Goal: Communication & Community: Ask a question

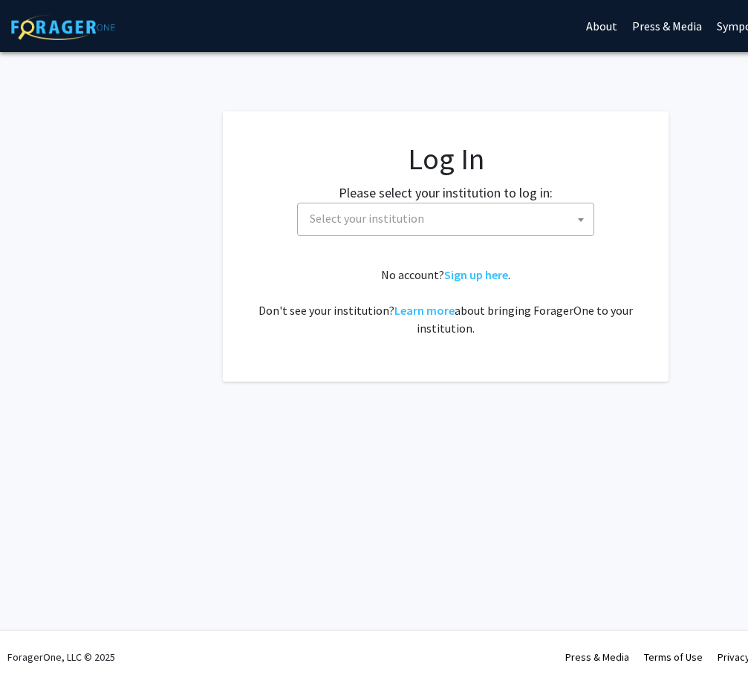
select select
click at [374, 220] on span "Select your institution" at bounding box center [367, 218] width 114 height 15
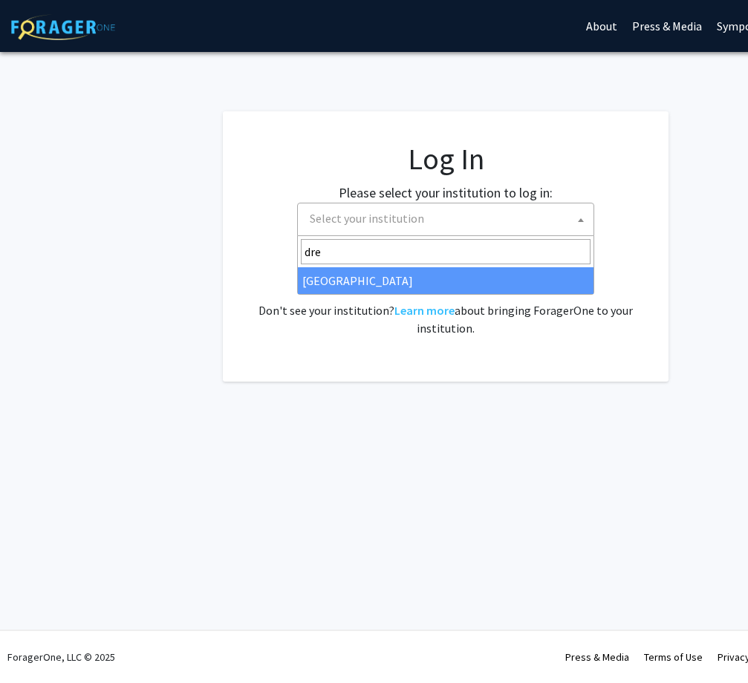
type input "dre"
select select "6"
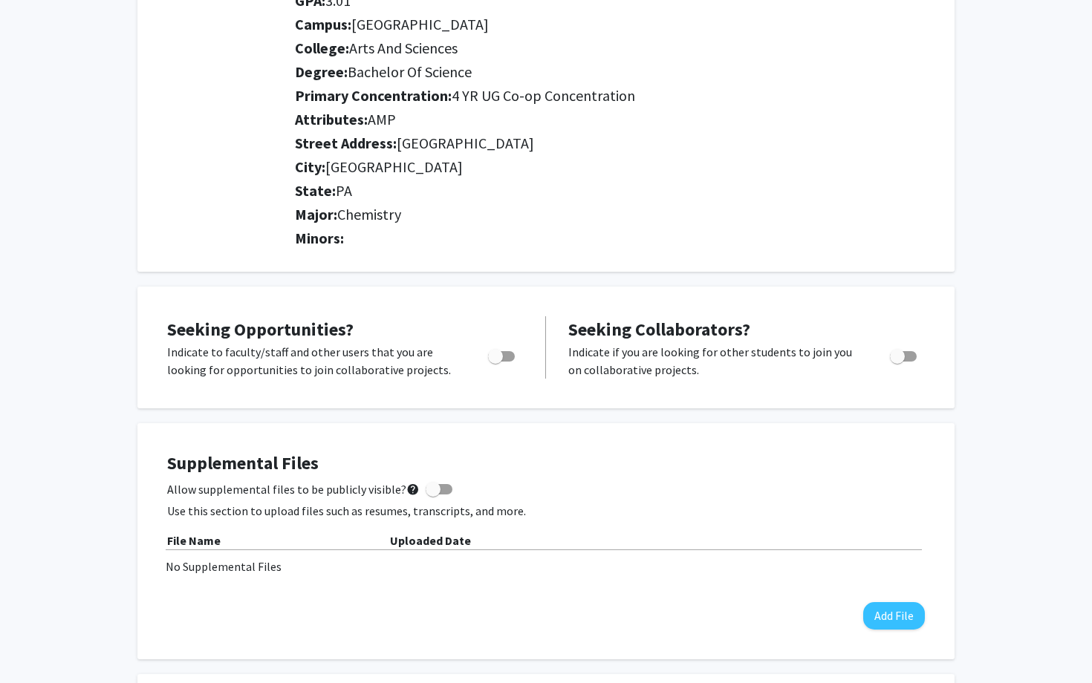
scroll to position [232, 0]
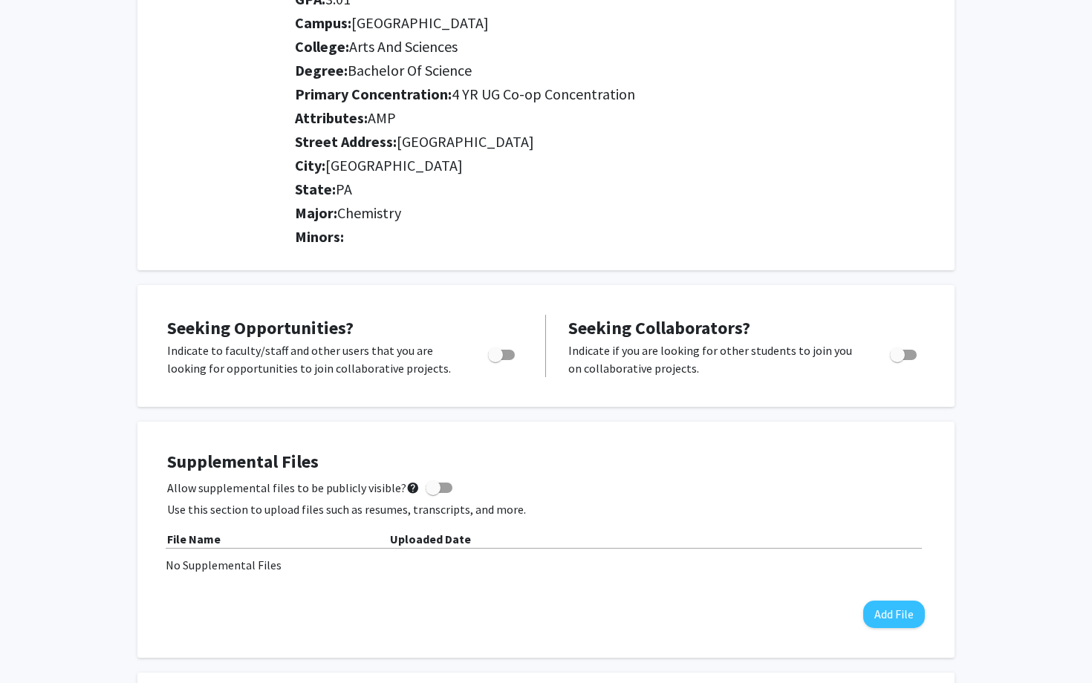
click at [495, 353] on span "Toggle" at bounding box center [495, 355] width 15 height 15
click at [495, 360] on input "Are you actively seeking opportunities?" at bounding box center [495, 360] width 1 height 1
checkbox input "true"
click at [747, 362] on label "Toggle" at bounding box center [900, 355] width 33 height 18
click at [747, 361] on input "Would you like to receive other student requests to work with you?" at bounding box center [897, 360] width 1 height 1
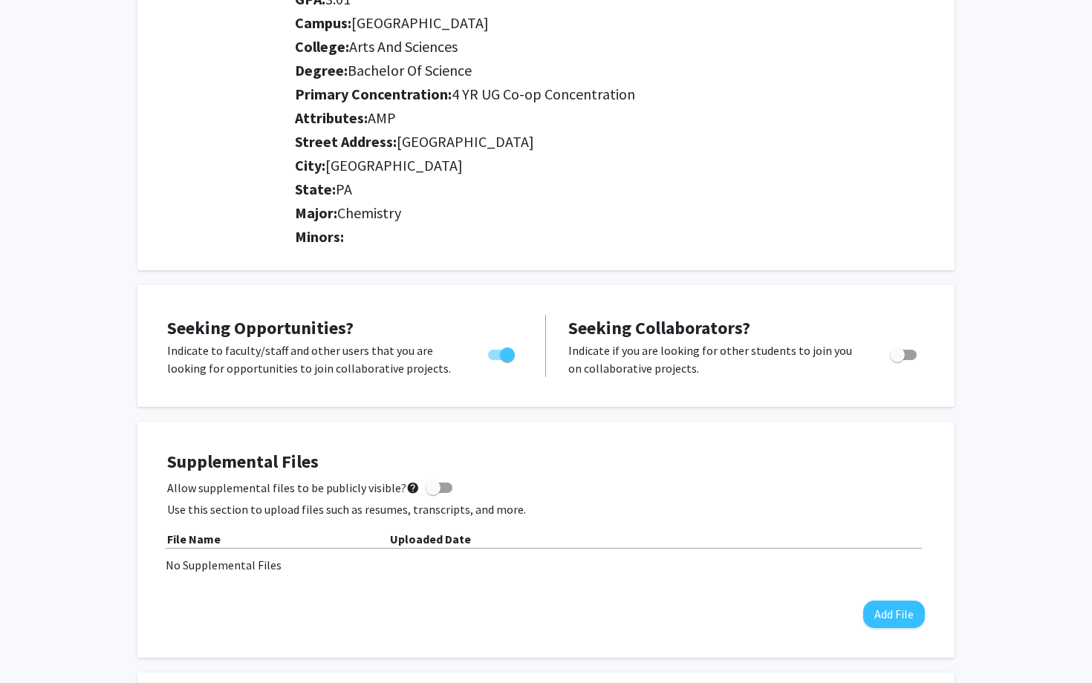
checkbox input "true"
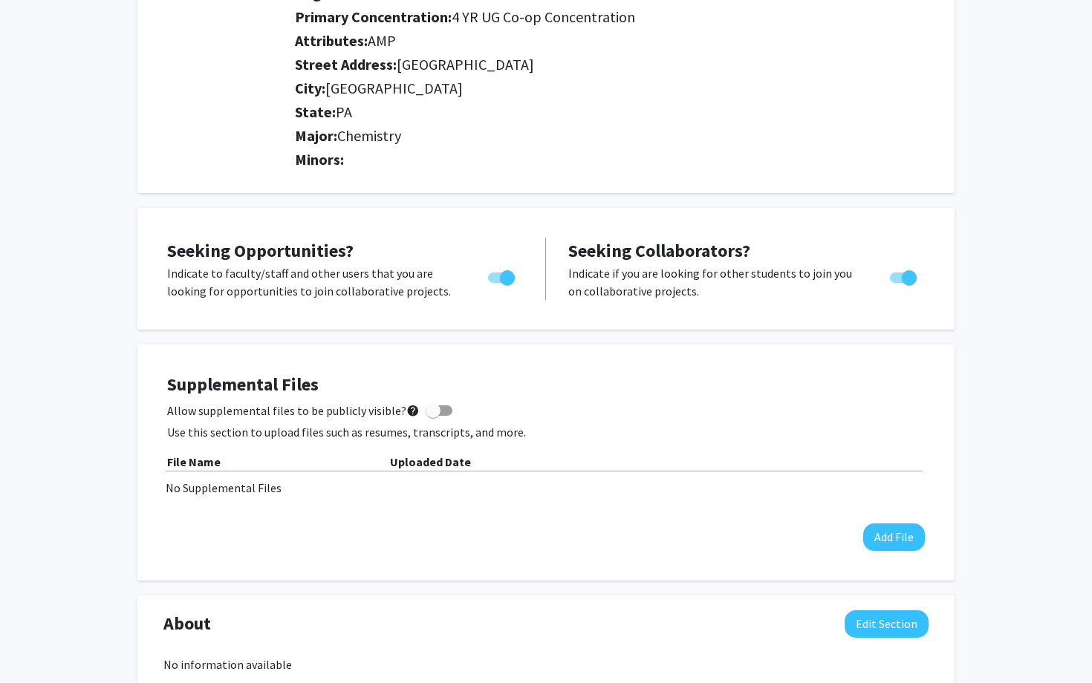
scroll to position [325, 0]
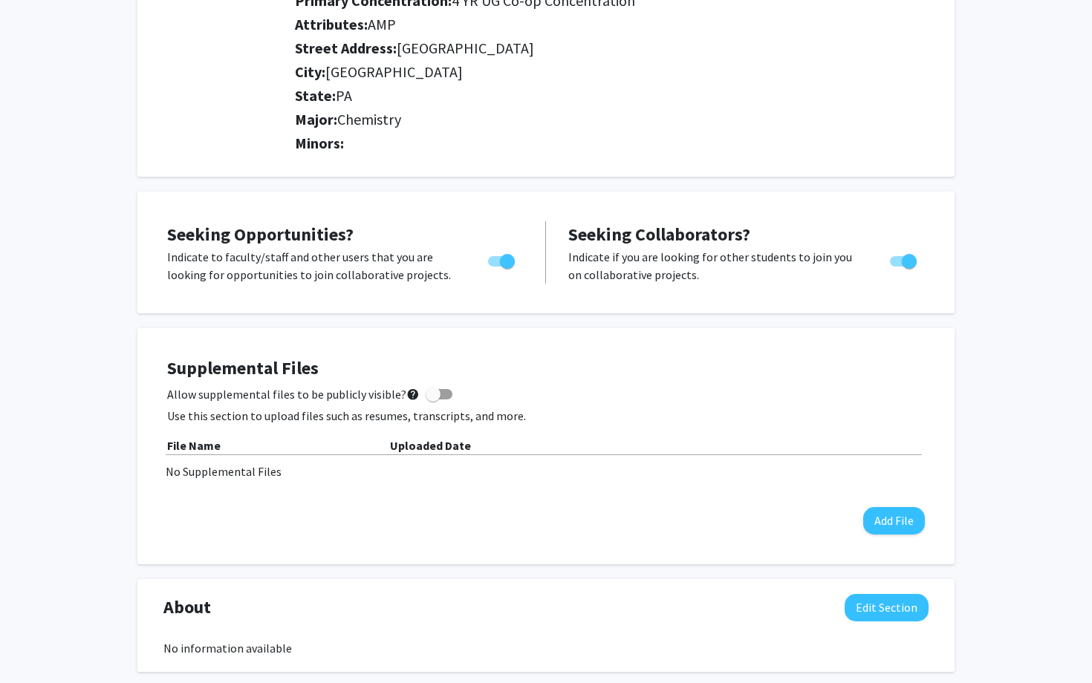
click at [209, 445] on b "File Name" at bounding box center [193, 445] width 53 height 15
click at [198, 447] on b "File Name" at bounding box center [193, 445] width 53 height 15
click at [187, 446] on b "File Name" at bounding box center [193, 445] width 53 height 15
click at [213, 446] on b "File Name" at bounding box center [193, 445] width 53 height 15
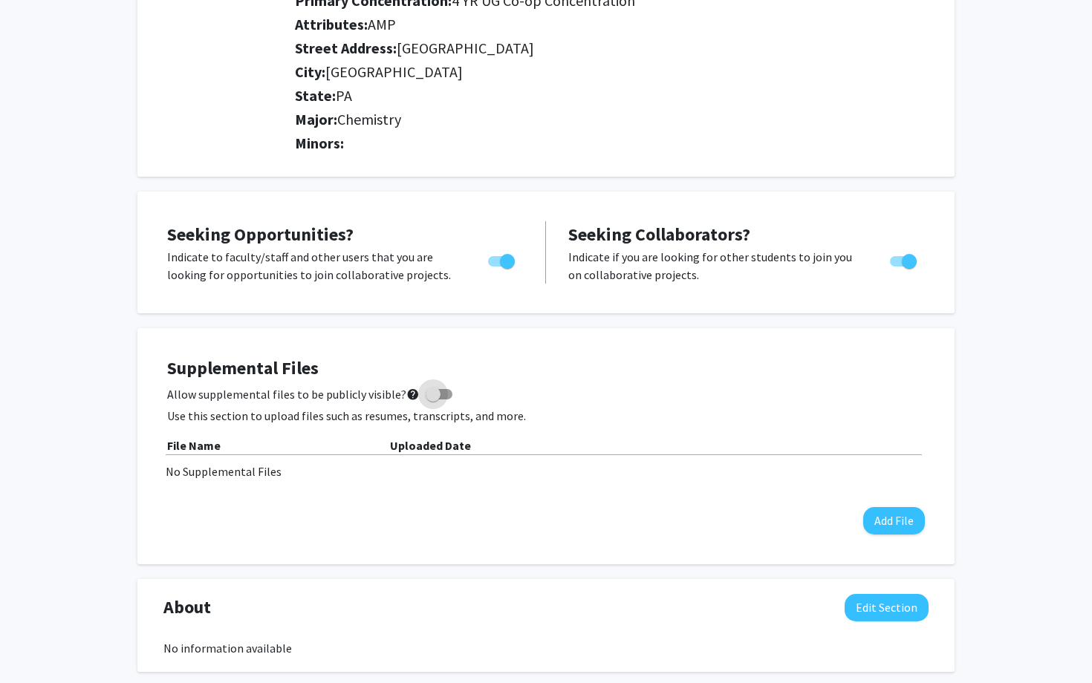
click at [237, 392] on span "Allow supplemental files to be publicly visible? help" at bounding box center [293, 395] width 253 height 18
click at [432, 400] on input "Allow supplemental files to be publicly visible? help" at bounding box center [432, 400] width 1 height 1
checkbox input "true"
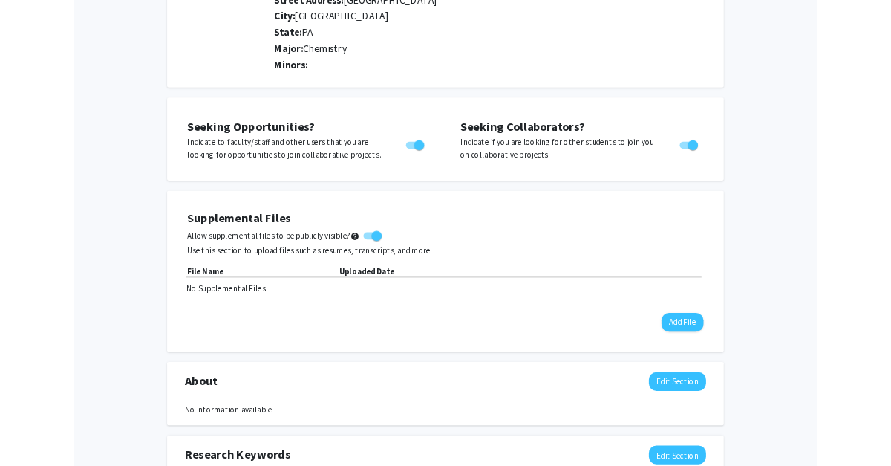
scroll to position [321, 0]
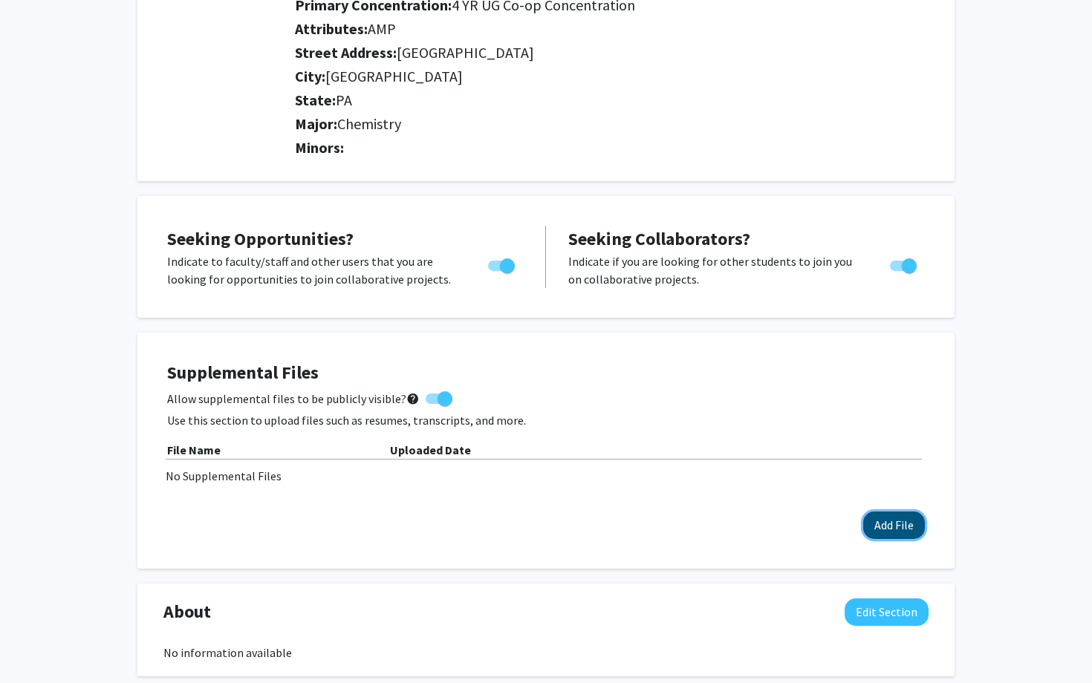
click at [747, 527] on button "Add File" at bounding box center [894, 525] width 62 height 27
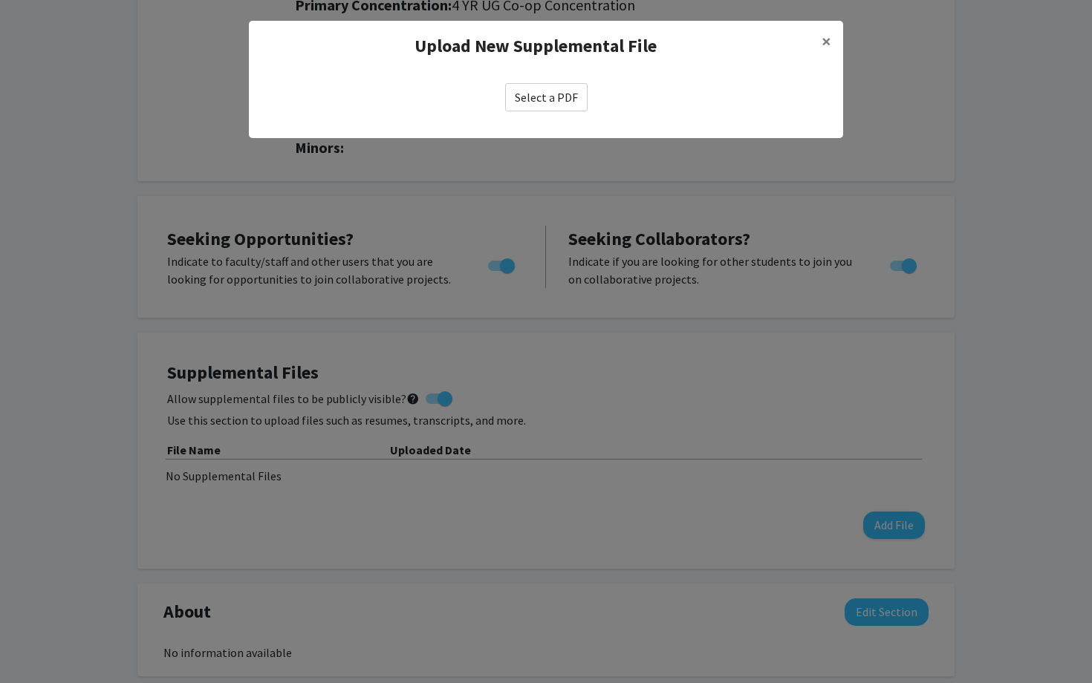
click at [539, 108] on label "Select a PDF" at bounding box center [546, 97] width 82 height 28
click at [0, 0] on input "Select a PDF" at bounding box center [0, 0] width 0 height 0
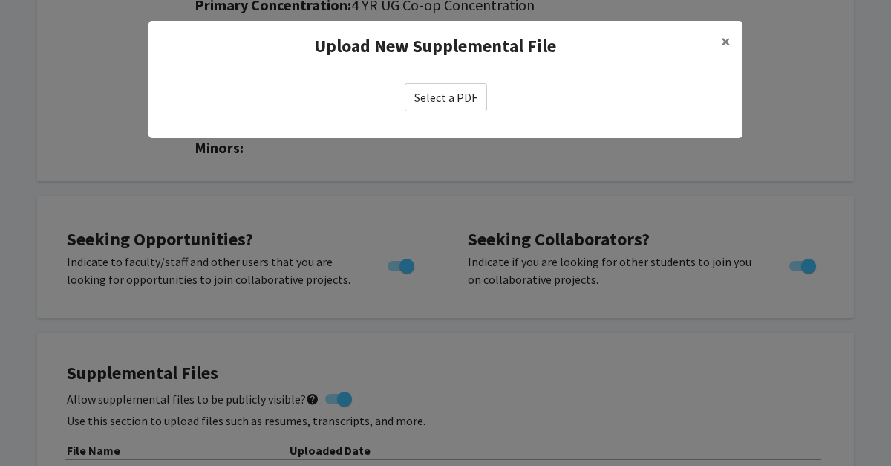
click at [417, 101] on label "Select a PDF" at bounding box center [446, 97] width 82 height 28
click at [0, 0] on input "Select a PDF" at bounding box center [0, 0] width 0 height 0
click at [726, 39] on span "×" at bounding box center [726, 41] width 10 height 23
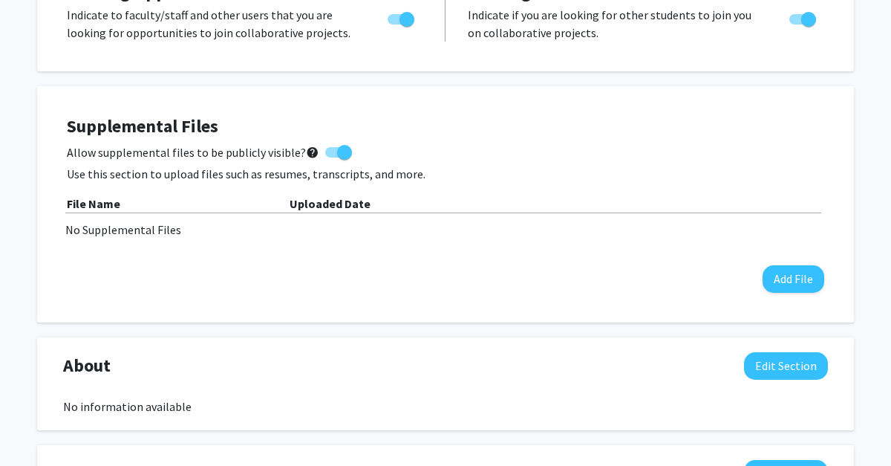
scroll to position [570, 0]
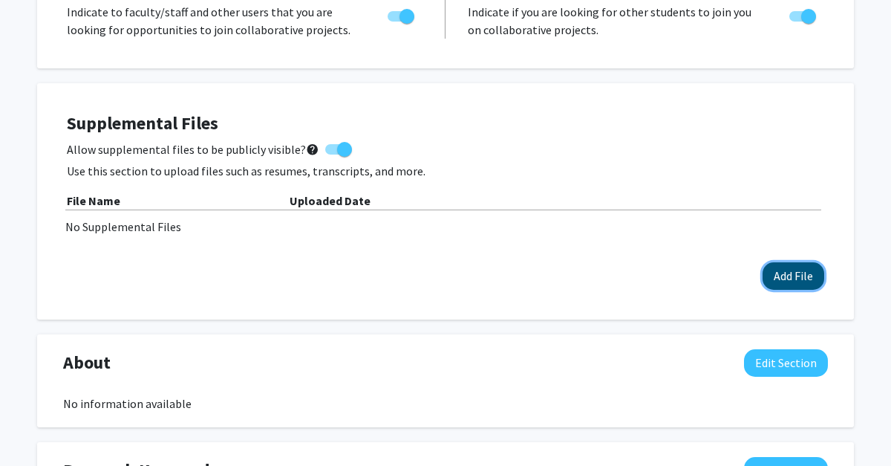
click at [747, 279] on button "Add File" at bounding box center [794, 275] width 62 height 27
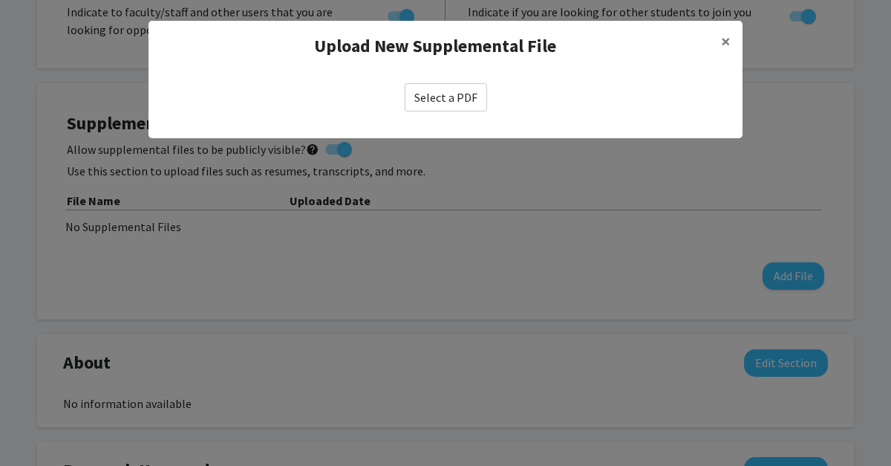
click at [469, 99] on label "Select a PDF" at bounding box center [446, 97] width 82 height 28
click at [0, 0] on input "Select a PDF" at bounding box center [0, 0] width 0 height 0
click at [721, 36] on button "×" at bounding box center [725, 42] width 33 height 42
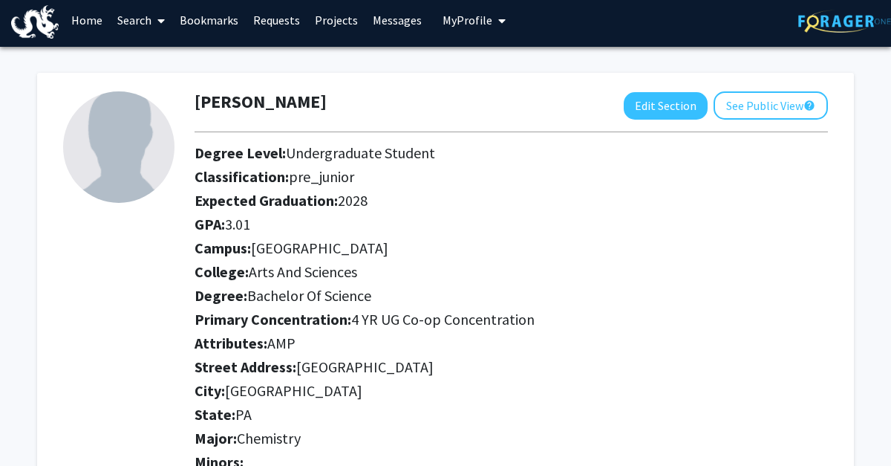
scroll to position [0, 0]
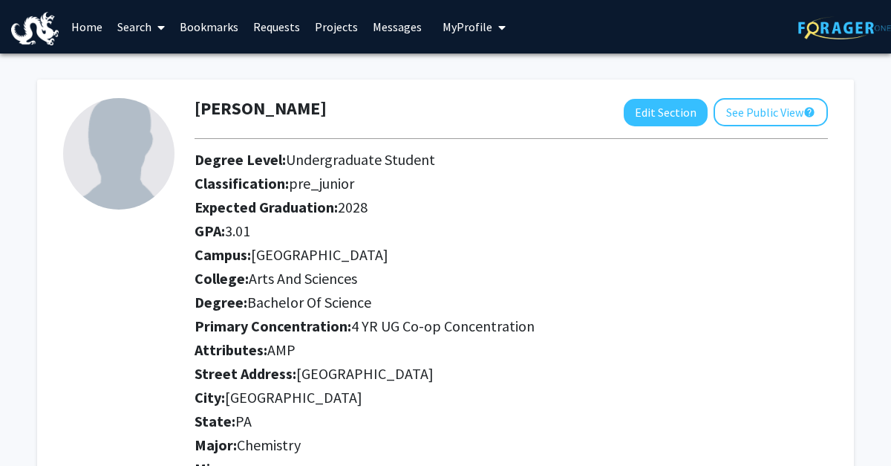
click at [662, 126] on div at bounding box center [511, 138] width 656 height 25
click at [654, 118] on button "Edit Section" at bounding box center [666, 112] width 84 height 27
select select
select select "University City"
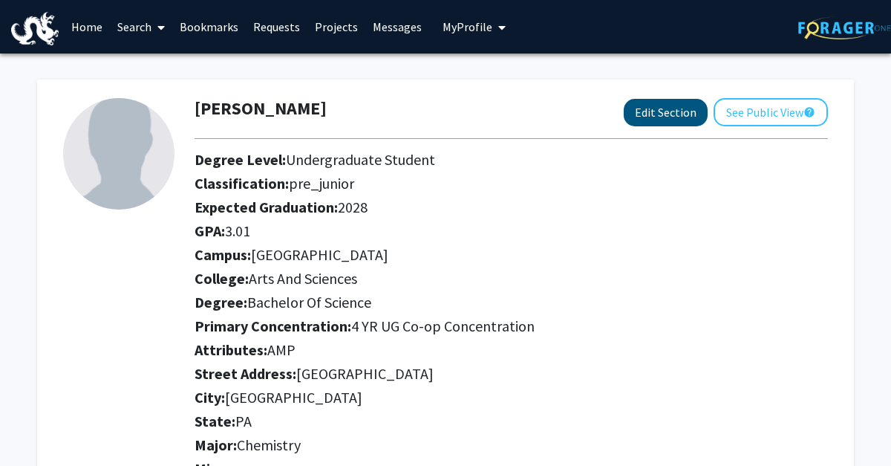
select select "Arts and Sciences"
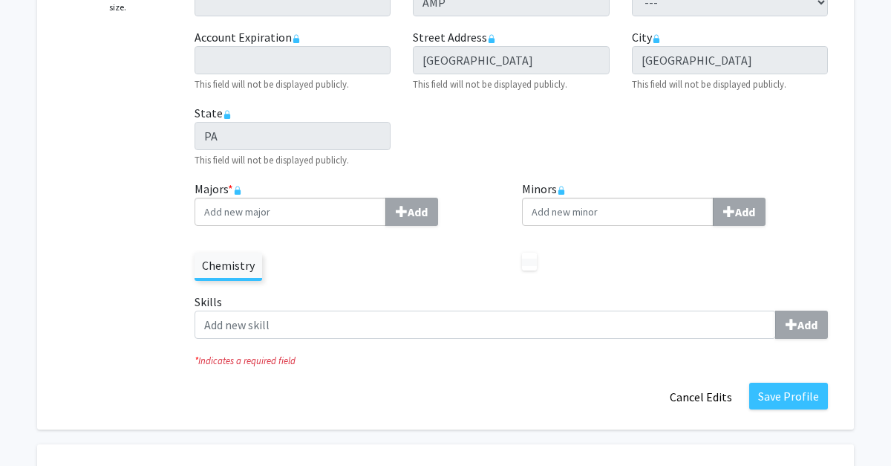
scroll to position [377, 0]
click at [526, 259] on label at bounding box center [529, 262] width 15 height 7
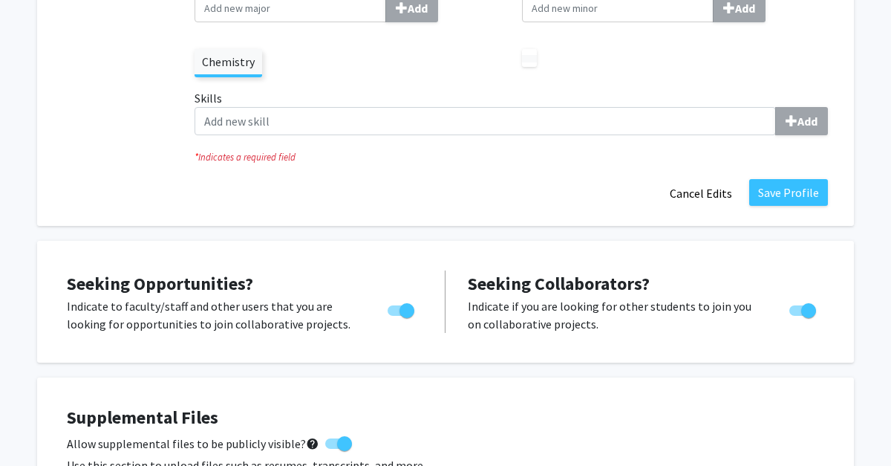
scroll to position [576, 0]
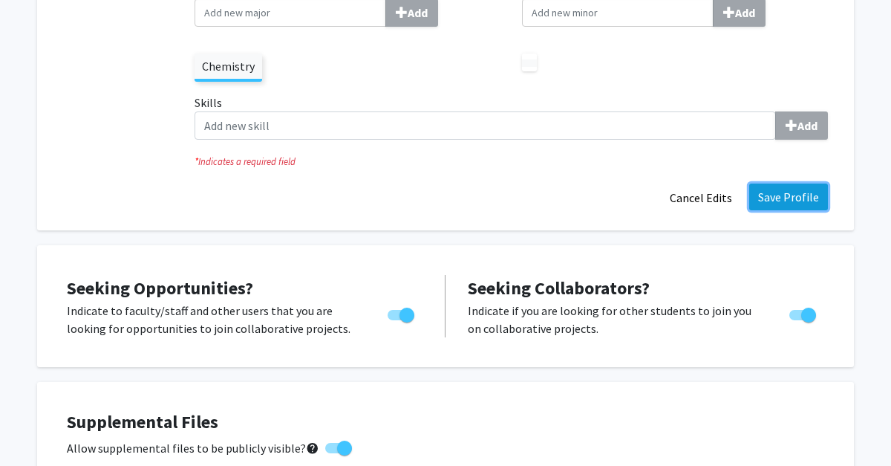
click at [747, 200] on button "Save Profile" at bounding box center [788, 196] width 79 height 27
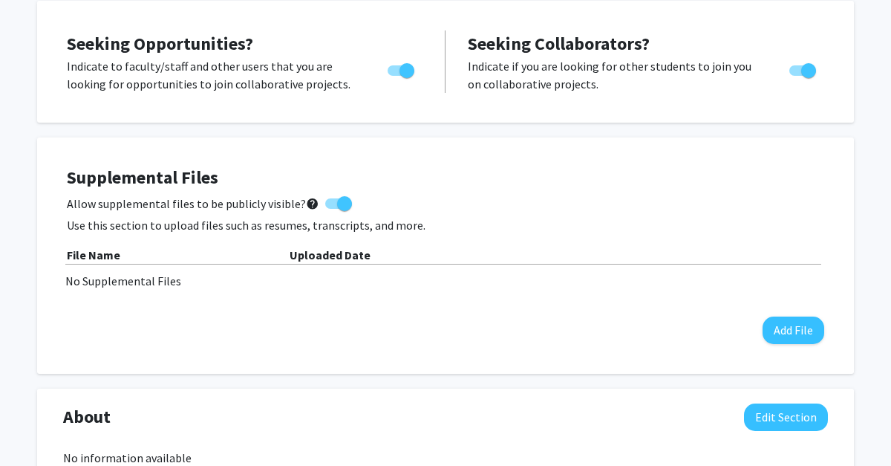
scroll to position [533, 0]
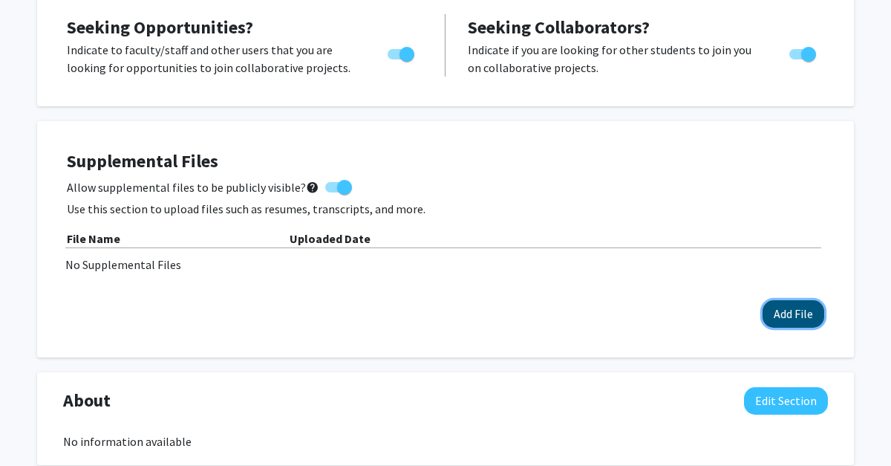
click at [747, 308] on button "Add File" at bounding box center [794, 313] width 62 height 27
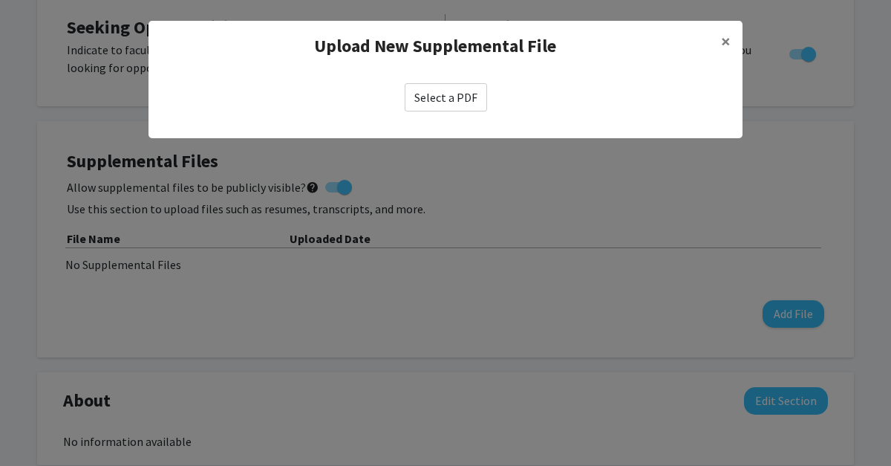
click at [469, 98] on label "Select a PDF" at bounding box center [446, 97] width 82 height 28
click at [0, 0] on input "Select a PDF" at bounding box center [0, 0] width 0 height 0
click at [722, 42] on span "×" at bounding box center [726, 41] width 10 height 23
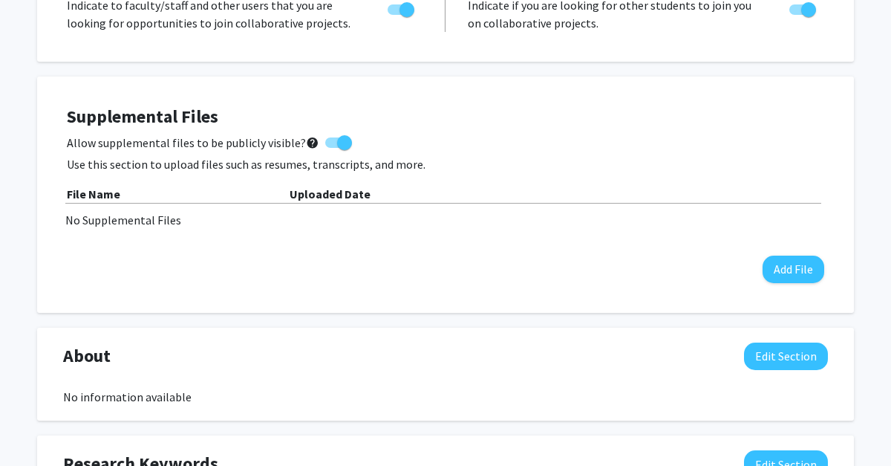
scroll to position [374, 0]
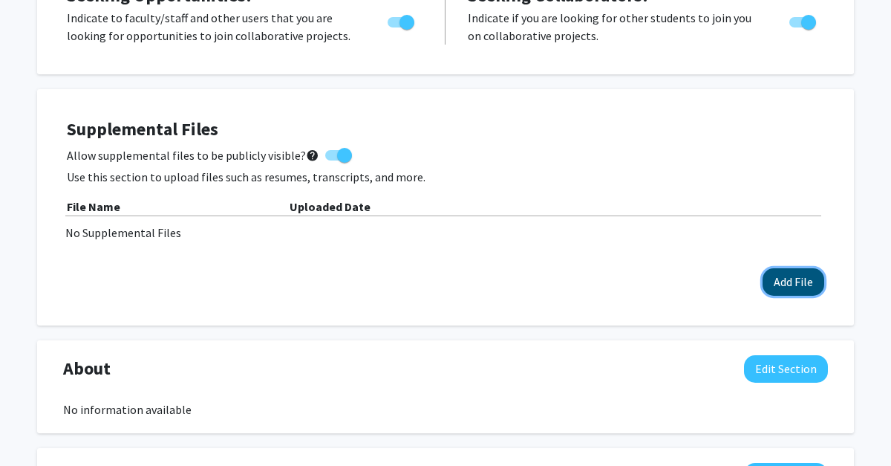
click at [793, 276] on button "Add File" at bounding box center [794, 281] width 62 height 27
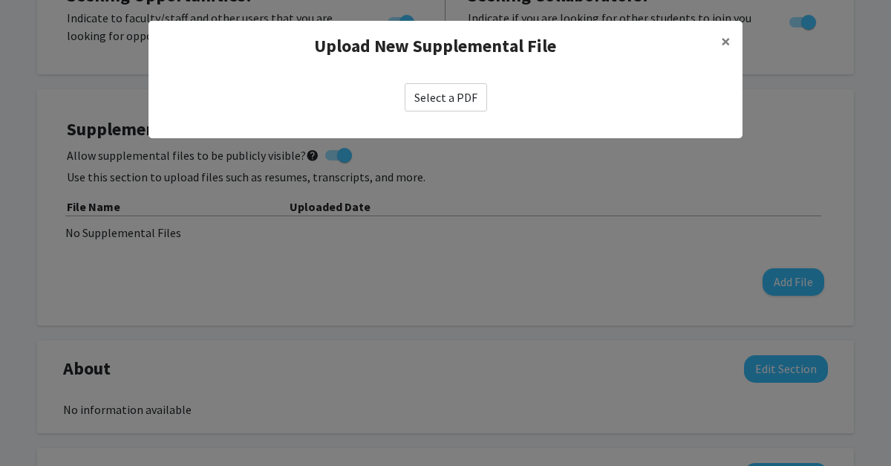
click at [474, 103] on label "Select a PDF" at bounding box center [446, 97] width 82 height 28
click at [0, 0] on input "Select a PDF" at bounding box center [0, 0] width 0 height 0
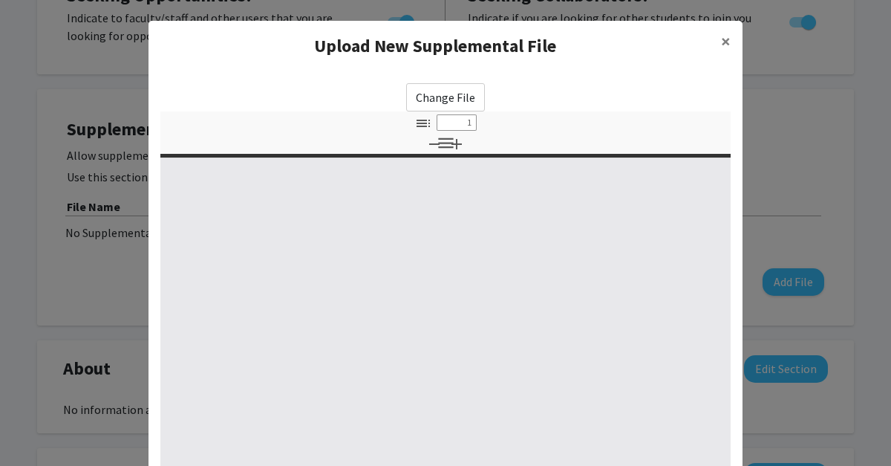
type input "0"
select select "custom"
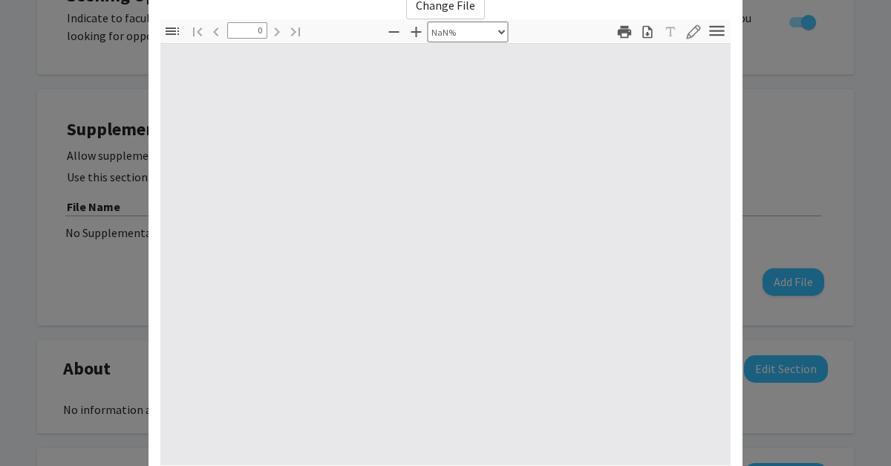
type input "1"
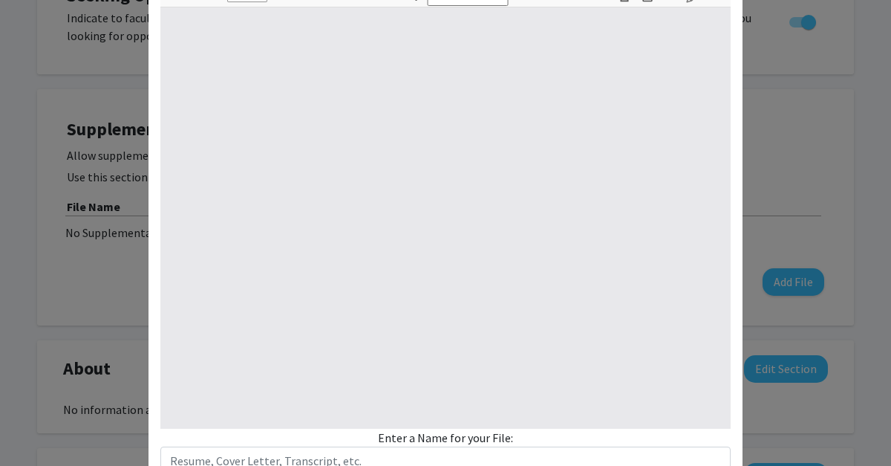
select select "auto"
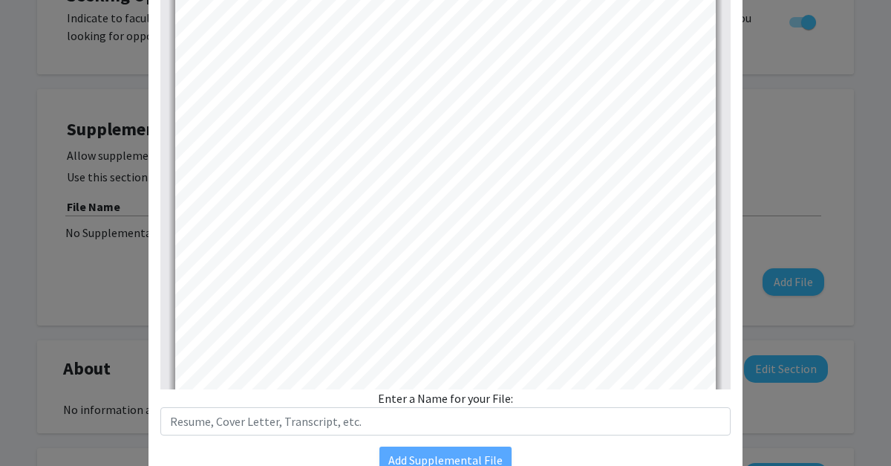
scroll to position [171, 0]
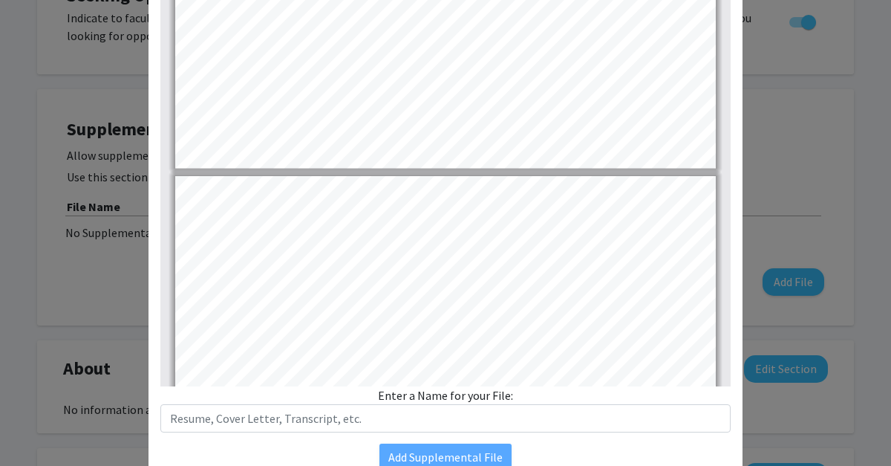
type input "2"
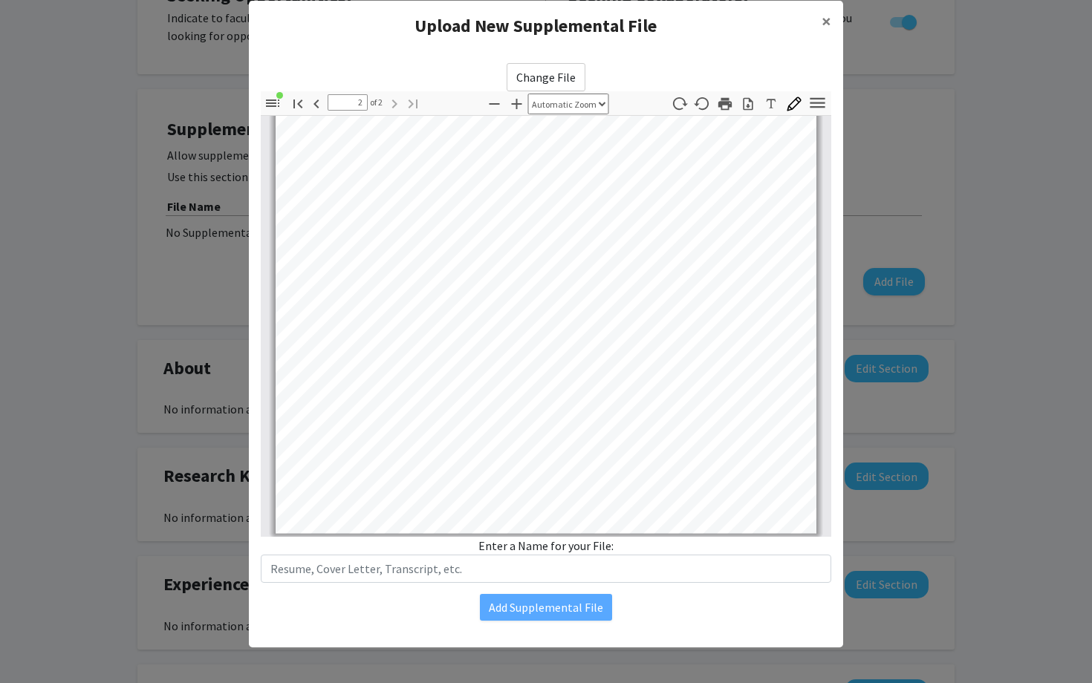
scroll to position [1001, 0]
click at [524, 465] on div "Change File Thumbnails Document Outline Attachments Layers Current Outline Item…" at bounding box center [546, 342] width 594 height 582
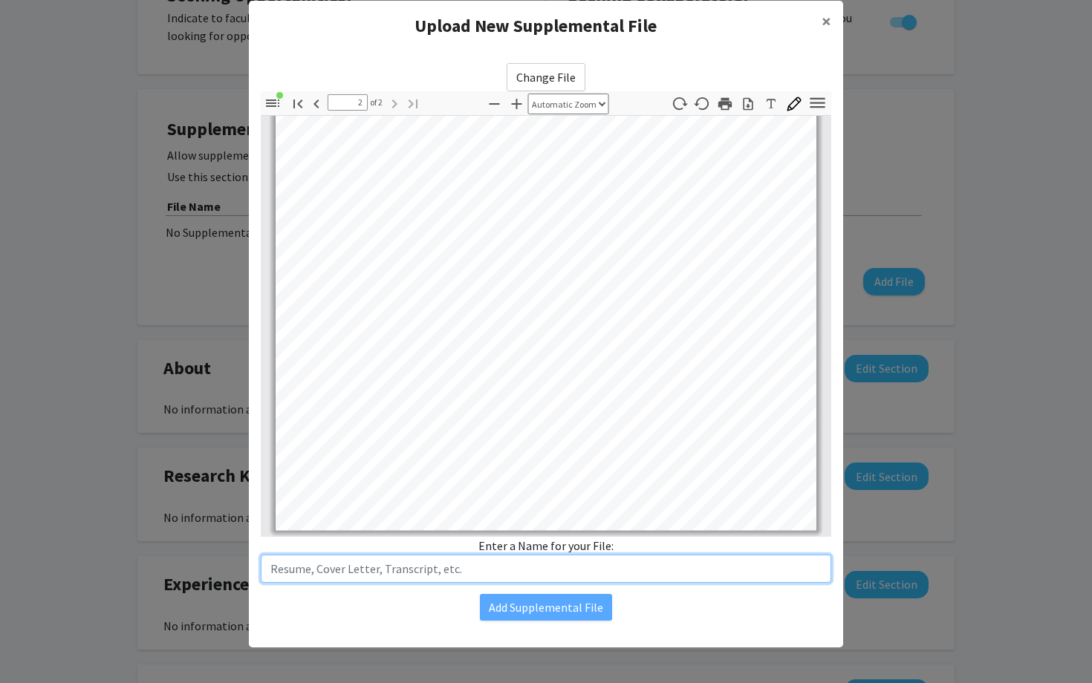
click at [430, 465] on input "text" at bounding box center [546, 569] width 570 height 28
type input "Resume"
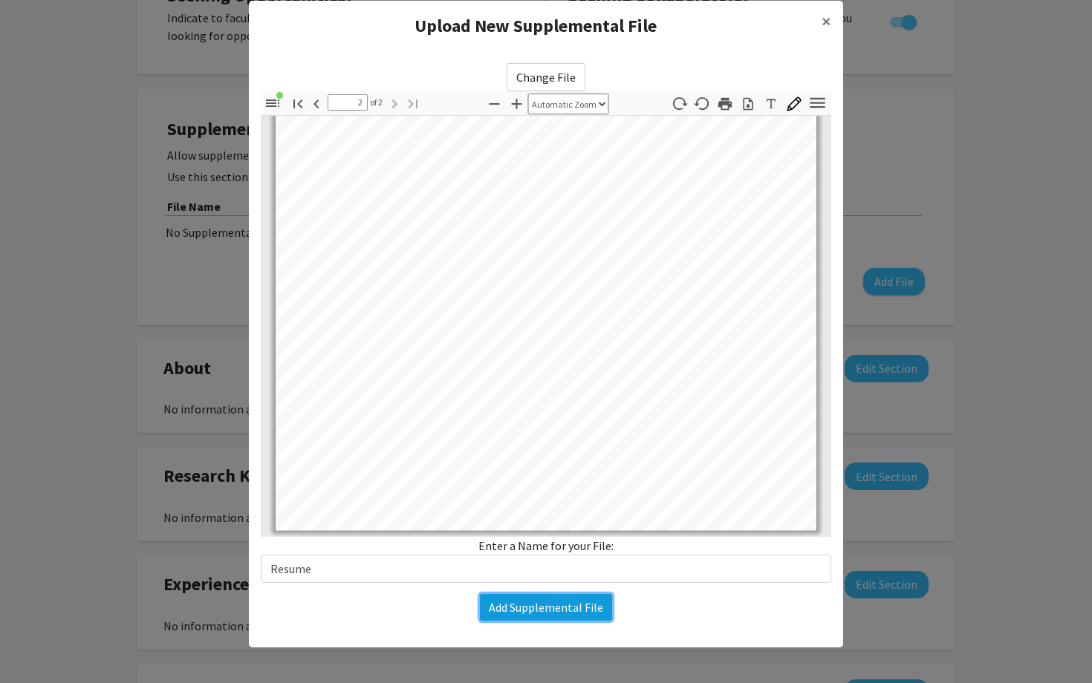
click at [542, 465] on button "Add Supplemental File" at bounding box center [546, 607] width 132 height 27
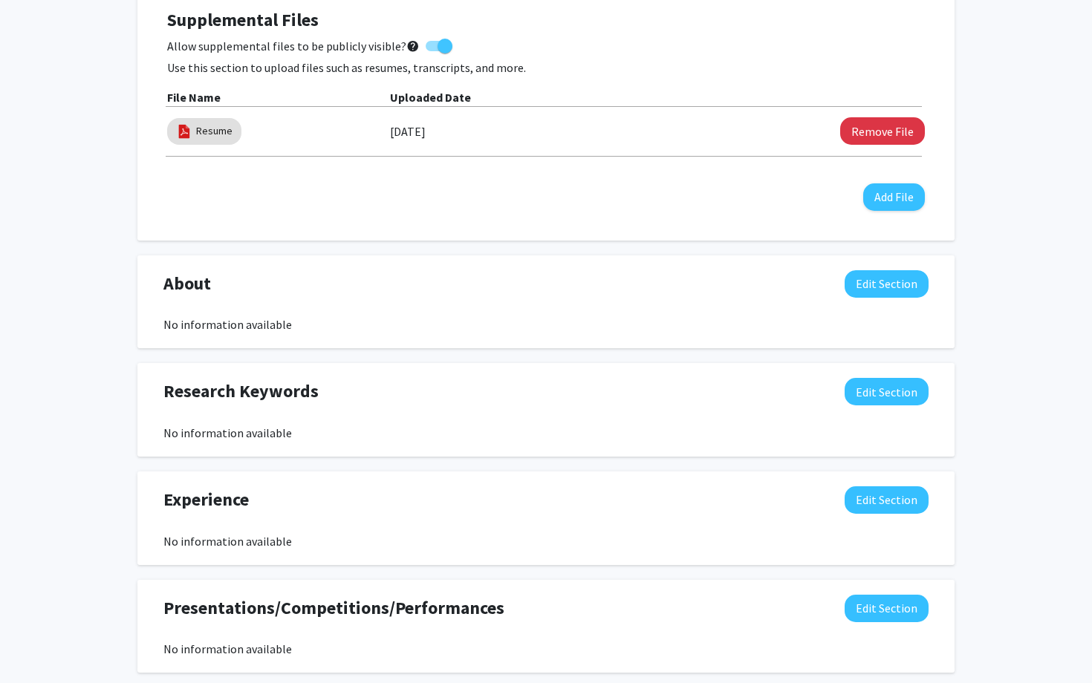
scroll to position [487, 0]
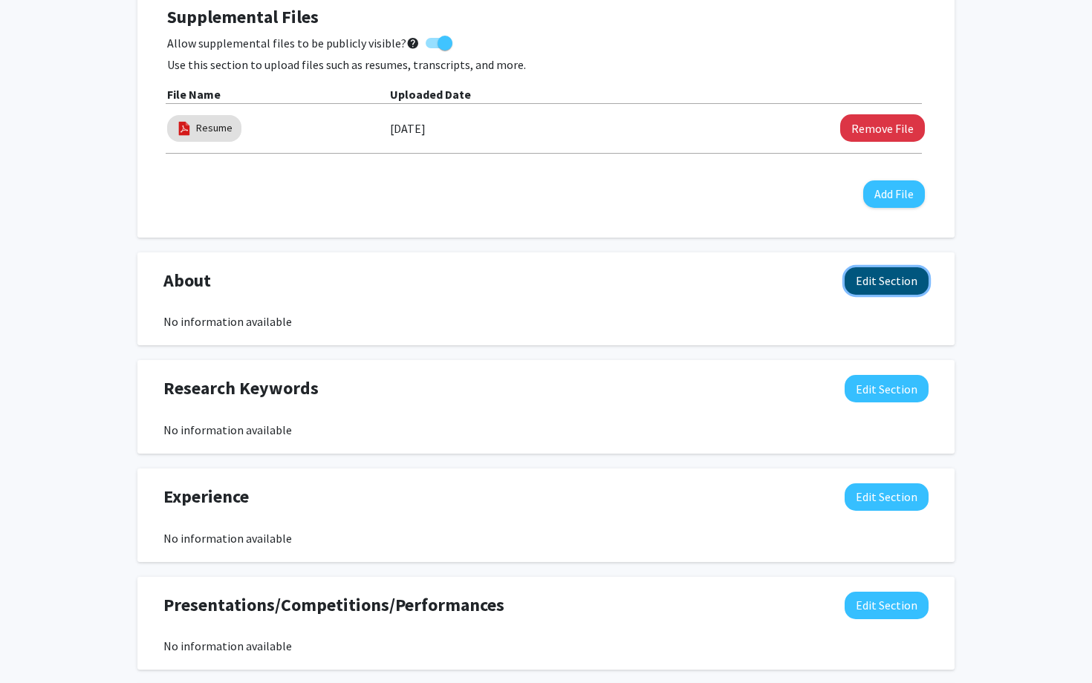
click at [869, 282] on button "Edit Section" at bounding box center [887, 280] width 84 height 27
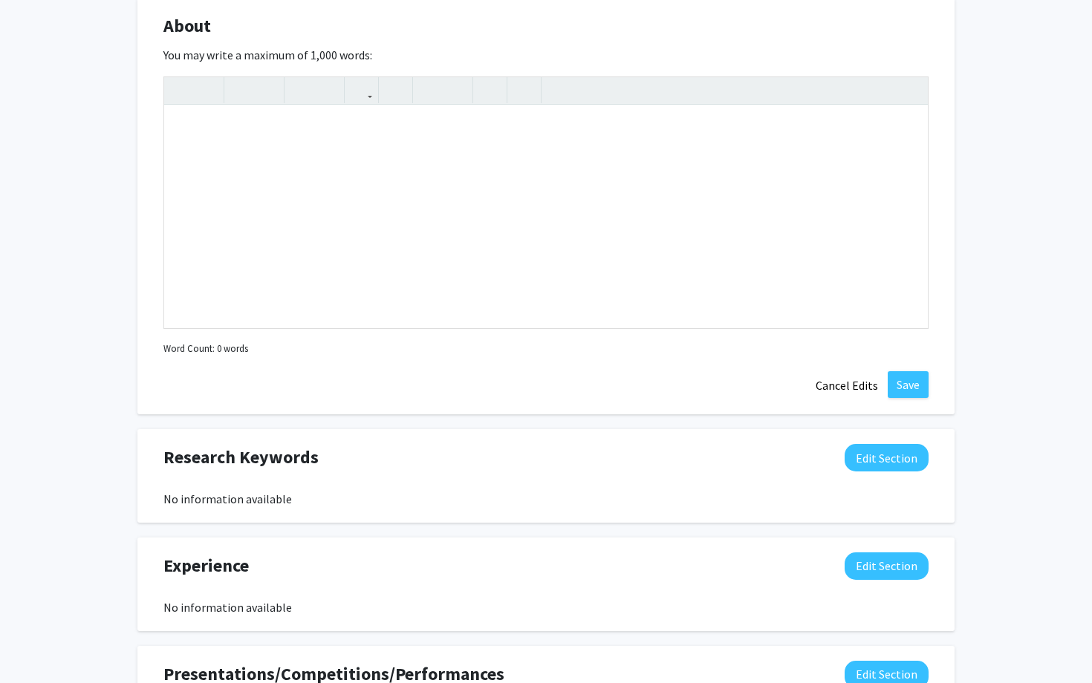
scroll to position [742, 0]
click at [891, 459] on button "Edit Section" at bounding box center [887, 456] width 84 height 27
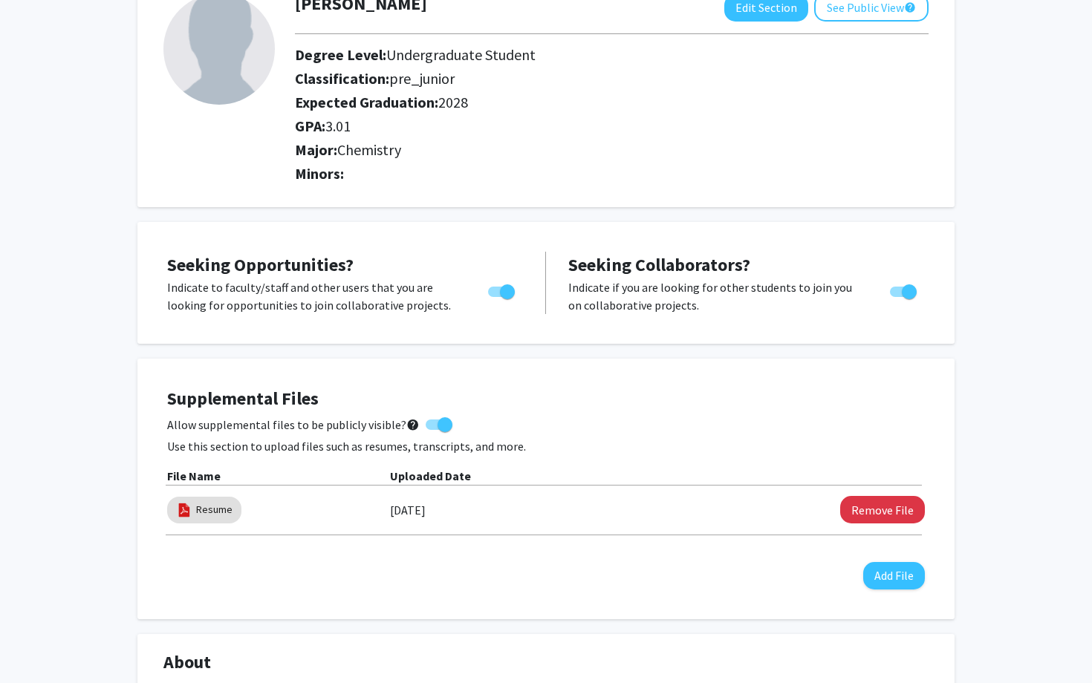
scroll to position [0, 0]
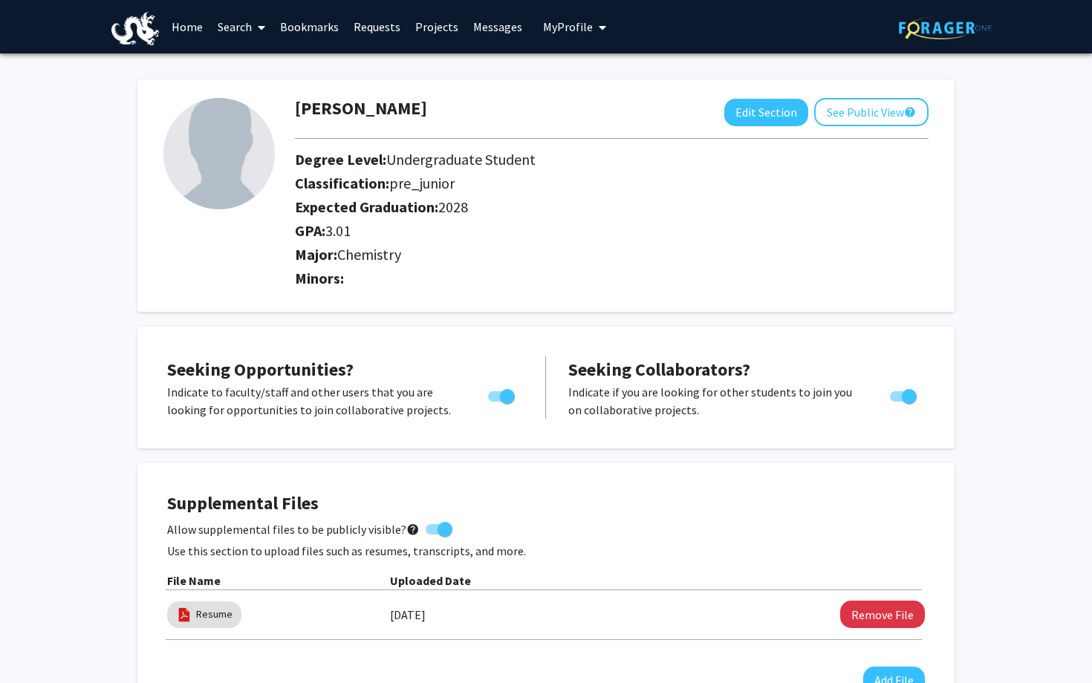
click at [232, 27] on link "Search" at bounding box center [241, 27] width 62 height 52
click at [270, 68] on span "Faculty/Staff" at bounding box center [264, 68] width 109 height 30
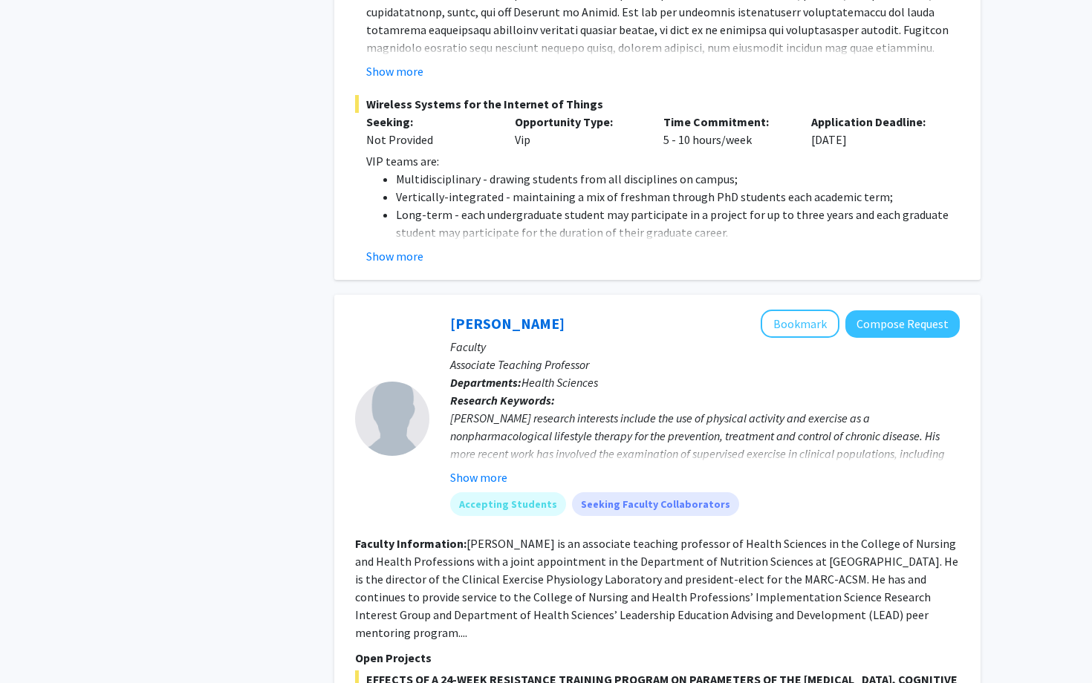
scroll to position [4086, 0]
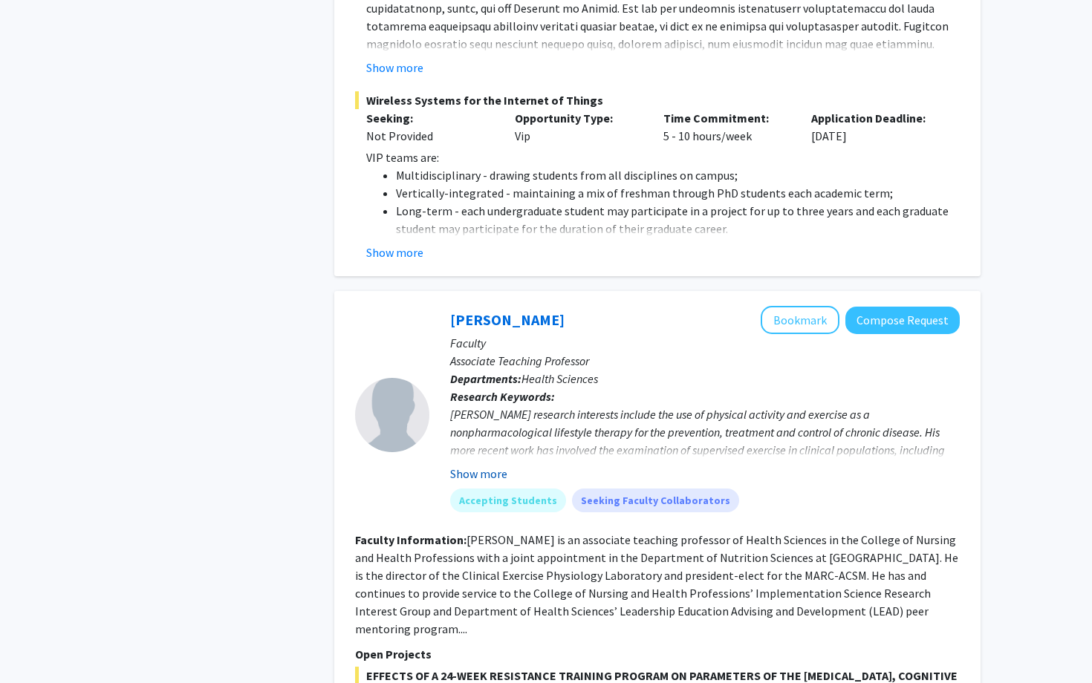
click at [498, 465] on button "Show more" at bounding box center [478, 474] width 57 height 18
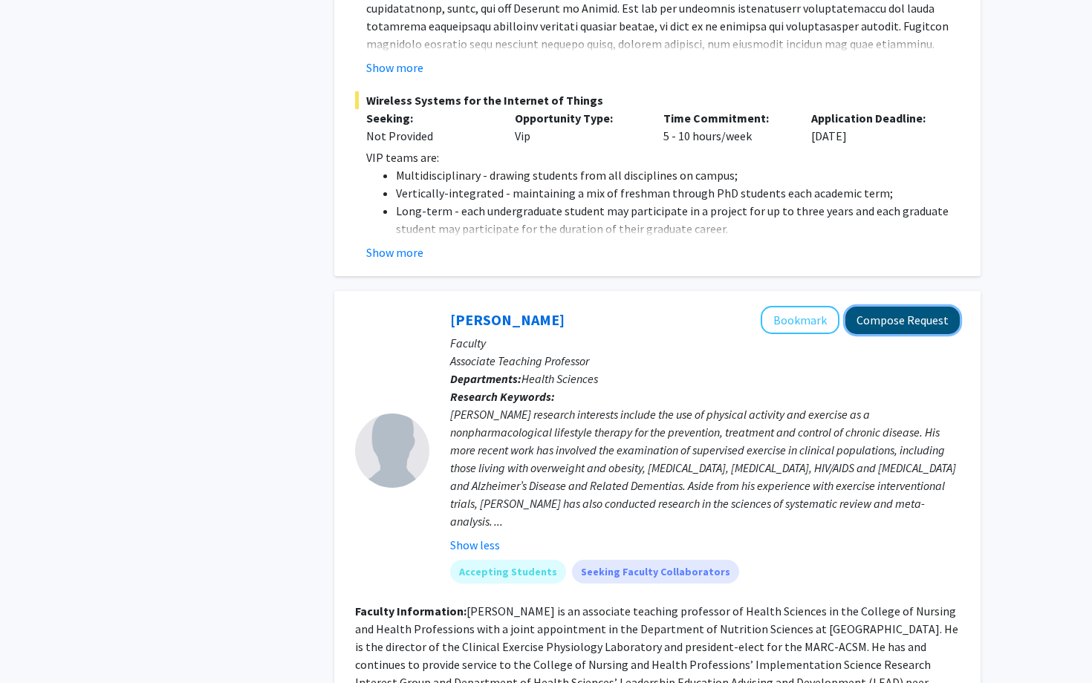
click at [891, 307] on button "Compose Request" at bounding box center [902, 320] width 114 height 27
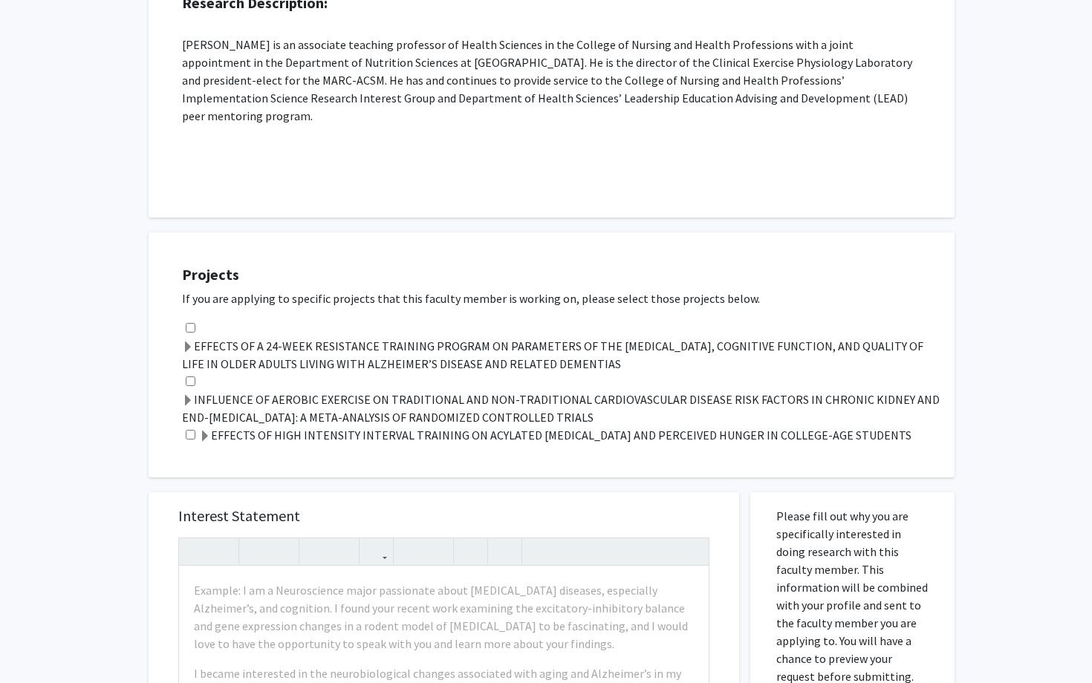
scroll to position [390, 0]
click at [189, 322] on input "checkbox" at bounding box center [191, 327] width 10 height 10
checkbox input "true"
click at [192, 375] on input "checkbox" at bounding box center [191, 380] width 10 height 10
checkbox input "true"
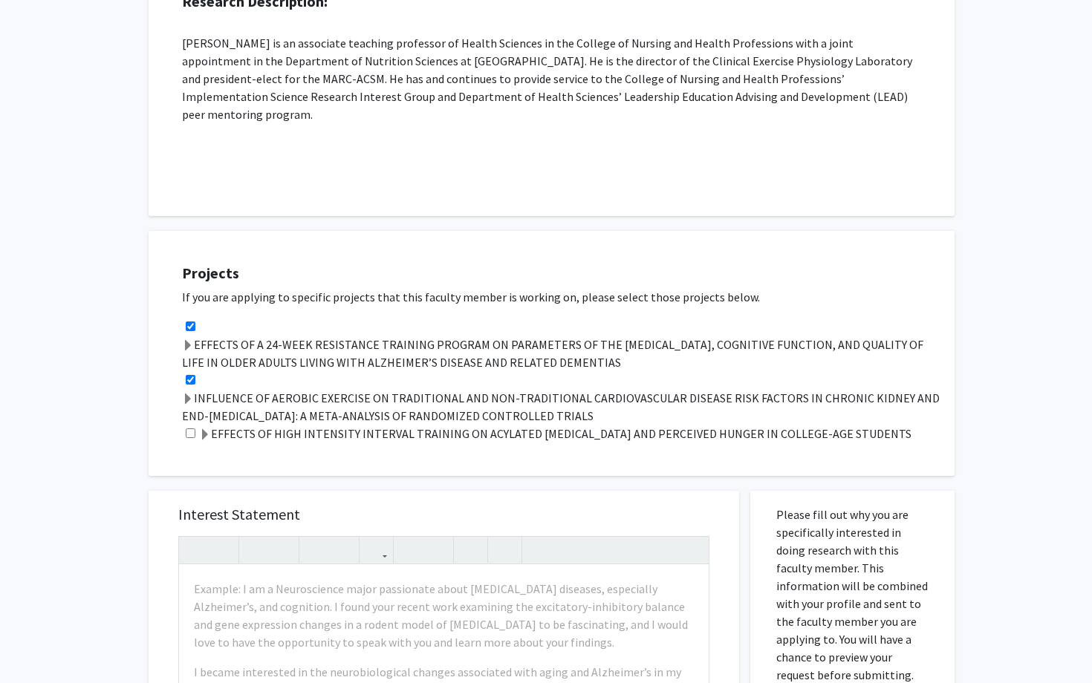
click at [188, 322] on input "checkbox" at bounding box center [191, 327] width 10 height 10
checkbox input "false"
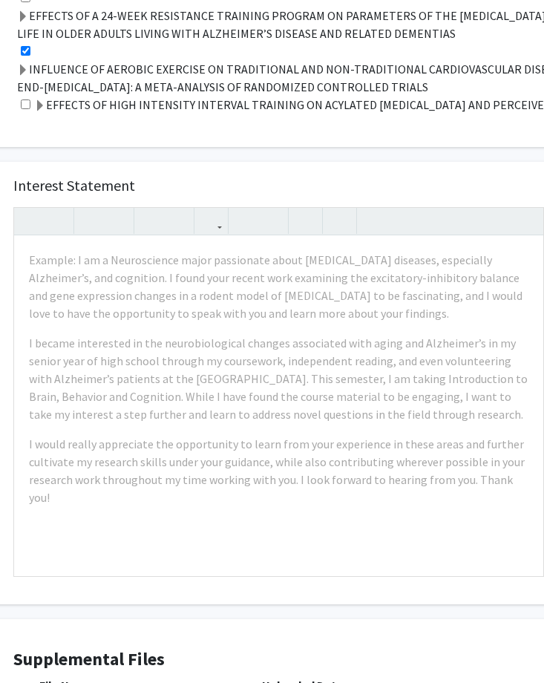
scroll to position [719, 66]
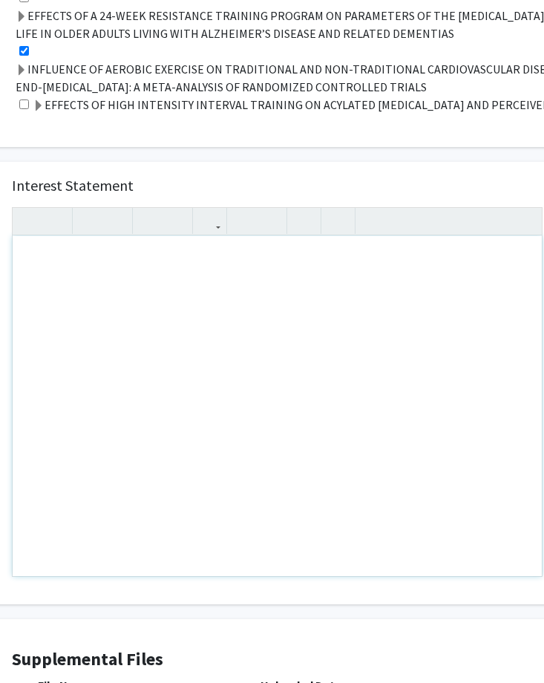
click at [59, 250] on div "Note to users with screen readers: Please press Alt+0 or Option+0 to deactivate…" at bounding box center [278, 406] width 530 height 340
paste div "Note to users with screen readers: Please press Alt+0 or Option+0 to deactivate…"
type textarea "<l>Ip d Sitametco adipi elit s doei temporin ut laboreetdolore magnaa, E ad min…"
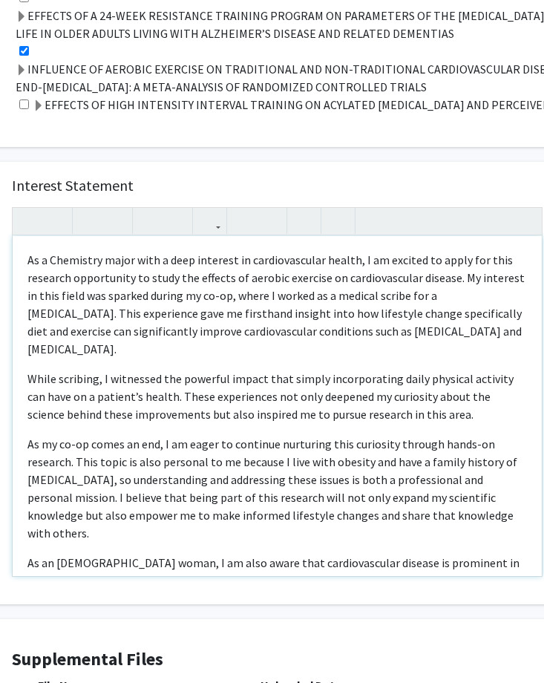
click at [29, 370] on p "While scribing, I witnessed the powerful impact that simply incorporating daily…" at bounding box center [277, 396] width 500 height 53
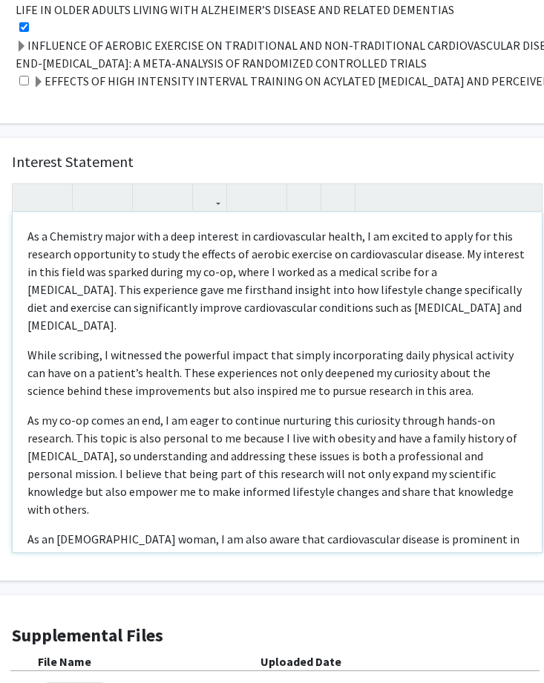
scroll to position [723, 66]
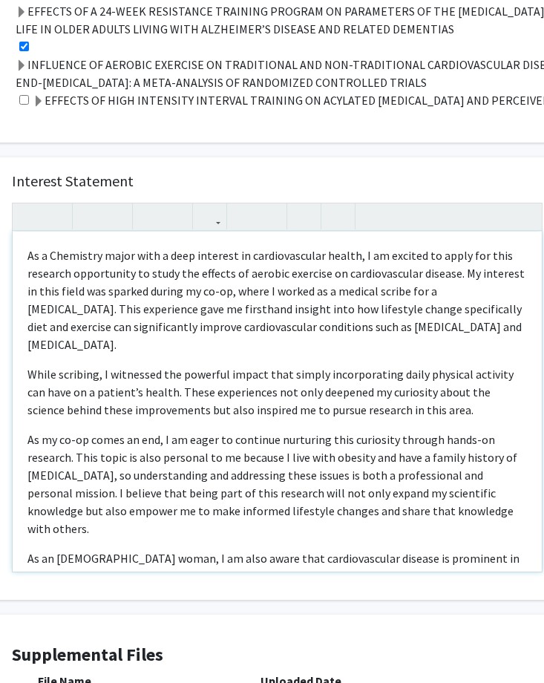
click at [29, 367] on span "While scribing, I witnessed the powerful impact that simply incorporating daily…" at bounding box center [270, 392] width 487 height 51
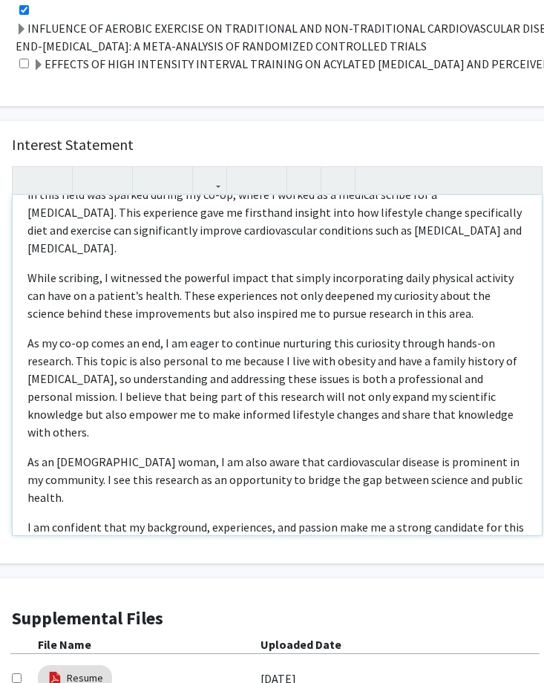
scroll to position [88, 0]
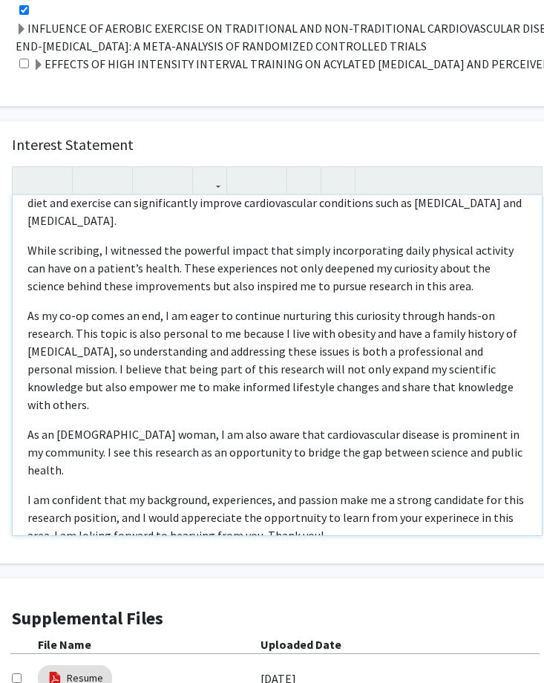
click at [29, 465] on p "I am confident that my background, experiences, and passion make me a strong ca…" at bounding box center [277, 517] width 500 height 53
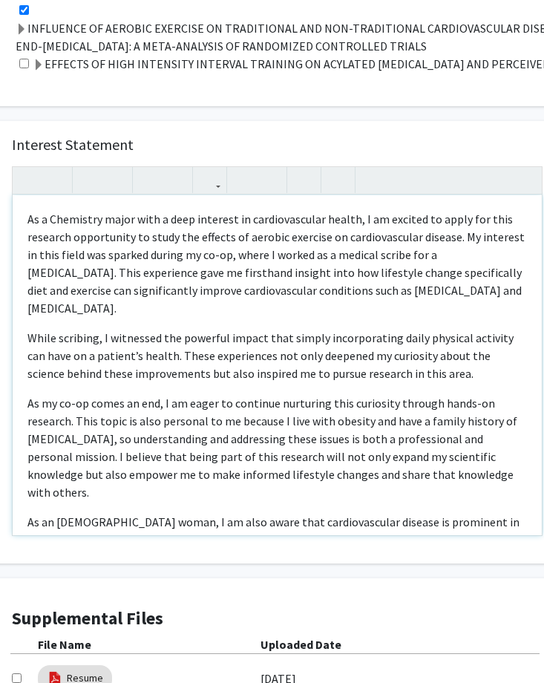
scroll to position [58, 0]
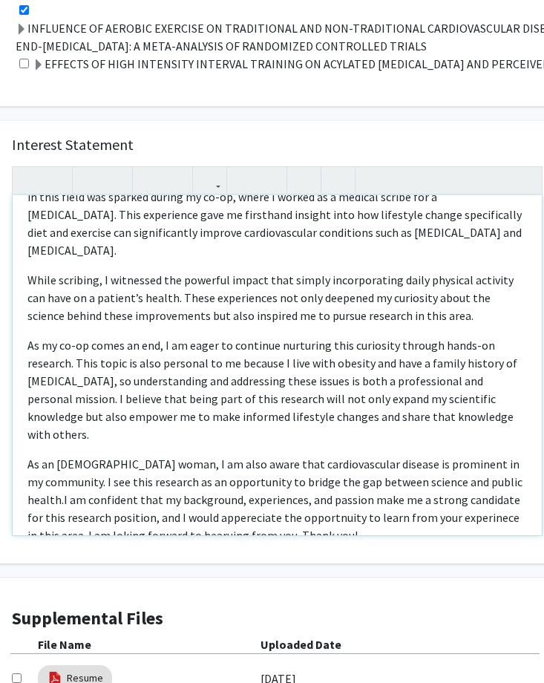
click at [194, 465] on span "I am confident that my background, experiences, and passion make me a strong ca…" at bounding box center [273, 517] width 493 height 51
click at [226, 465] on span "I am confident that my background, experiences, and passion make me a strong ca…" at bounding box center [273, 517] width 493 height 51
click at [316, 465] on span "I am confident that my background, experiences, and passion make me a strong ca…" at bounding box center [276, 517] width 498 height 51
click at [481, 465] on p "As an [DEMOGRAPHIC_DATA] woman, I am also aware that cardiovascular disease is …" at bounding box center [277, 499] width 500 height 89
type textarea "<l>Ip d Sitametco adipi elit s doei temporin ut laboreetdolore magnaa, E ad min…"
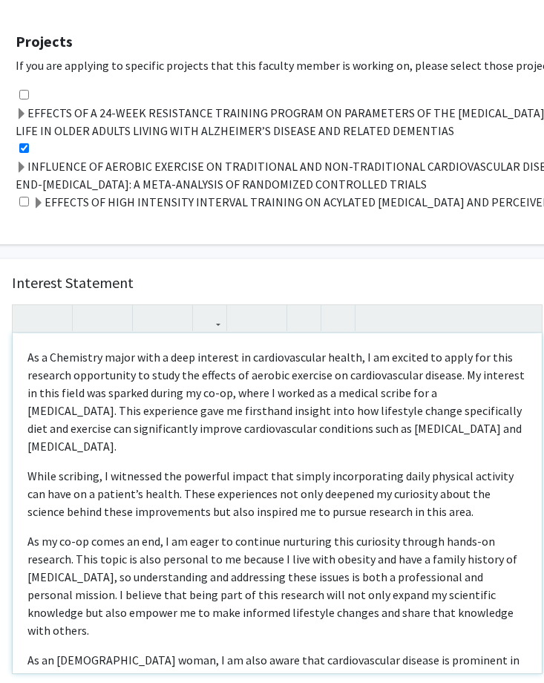
scroll to position [616, 66]
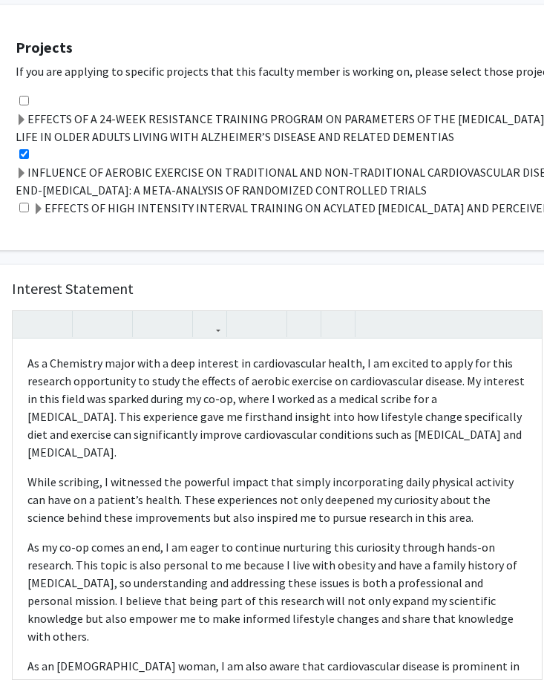
click at [23, 114] on span at bounding box center [22, 120] width 12 height 12
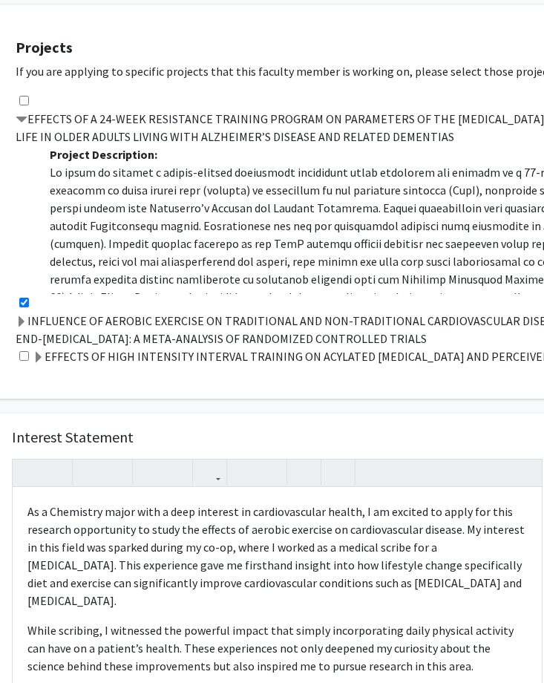
click at [22, 316] on span at bounding box center [22, 322] width 12 height 12
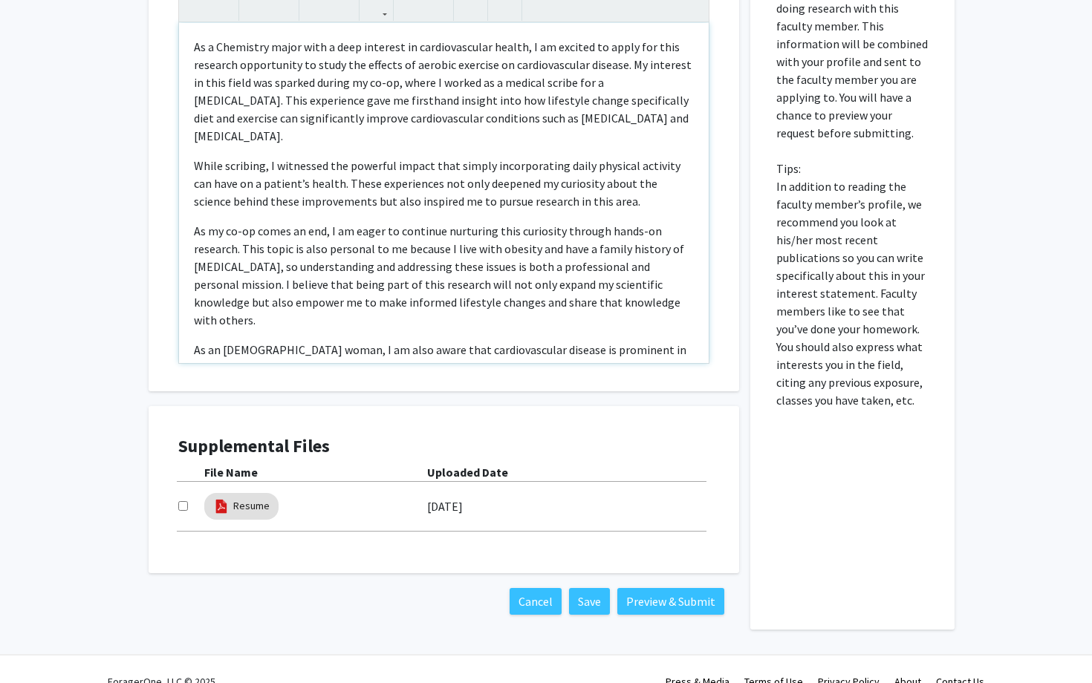
scroll to position [1236, 0]
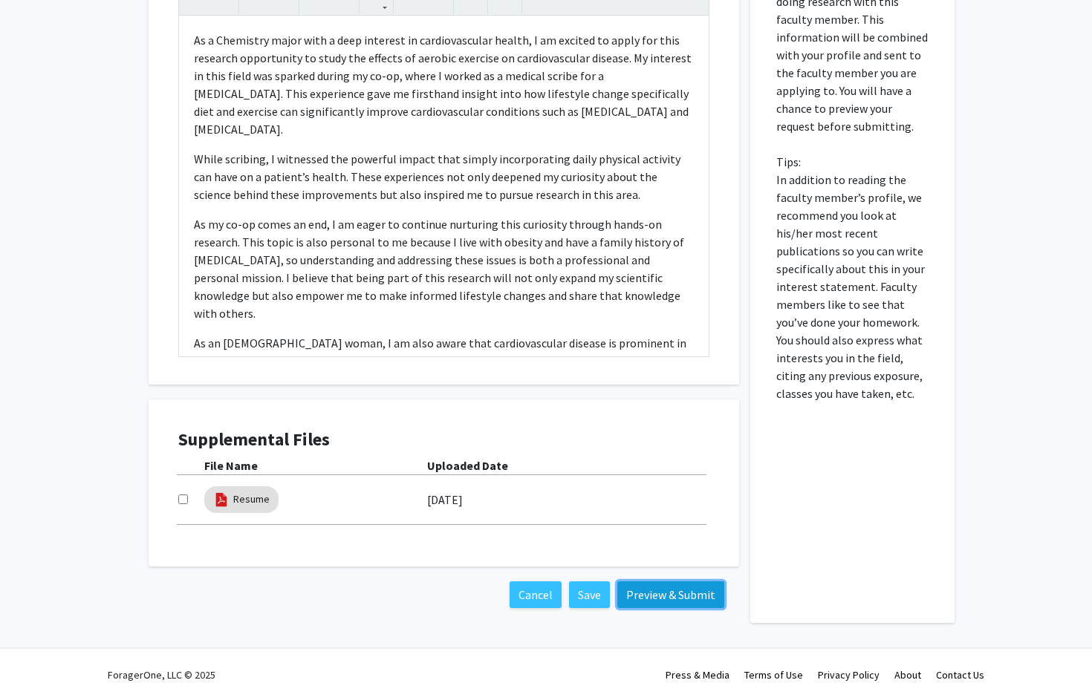
click at [669, 465] on button "Preview & Submit" at bounding box center [670, 595] width 107 height 27
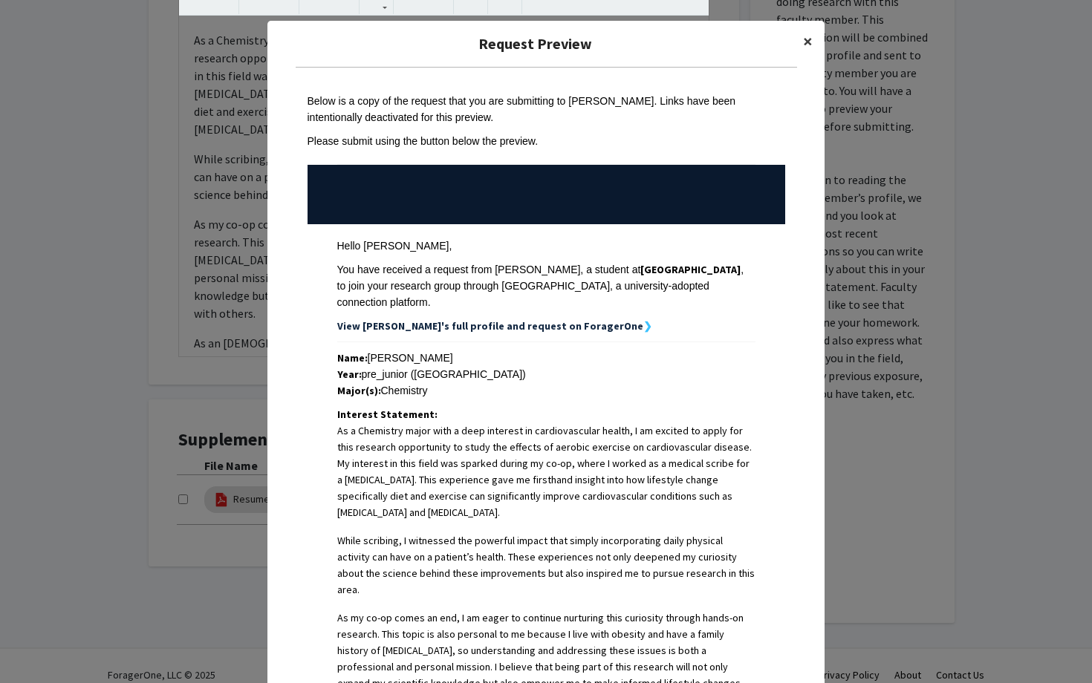
click at [804, 45] on span "×" at bounding box center [808, 41] width 10 height 23
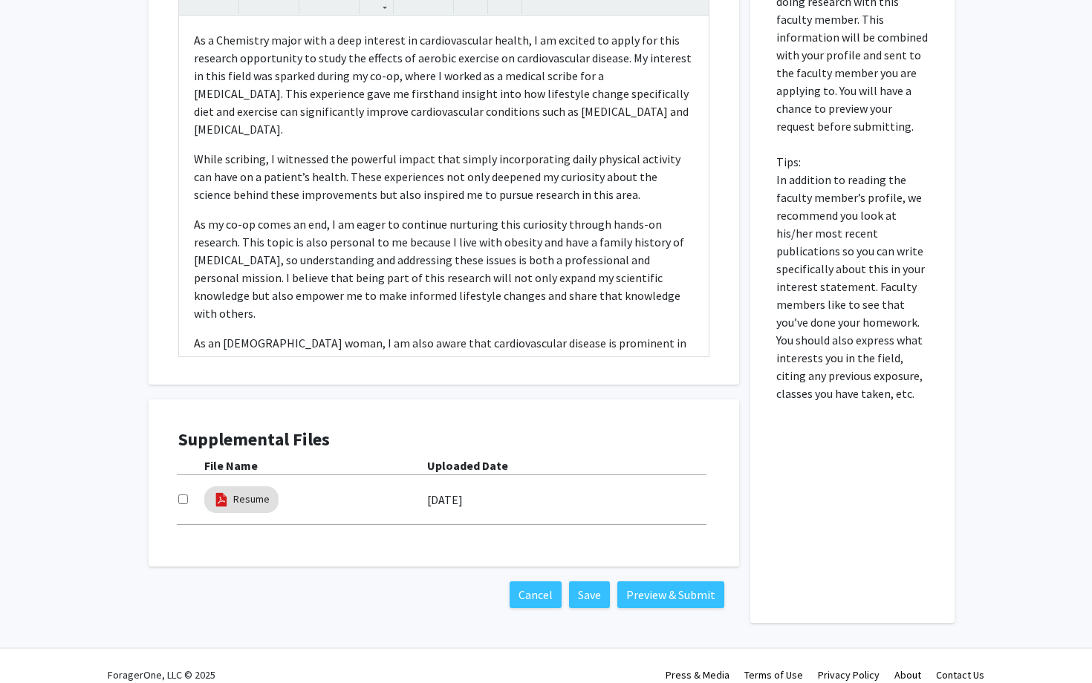
click at [183, 465] on input "checkbox" at bounding box center [183, 500] width 10 height 10
checkbox input "true"
click at [665, 465] on button "Preview & Submit" at bounding box center [670, 595] width 107 height 27
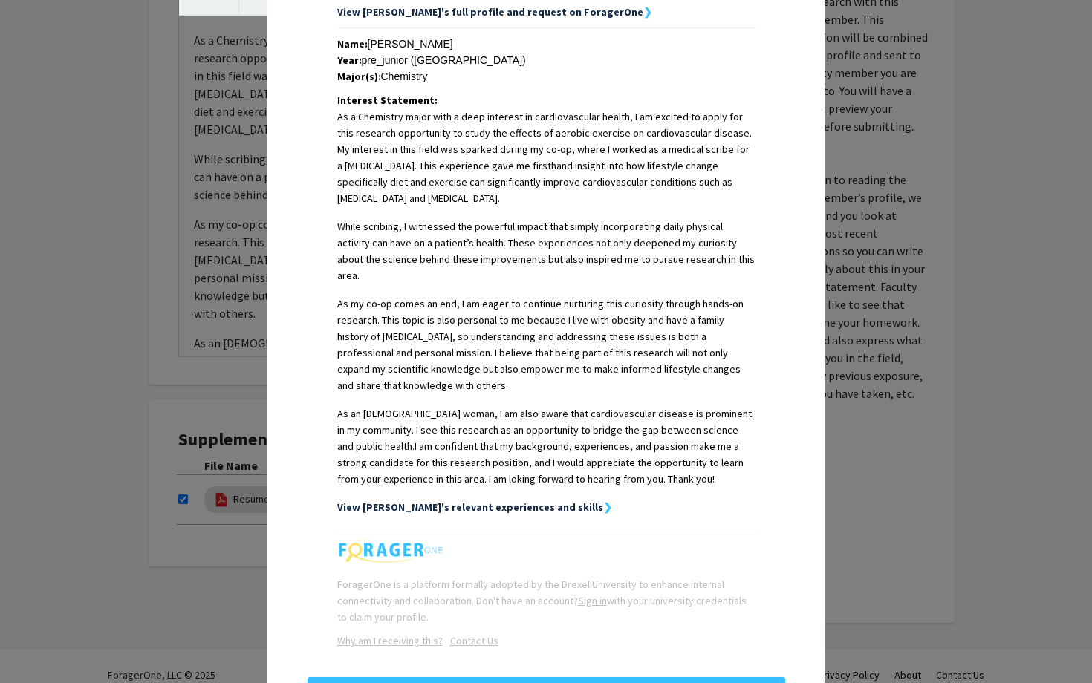
scroll to position [340, 0]
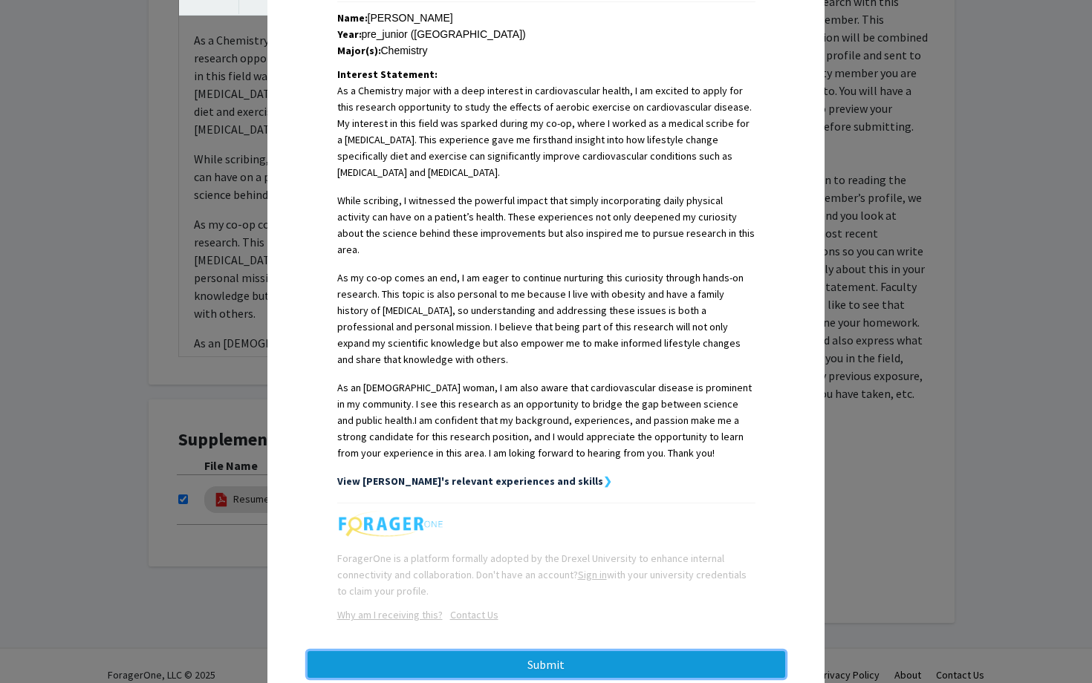
click at [556, 465] on button "Submit" at bounding box center [547, 664] width 478 height 27
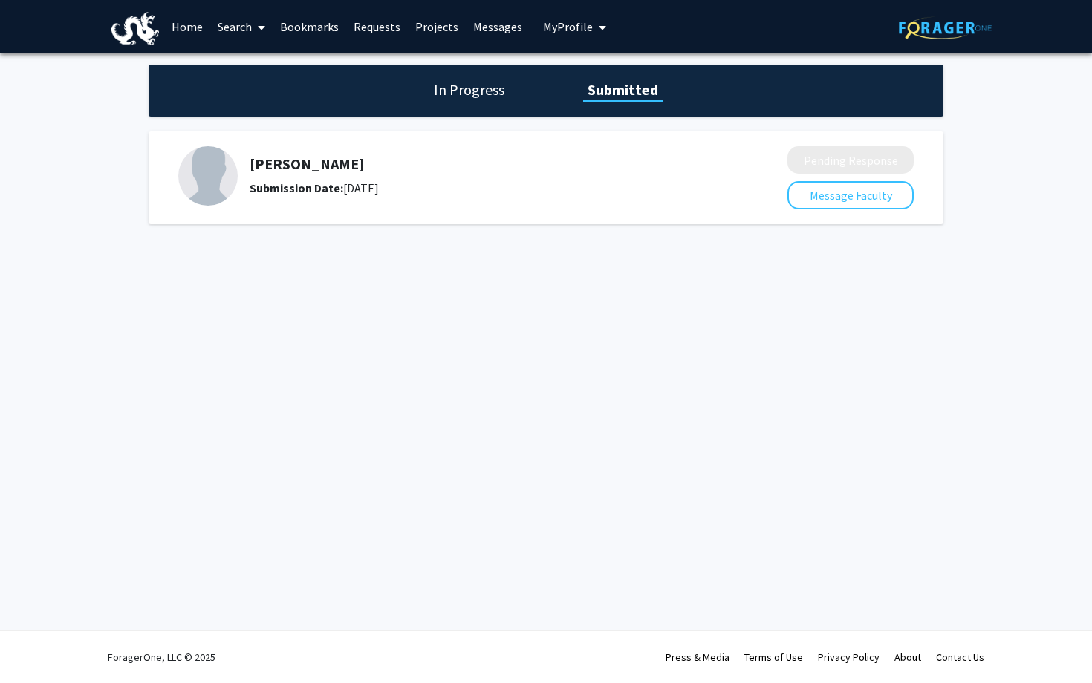
click at [243, 28] on link "Search" at bounding box center [241, 27] width 62 height 52
click at [264, 63] on span "Faculty/Staff" at bounding box center [264, 68] width 109 height 30
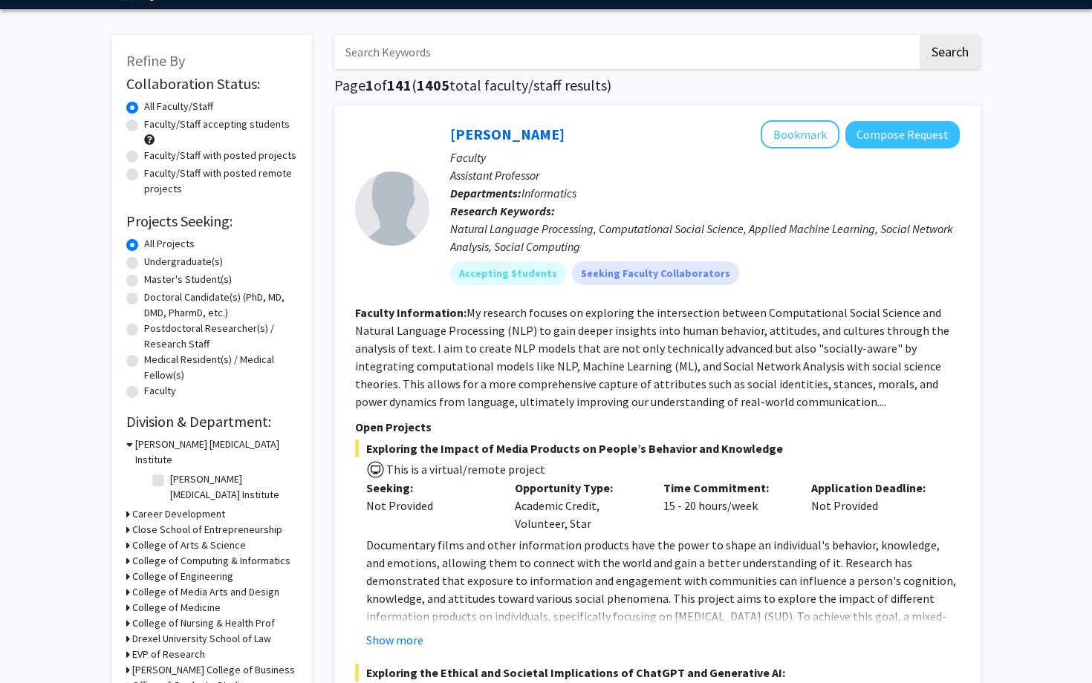
scroll to position [45, 0]
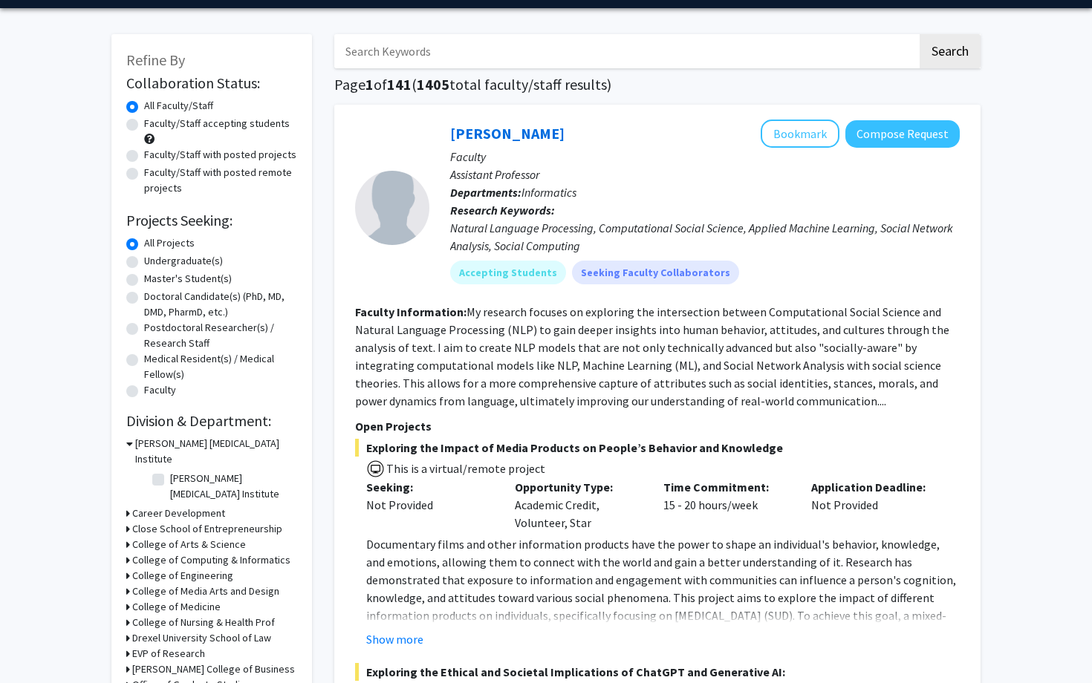
click at [144, 262] on label "Undergraduate(s)" at bounding box center [183, 261] width 79 height 16
click at [144, 262] on input "Undergraduate(s)" at bounding box center [149, 258] width 10 height 10
radio input "true"
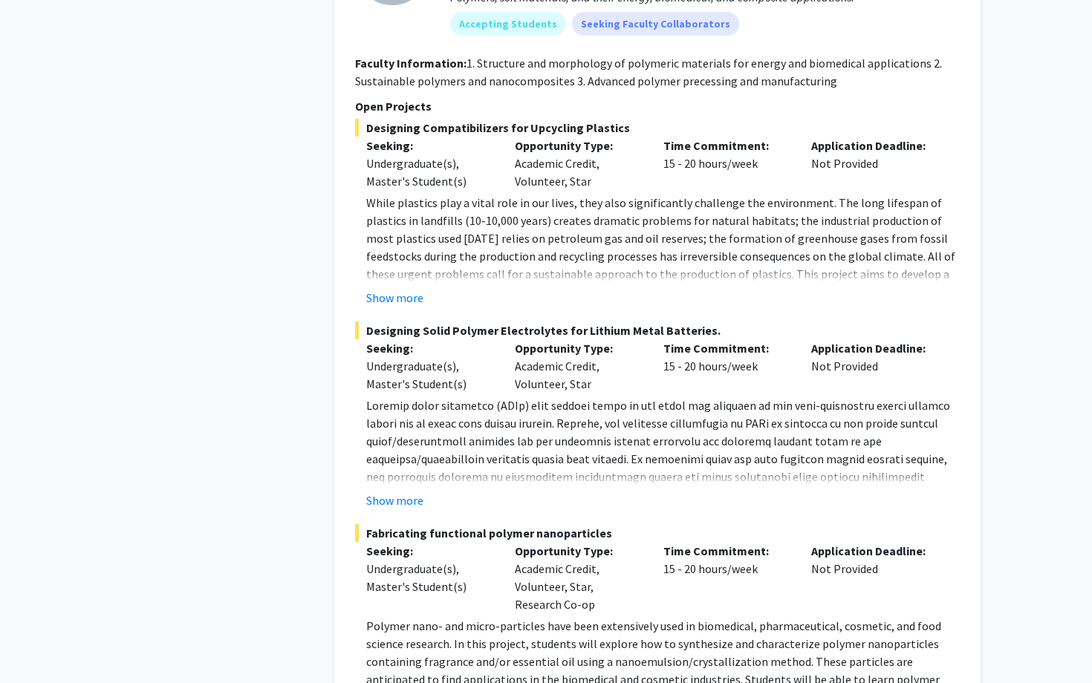
scroll to position [6979, 0]
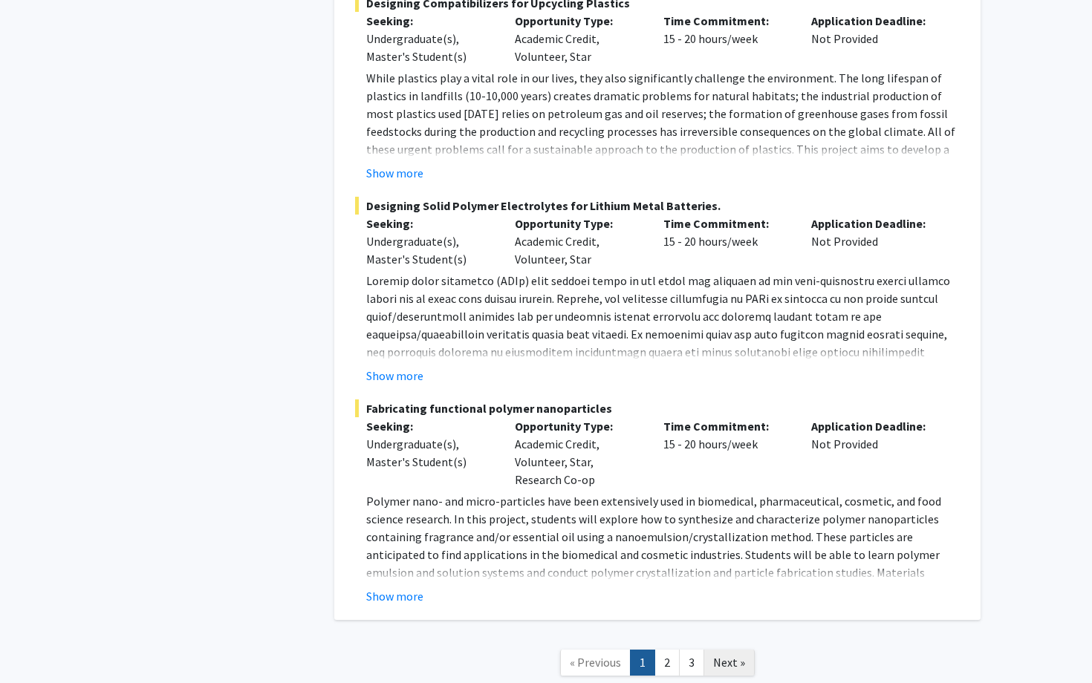
click at [726, 465] on span "Next »" at bounding box center [729, 662] width 32 height 15
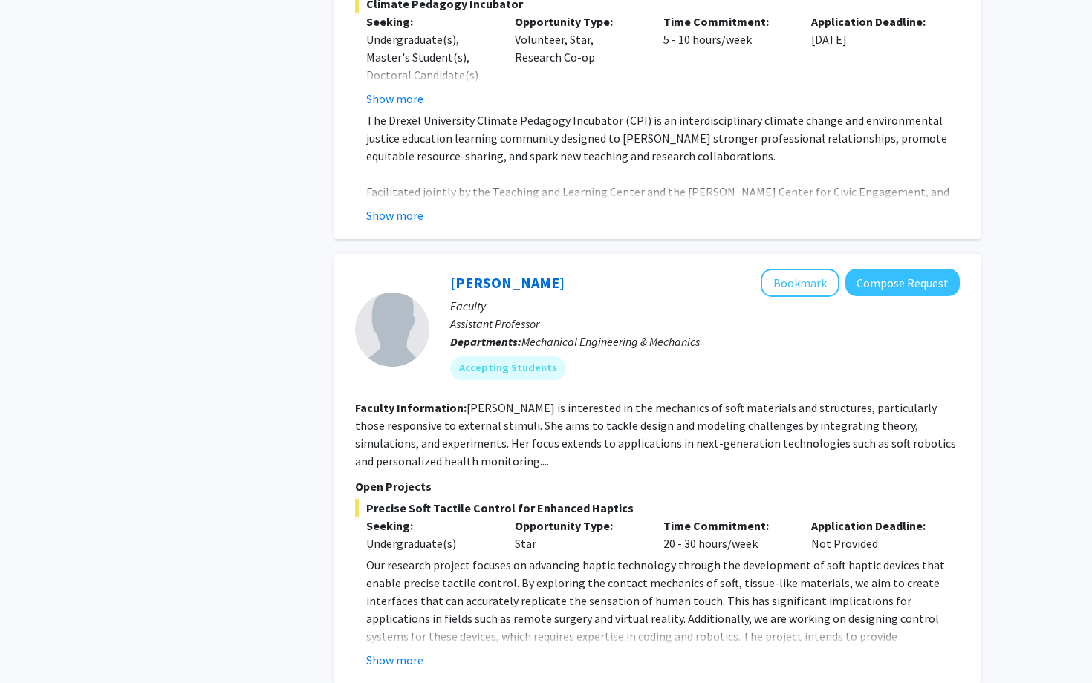
scroll to position [4657, 0]
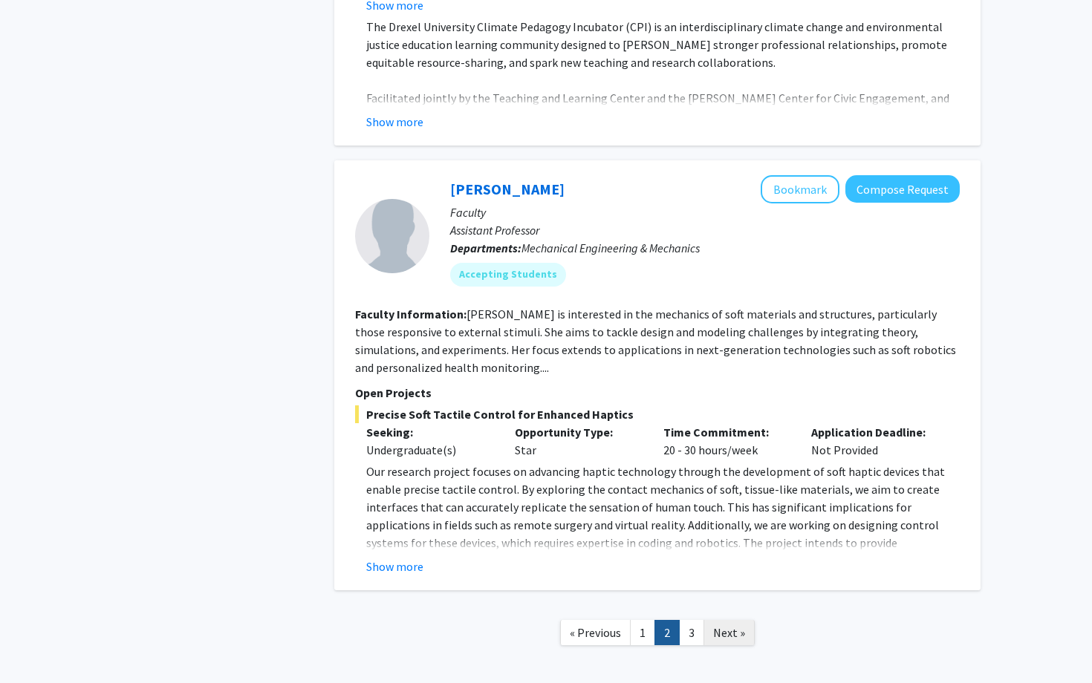
click at [721, 465] on span "Next »" at bounding box center [729, 632] width 32 height 15
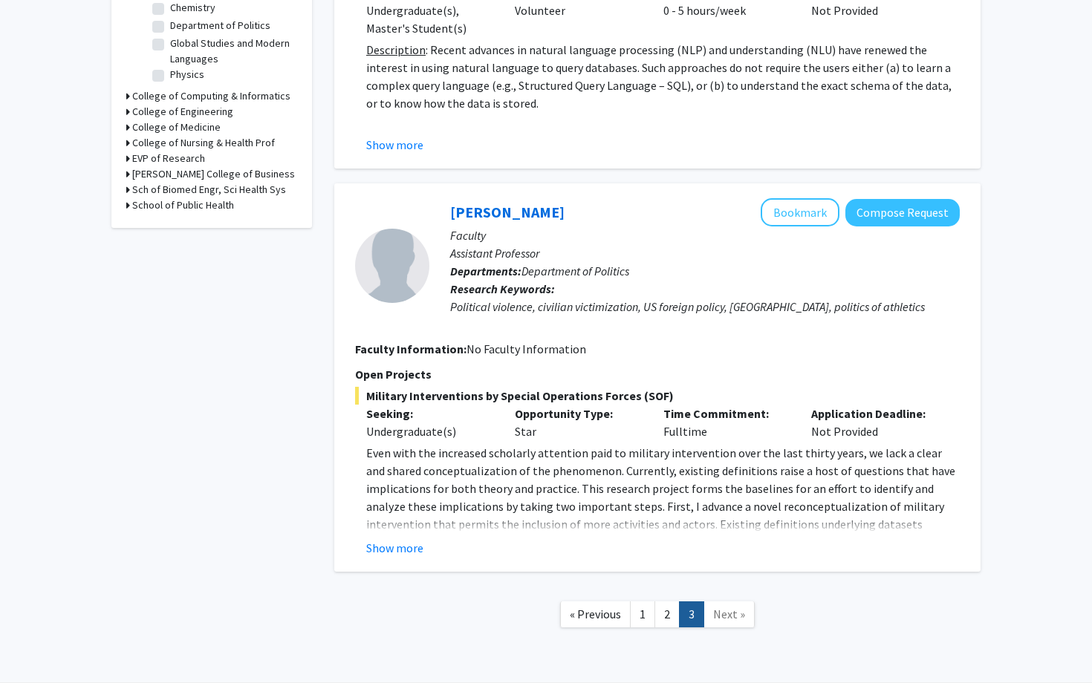
scroll to position [562, 0]
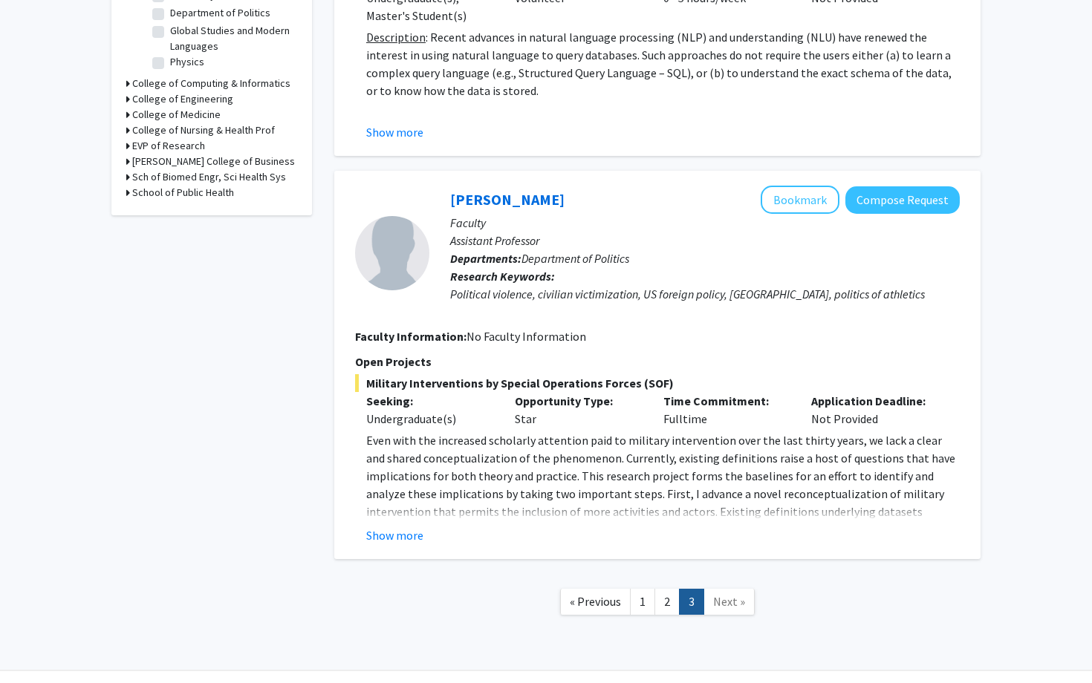
click at [192, 195] on h3 "School of Public Health" at bounding box center [183, 193] width 102 height 16
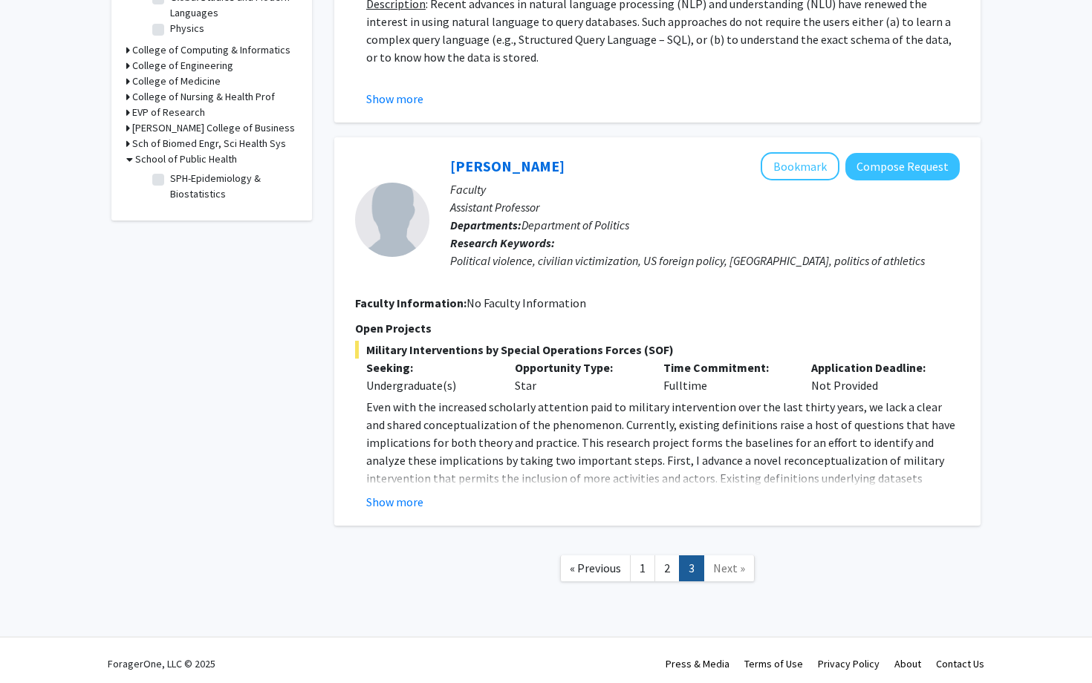
scroll to position [602, 0]
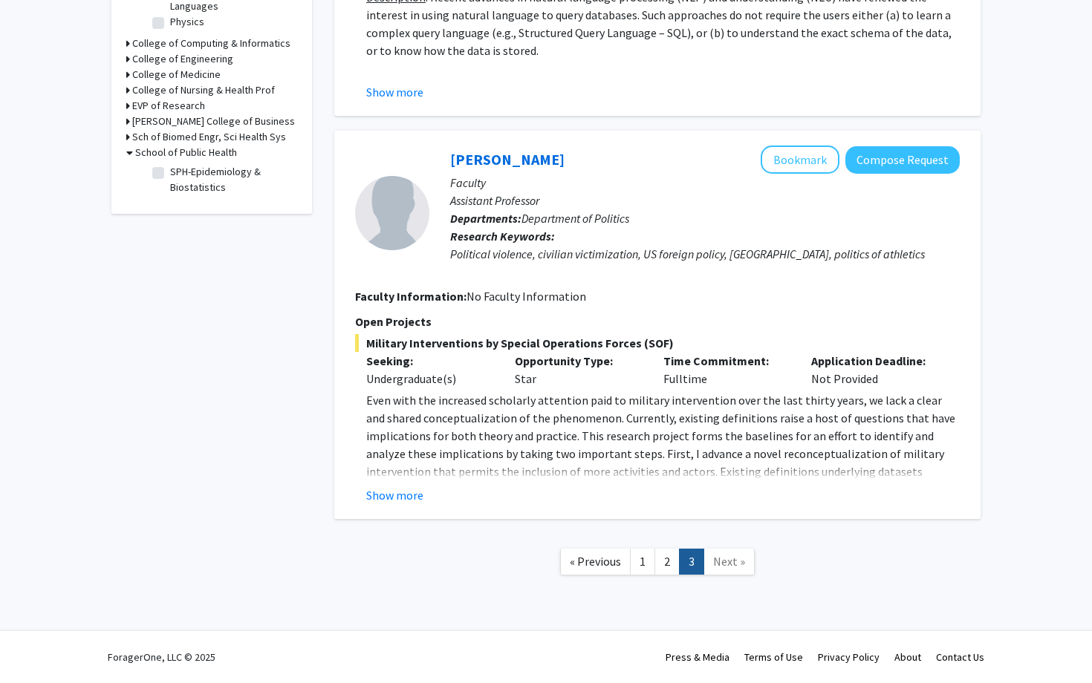
click at [726, 465] on span "Next »" at bounding box center [729, 561] width 32 height 15
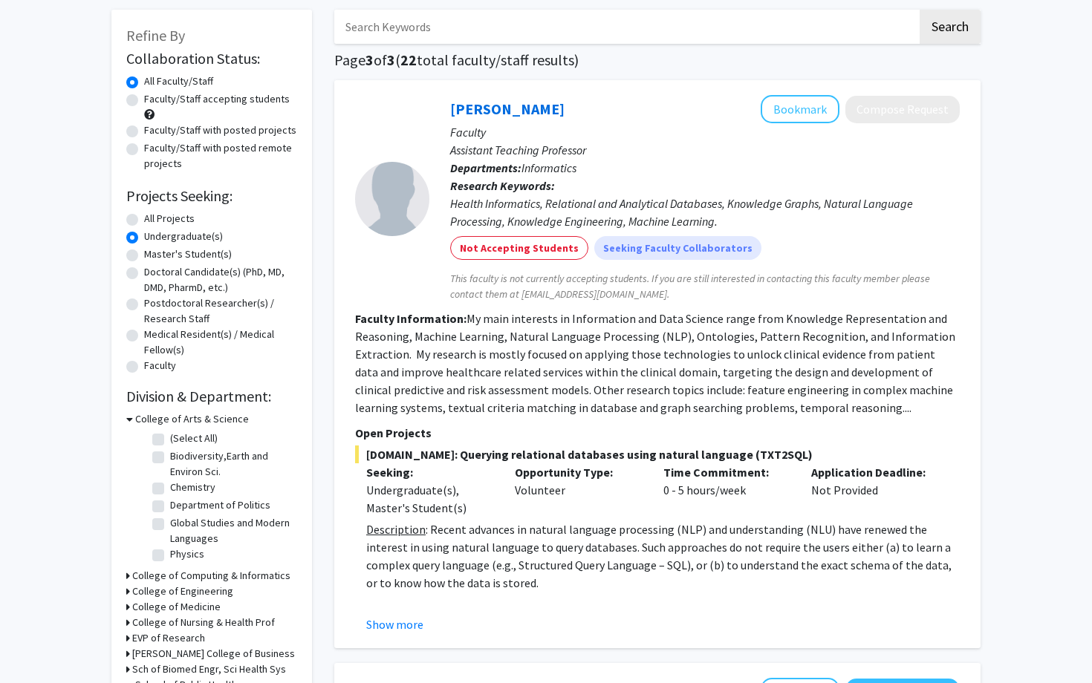
scroll to position [77, 0]
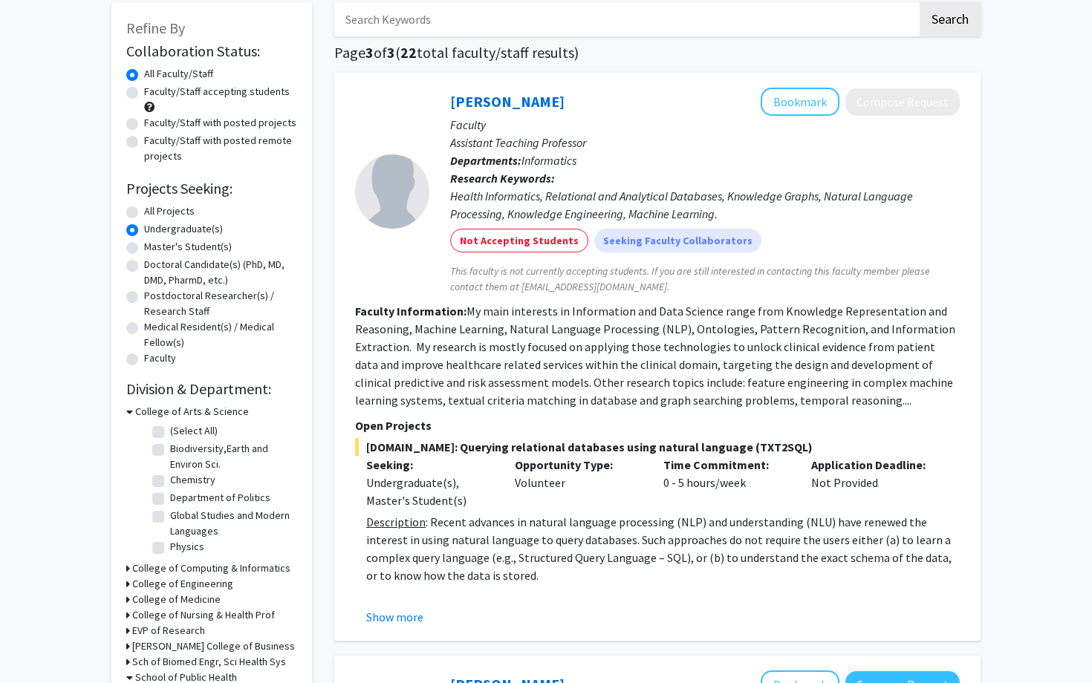
click at [170, 465] on label "Chemistry" at bounding box center [192, 480] width 45 height 16
click at [170, 465] on input "Chemistry" at bounding box center [175, 477] width 10 height 10
checkbox input "true"
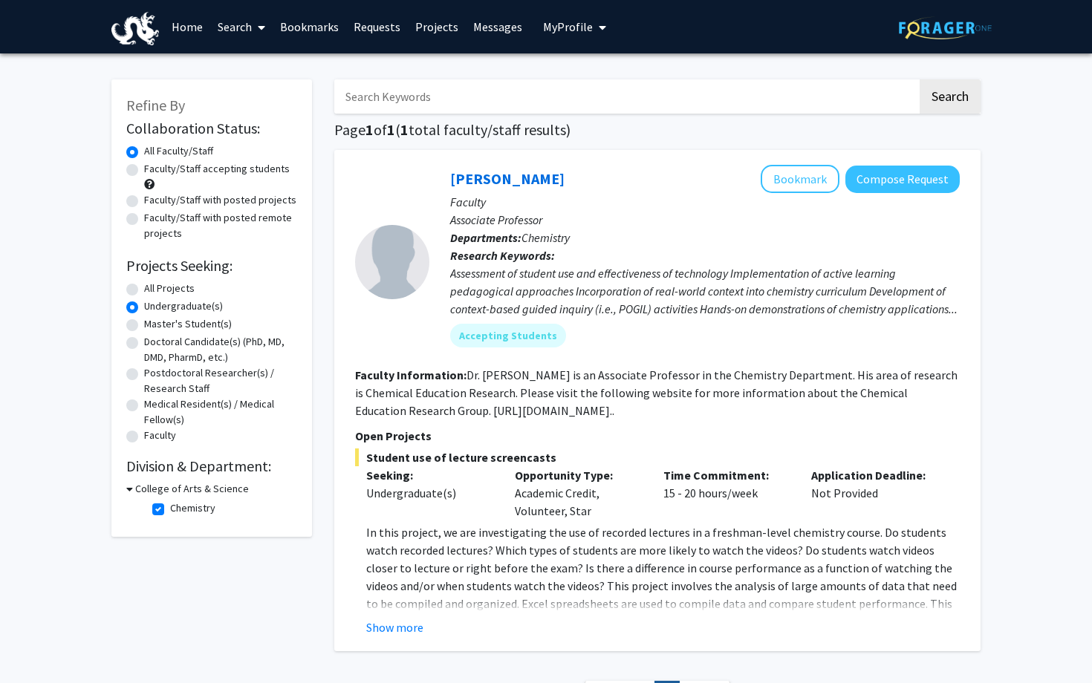
click at [135, 465] on h3 "College of Arts & Science" at bounding box center [192, 489] width 114 height 16
click at [134, 465] on h3 "College of Arts & Science" at bounding box center [189, 489] width 114 height 16
click at [170, 465] on label "Chemistry" at bounding box center [192, 509] width 45 height 16
click at [170, 465] on input "Chemistry" at bounding box center [175, 506] width 10 height 10
checkbox input "false"
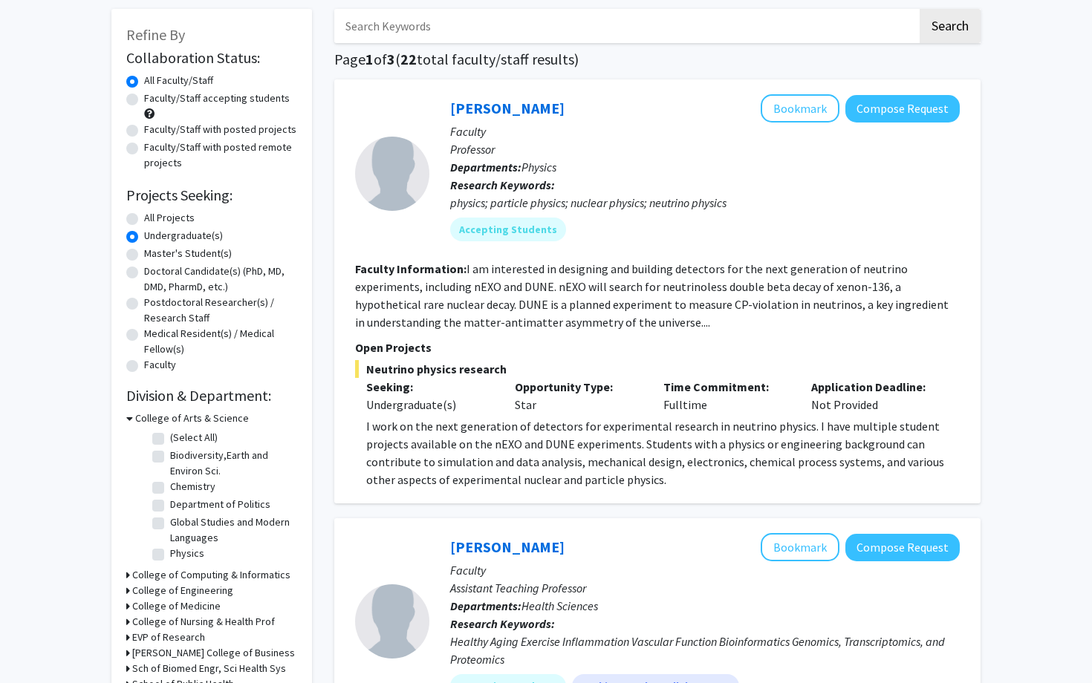
scroll to position [78, 0]
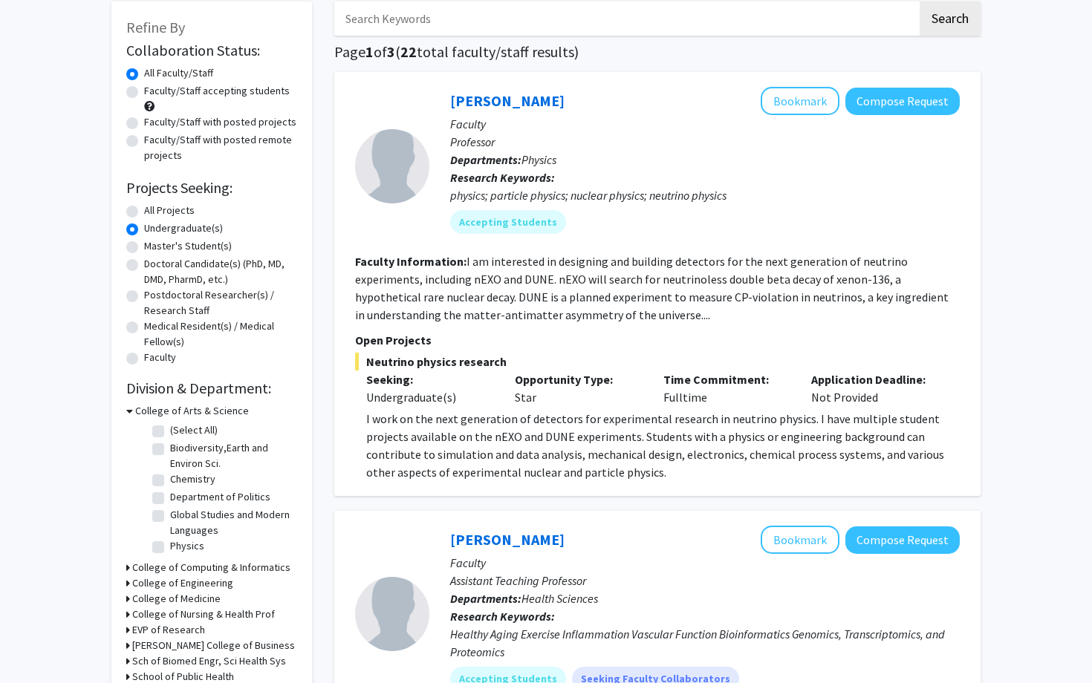
click at [170, 465] on label "Global Studies and Modern Languages" at bounding box center [231, 522] width 123 height 31
click at [170, 465] on input "Global Studies and Modern Languages" at bounding box center [175, 512] width 10 height 10
checkbox input "true"
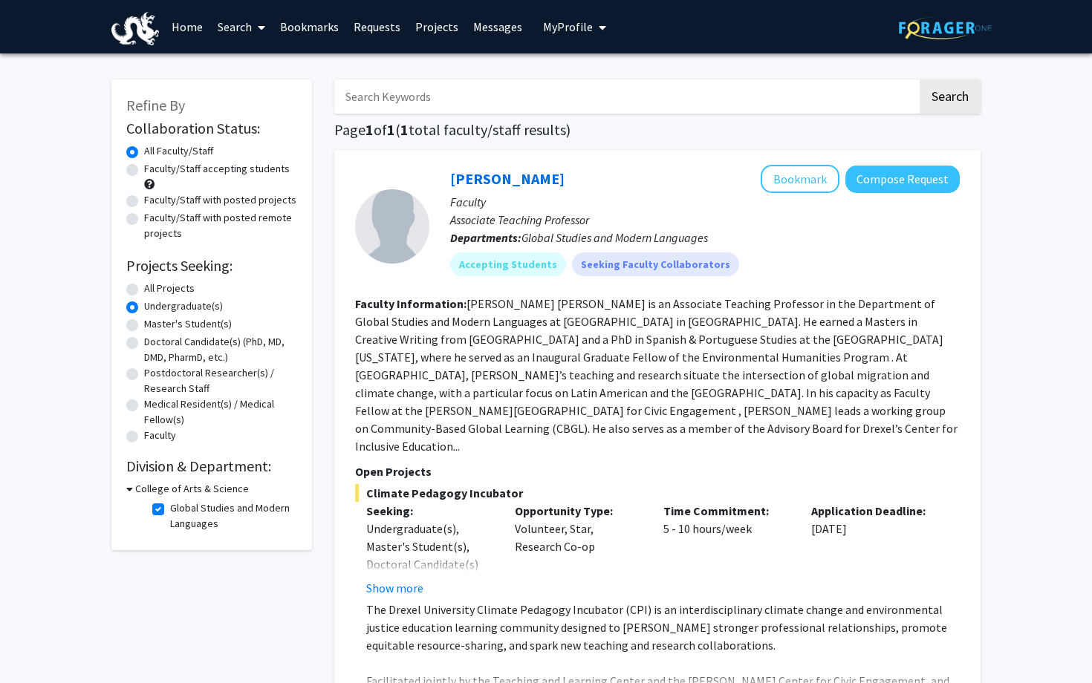
click at [144, 172] on label "Faculty/Staff accepting students" at bounding box center [217, 169] width 146 height 16
click at [144, 171] on input "Faculty/Staff accepting students" at bounding box center [149, 166] width 10 height 10
radio input "true"
click at [138, 438] on div "Faculty" at bounding box center [211, 437] width 171 height 18
click at [144, 438] on label "Faculty" at bounding box center [160, 436] width 32 height 16
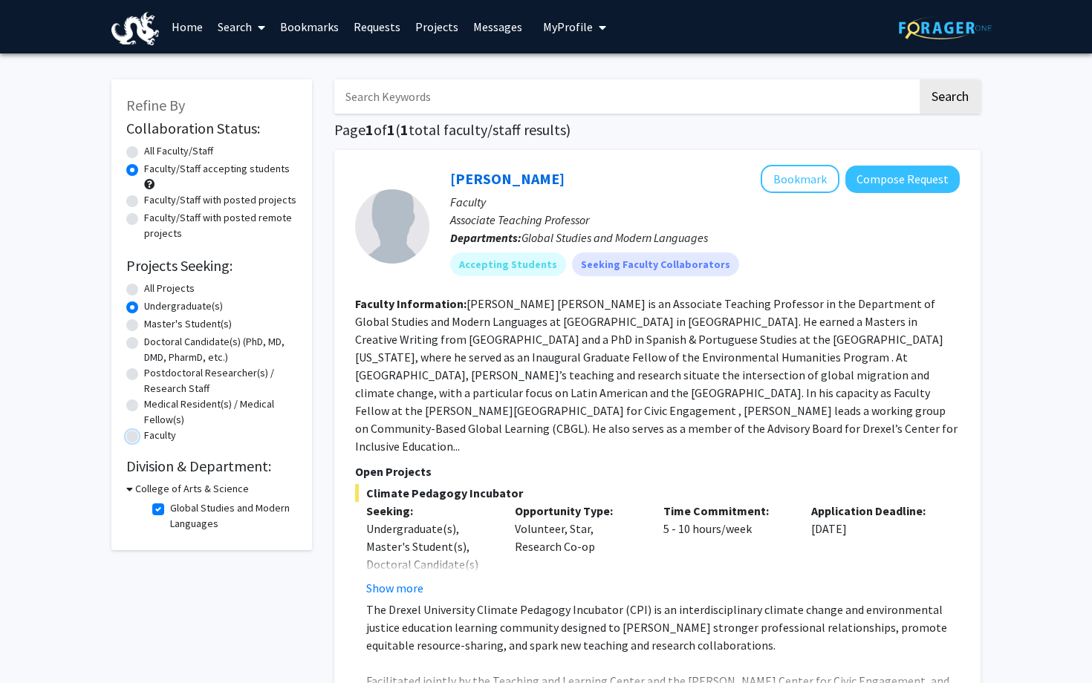
click at [144, 438] on input "Faculty" at bounding box center [149, 433] width 10 height 10
radio input "true"
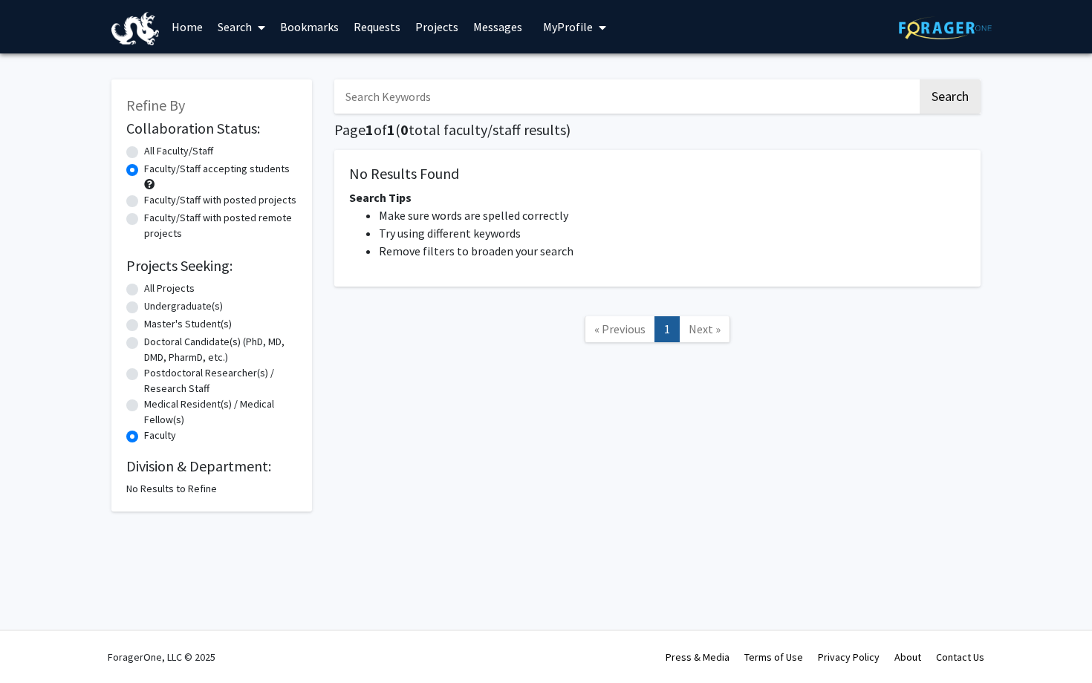
click at [144, 438] on label "Faculty" at bounding box center [160, 436] width 32 height 16
click at [144, 438] on input "Faculty" at bounding box center [149, 433] width 10 height 10
click at [144, 436] on label "Faculty" at bounding box center [160, 436] width 32 height 16
click at [144, 436] on input "Faculty" at bounding box center [149, 433] width 10 height 10
click at [144, 286] on label "All Projects" at bounding box center [169, 289] width 51 height 16
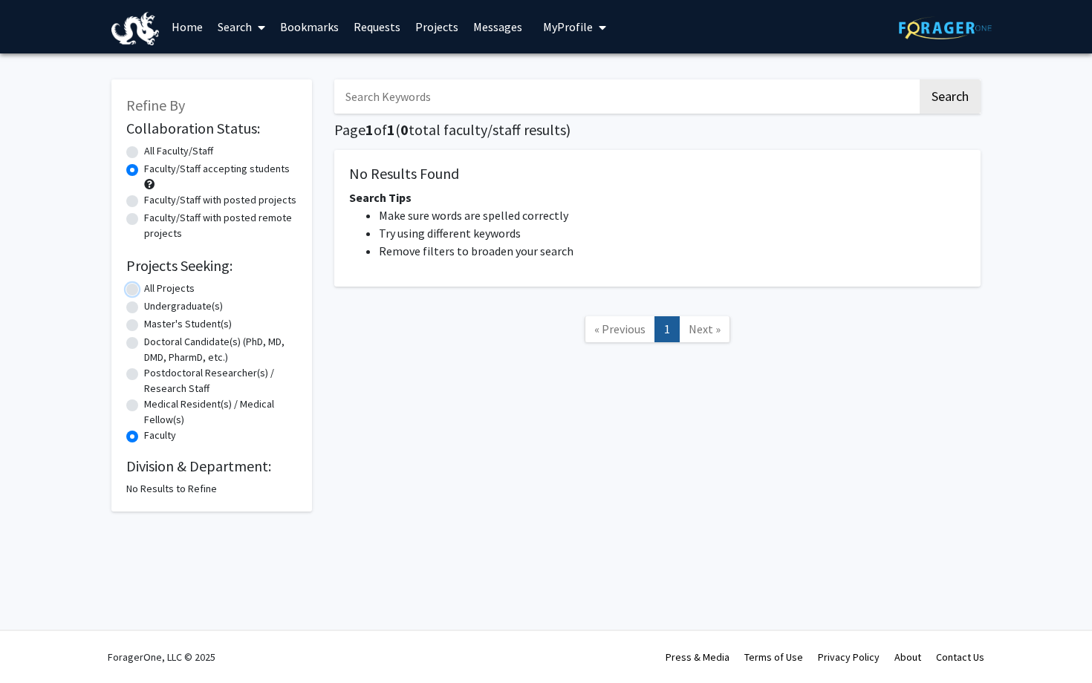
click at [144, 286] on input "All Projects" at bounding box center [149, 286] width 10 height 10
radio input "true"
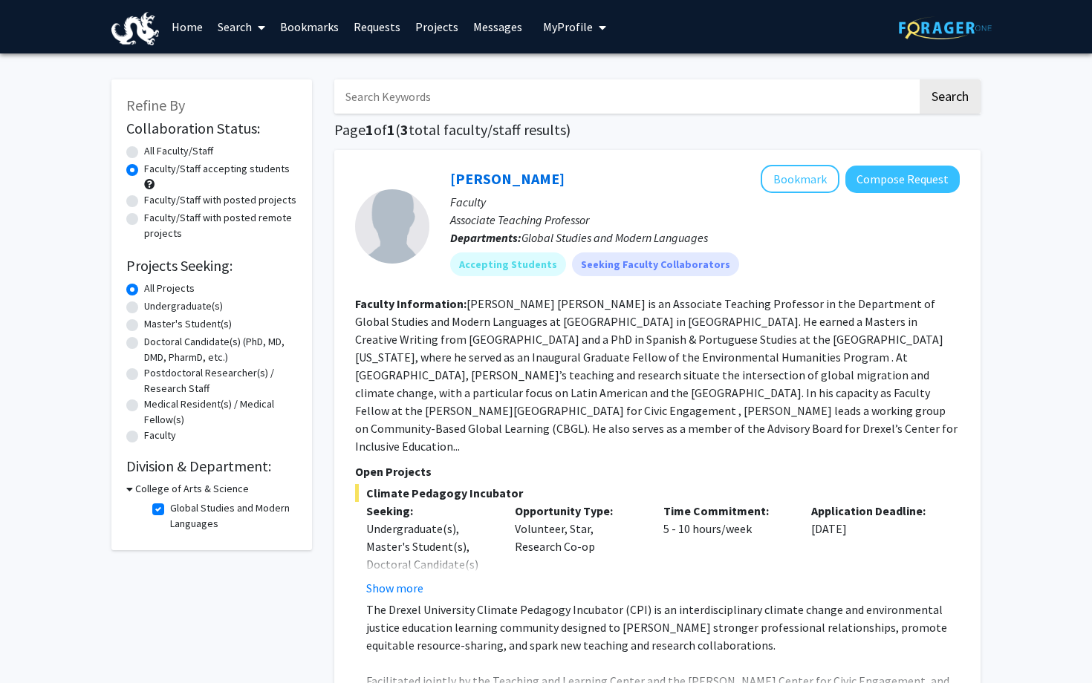
click at [144, 307] on label "Undergraduate(s)" at bounding box center [183, 307] width 79 height 16
click at [144, 307] on input "Undergraduate(s)" at bounding box center [149, 304] width 10 height 10
radio input "true"
click at [170, 465] on label "Global Studies and Modern Languages" at bounding box center [231, 516] width 123 height 31
click at [170, 465] on input "Global Studies and Modern Languages" at bounding box center [175, 506] width 10 height 10
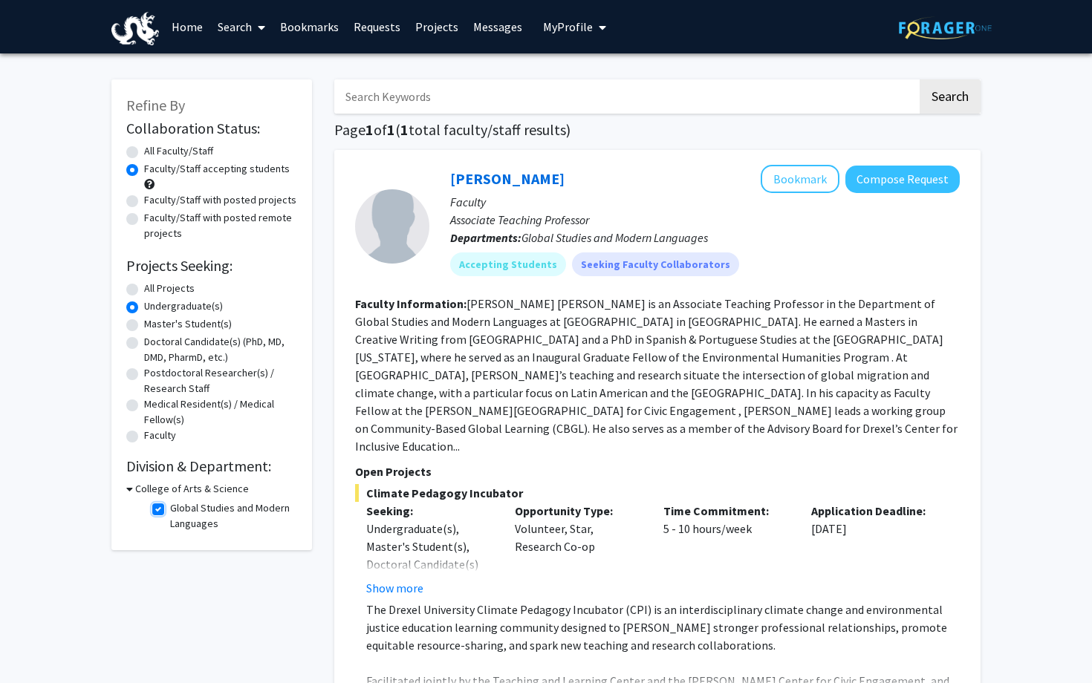
checkbox input "false"
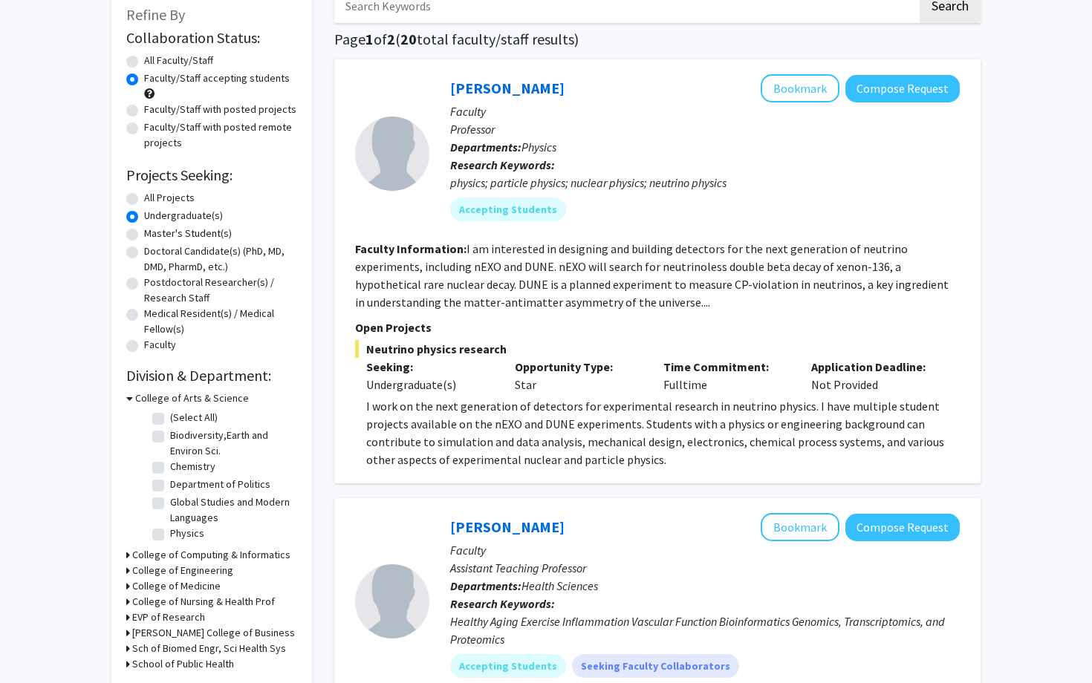
scroll to position [108, 0]
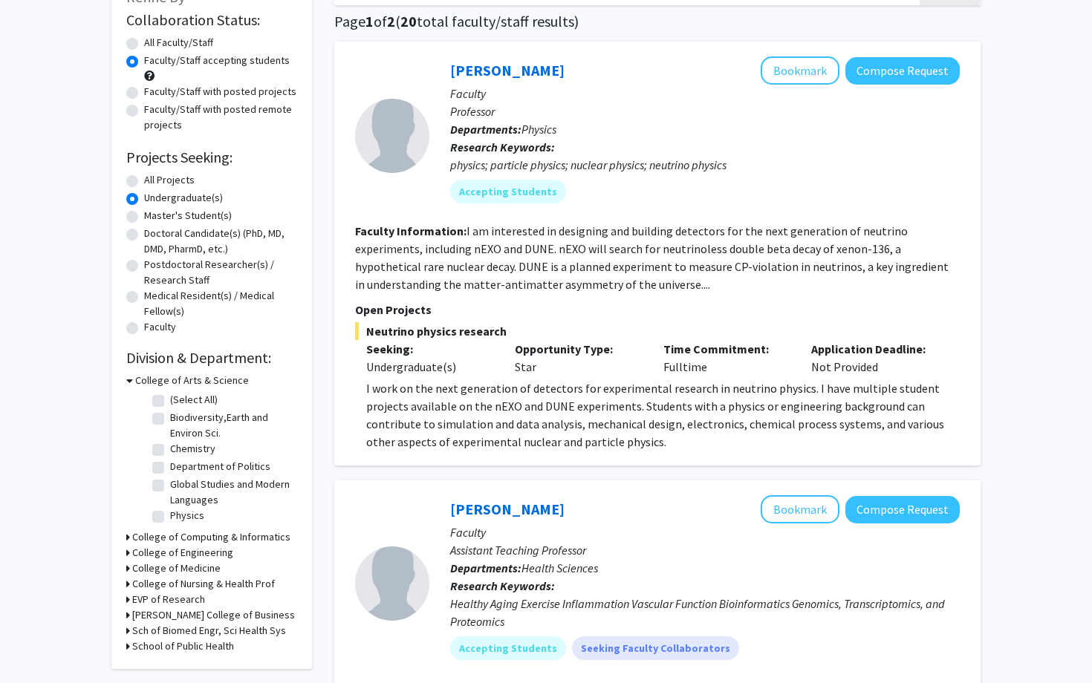
click at [131, 465] on div "School of Public Health" at bounding box center [211, 647] width 171 height 16
click at [126, 465] on icon at bounding box center [128, 569] width 4 height 16
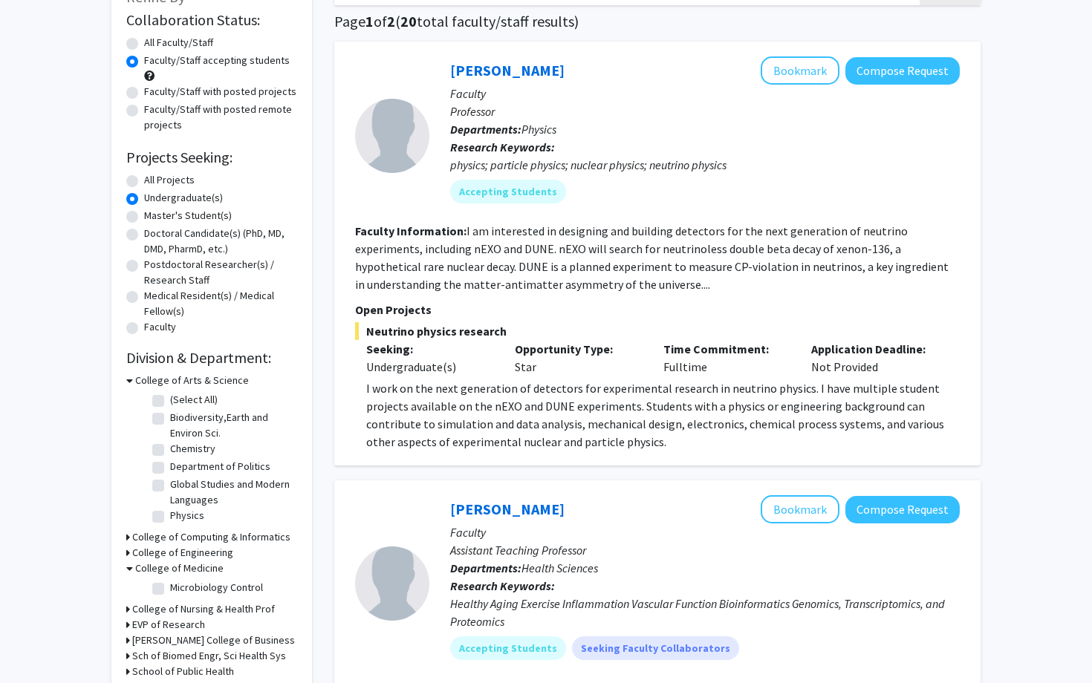
click at [166, 465] on fg-checkbox "Microbiology Control Microbiology Control" at bounding box center [222, 589] width 141 height 18
click at [170, 465] on label "Microbiology Control" at bounding box center [216, 588] width 93 height 16
click at [170, 465] on input "Microbiology Control" at bounding box center [175, 585] width 10 height 10
checkbox input "true"
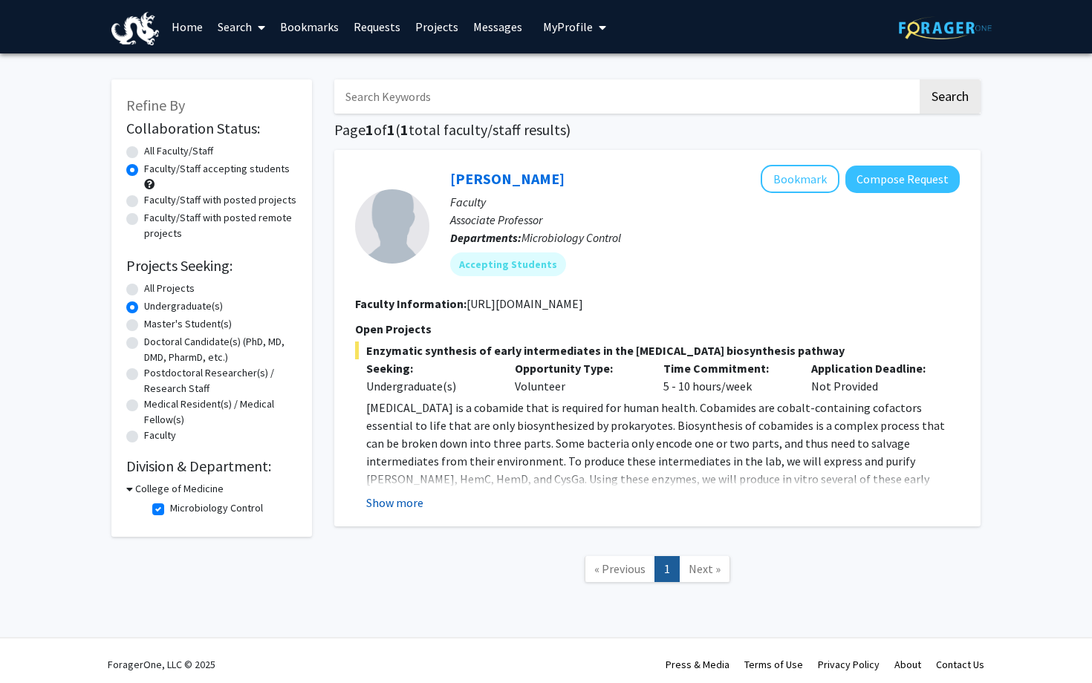
click at [408, 465] on button "Show more" at bounding box center [394, 503] width 57 height 18
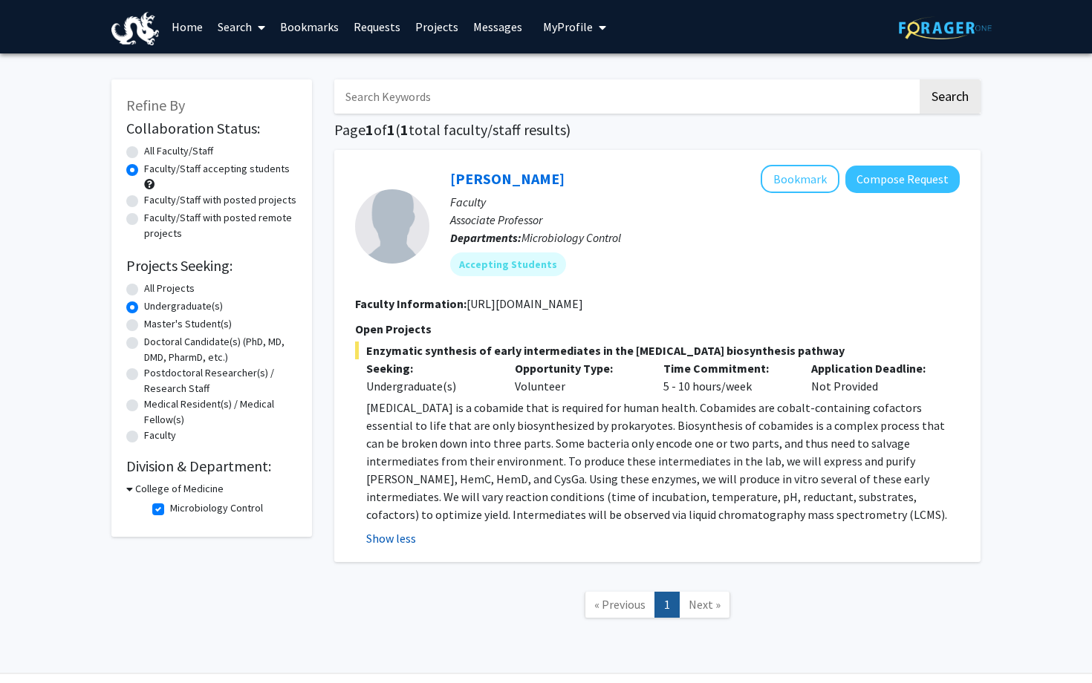
click at [405, 465] on button "Show less" at bounding box center [391, 539] width 50 height 18
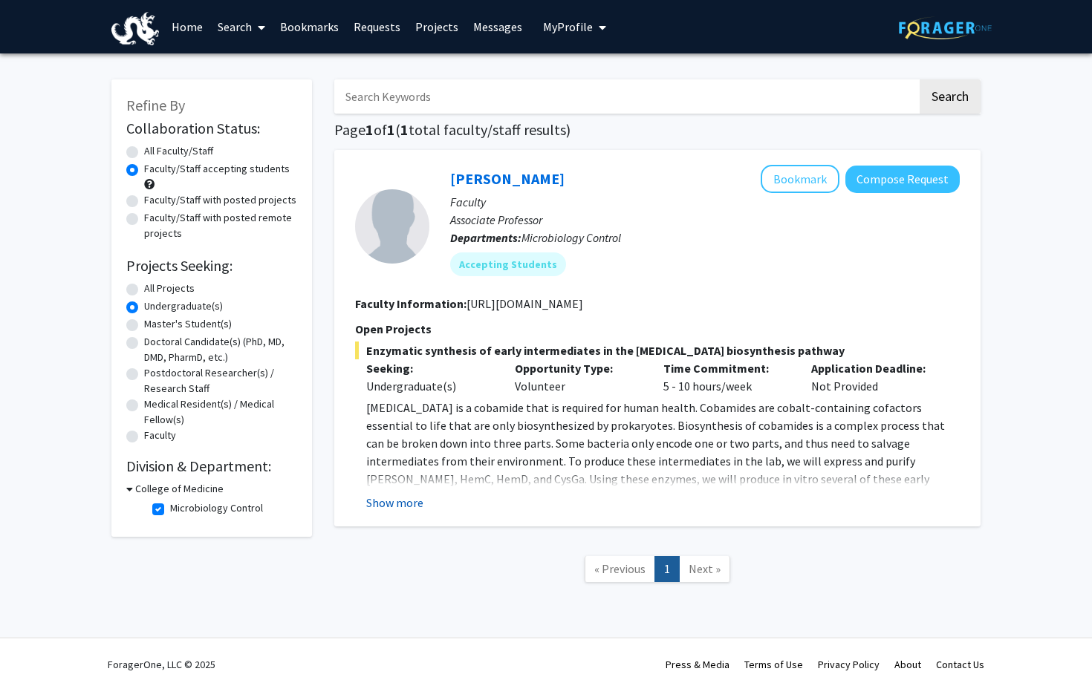
click at [392, 465] on button "Show more" at bounding box center [394, 503] width 57 height 18
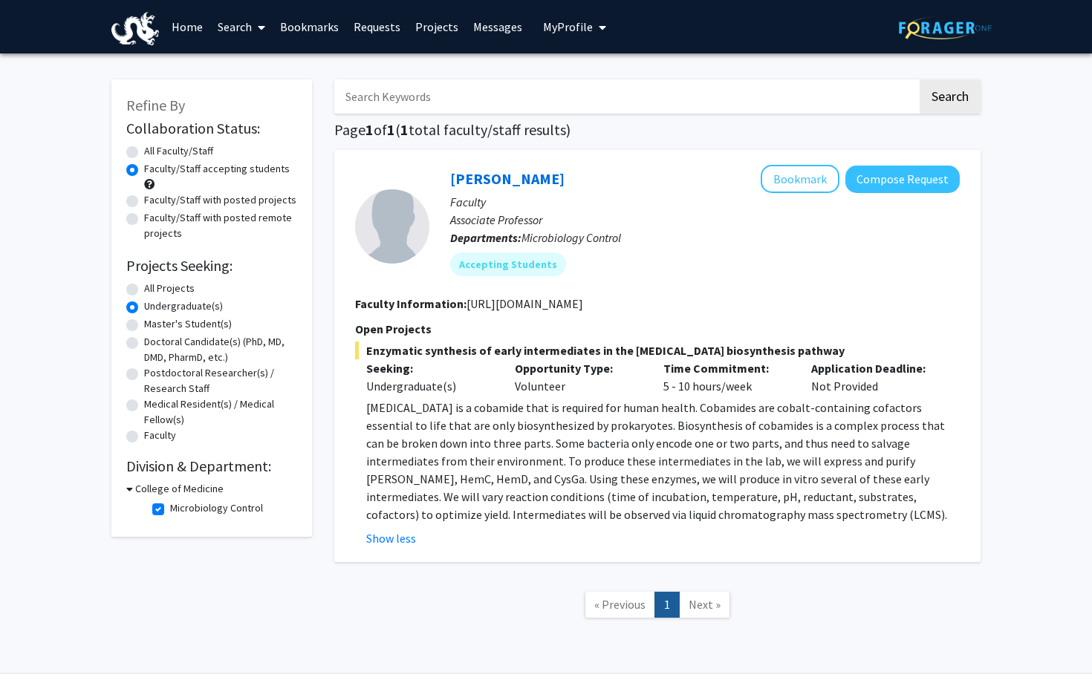
click at [129, 465] on icon at bounding box center [129, 489] width 7 height 16
click at [129, 465] on icon at bounding box center [128, 489] width 4 height 16
click at [170, 465] on label "Microbiology Control" at bounding box center [216, 509] width 93 height 16
click at [170, 465] on input "Microbiology Control" at bounding box center [175, 506] width 10 height 10
checkbox input "false"
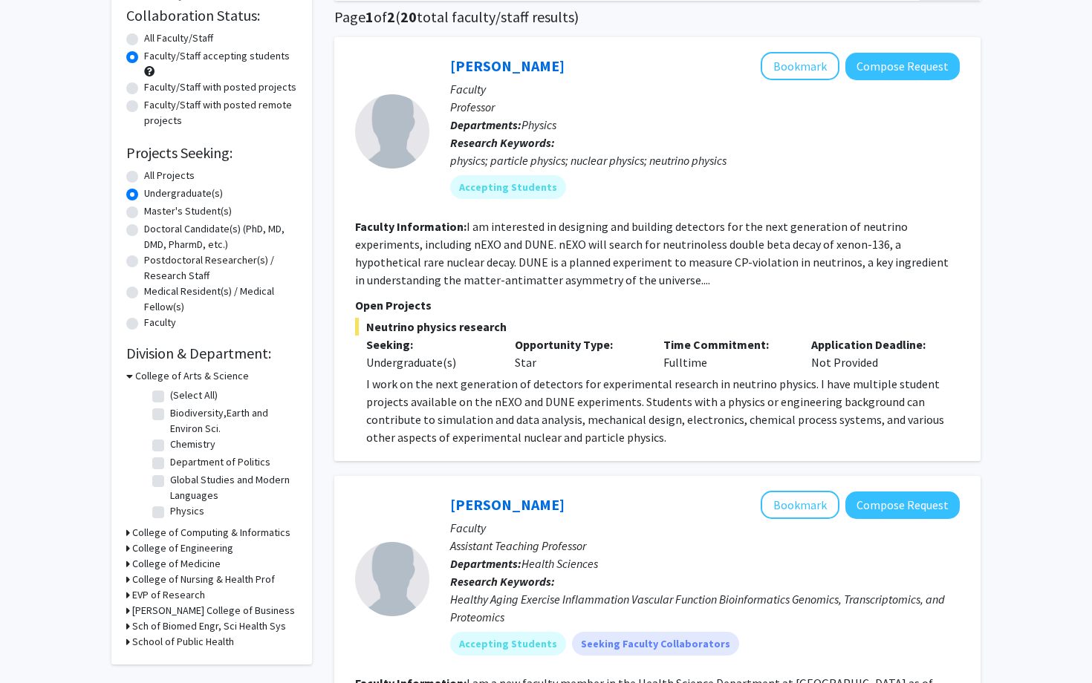
scroll to position [123, 0]
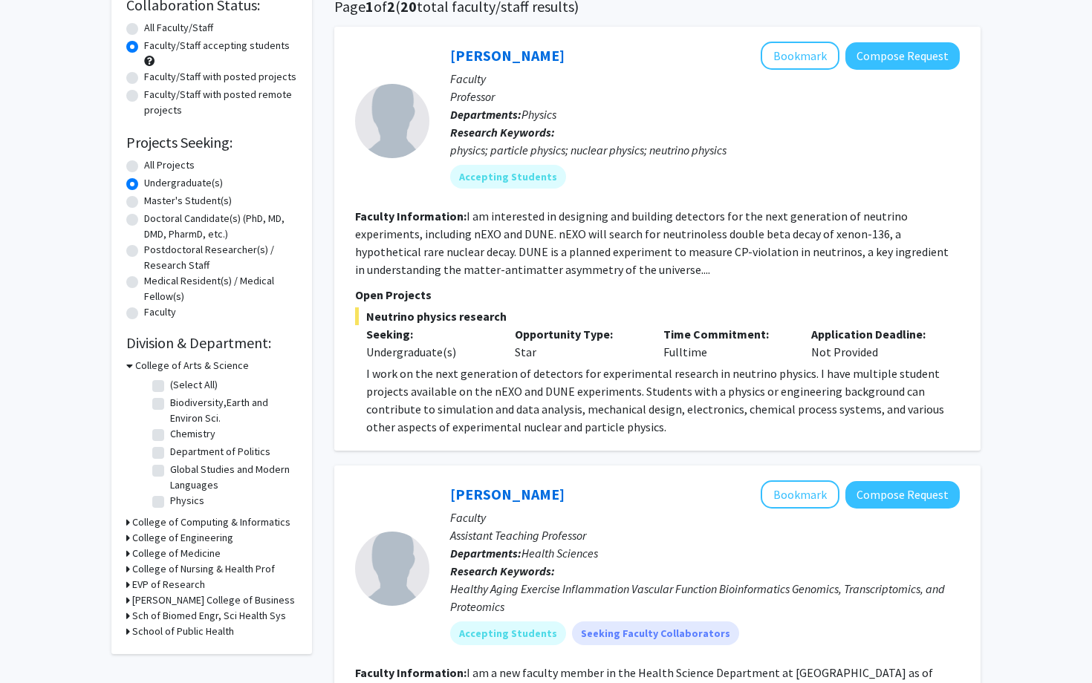
click at [132, 465] on h3 "College of Nursing & Health Prof" at bounding box center [203, 570] width 143 height 16
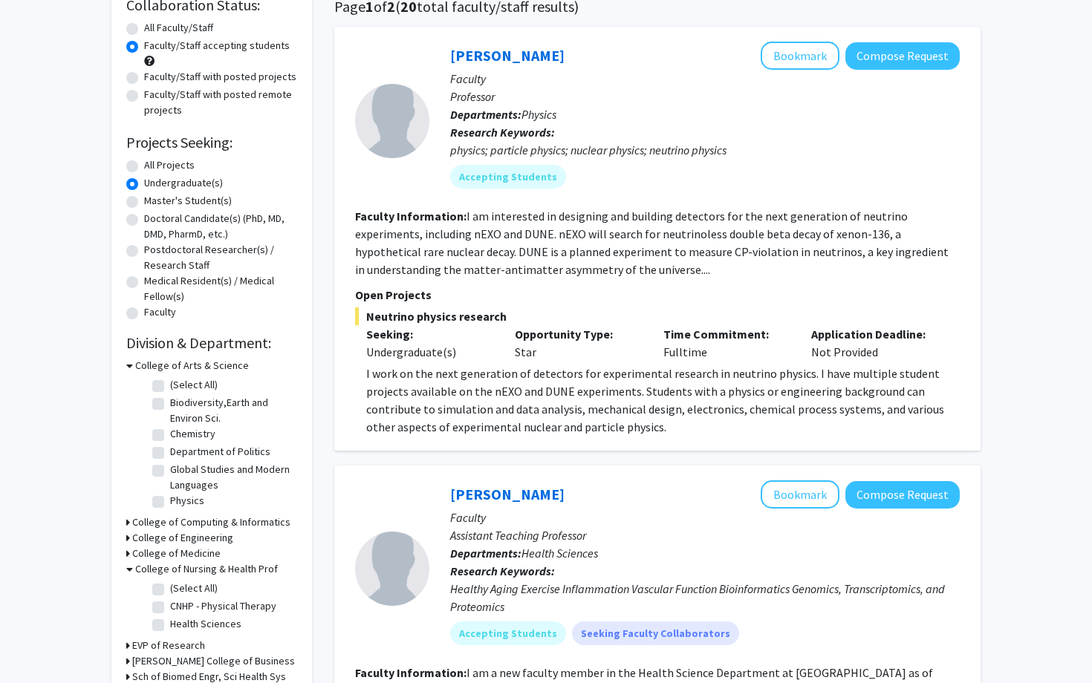
click at [170, 465] on label "Health Sciences" at bounding box center [205, 625] width 71 height 16
click at [170, 465] on input "Health Sciences" at bounding box center [175, 622] width 10 height 10
checkbox input "true"
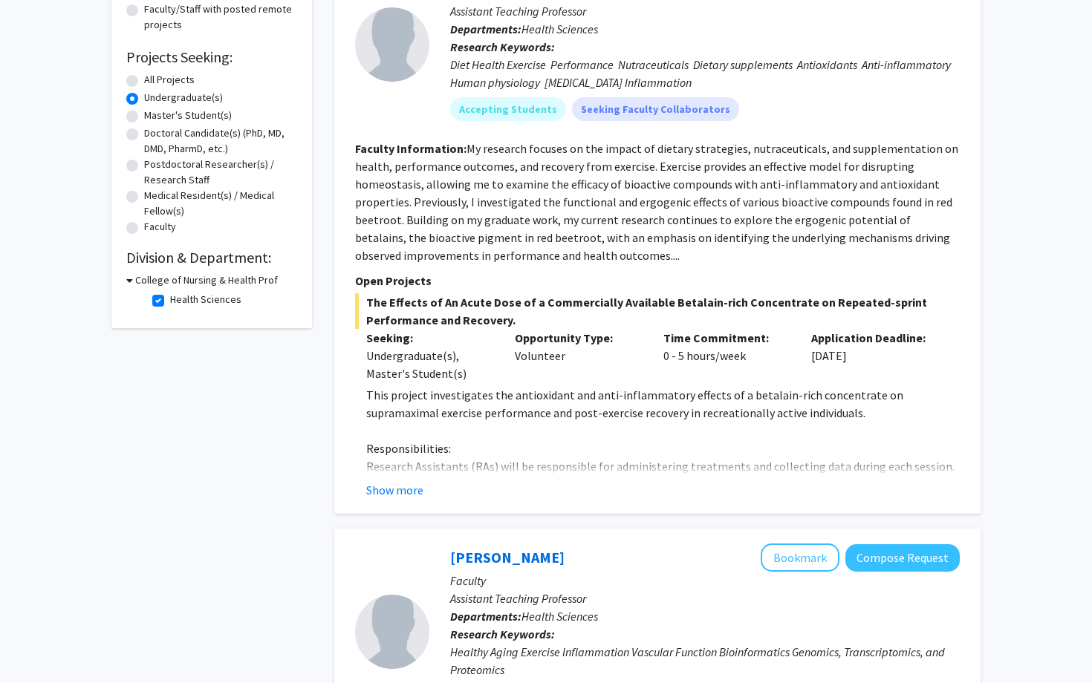
scroll to position [249, 0]
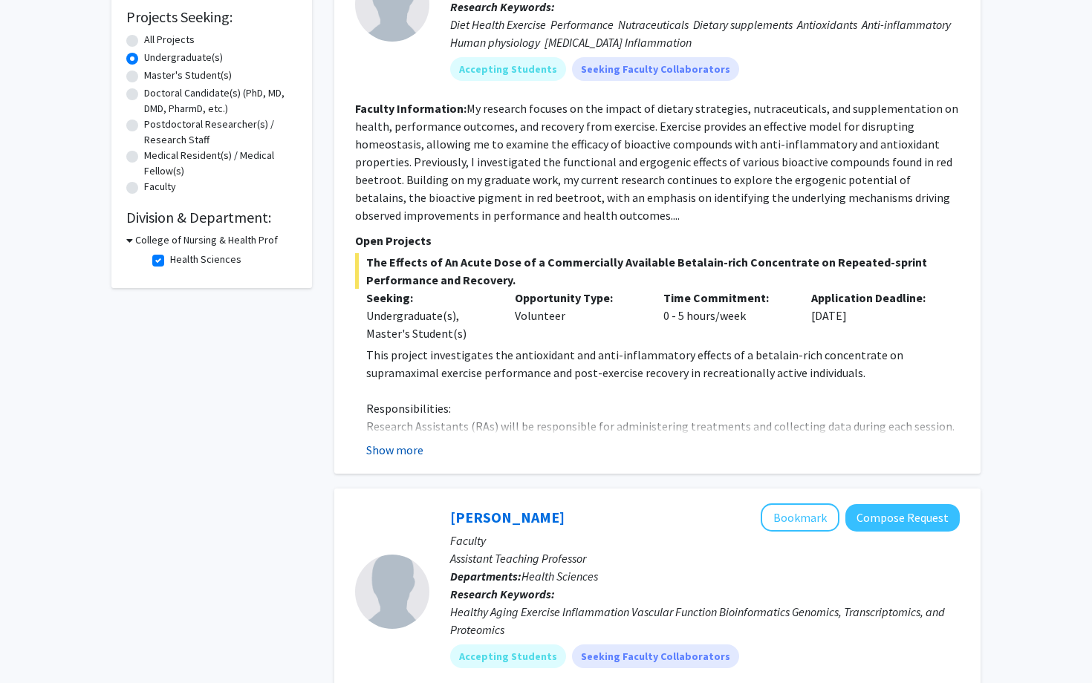
click at [414, 447] on button "Show more" at bounding box center [394, 450] width 57 height 18
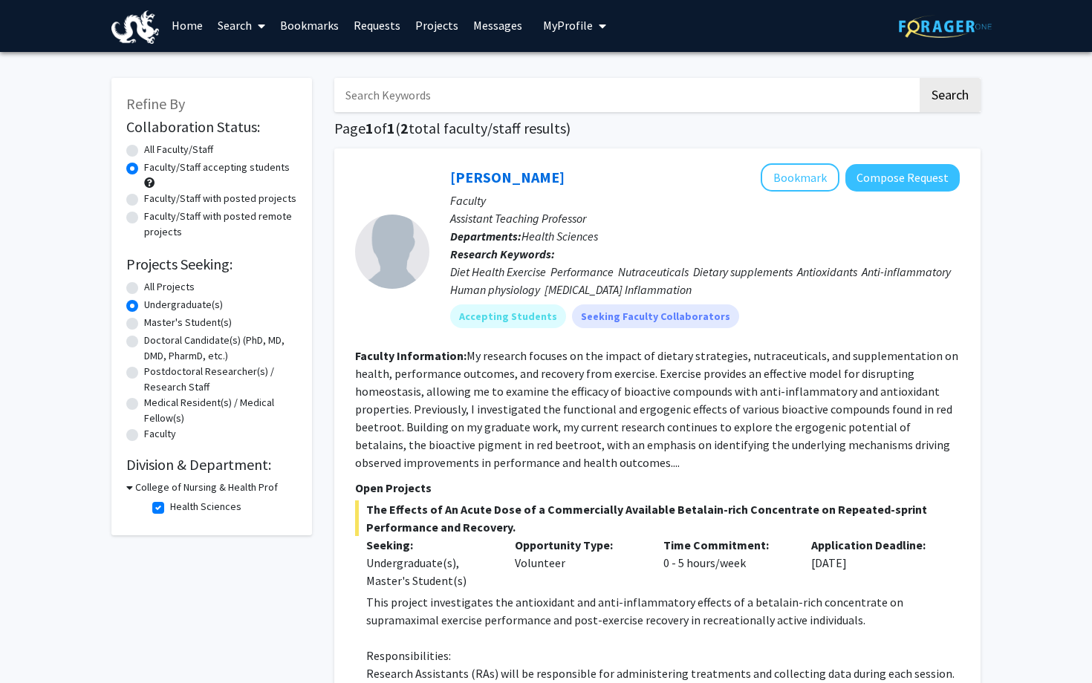
scroll to position [0, 0]
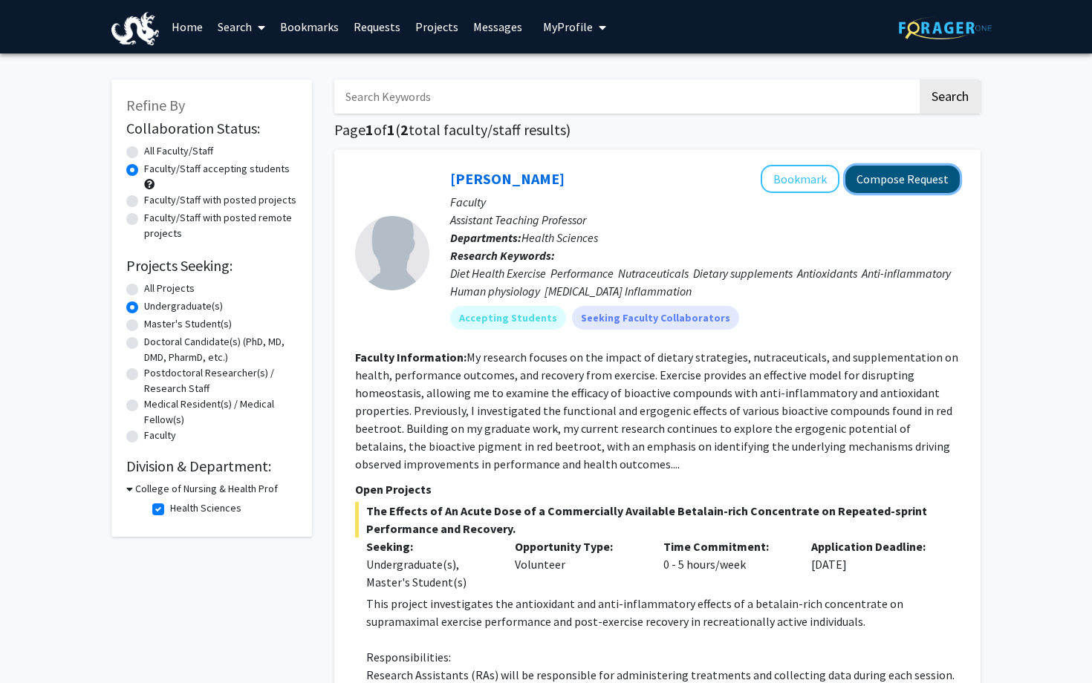
click at [891, 184] on button "Compose Request" at bounding box center [902, 179] width 114 height 27
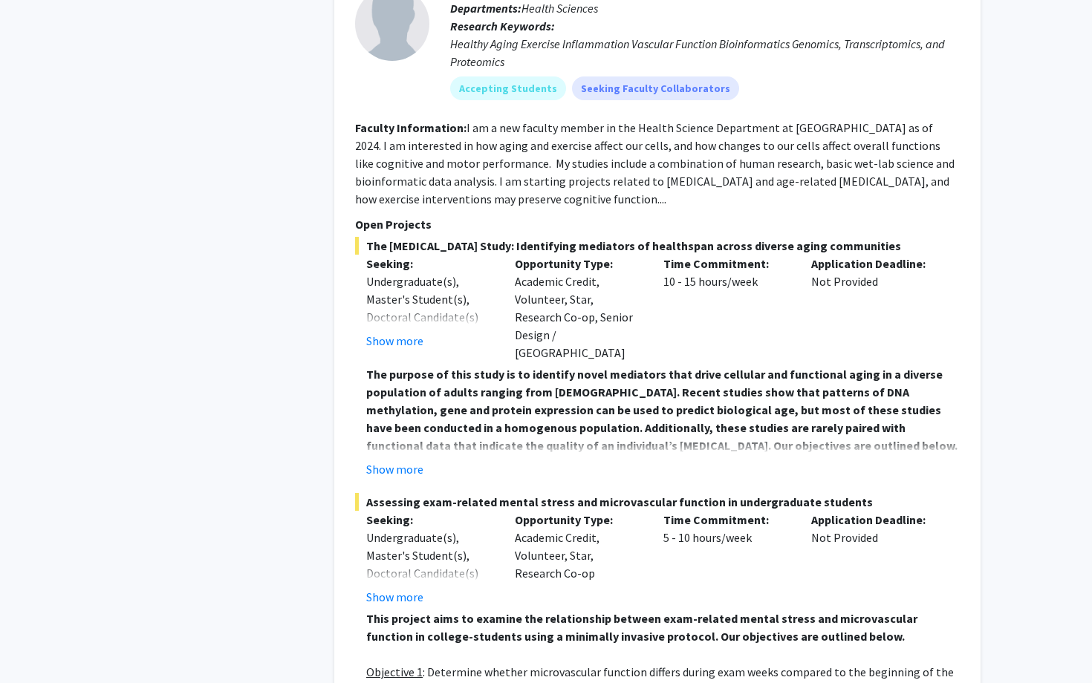
scroll to position [827, 0]
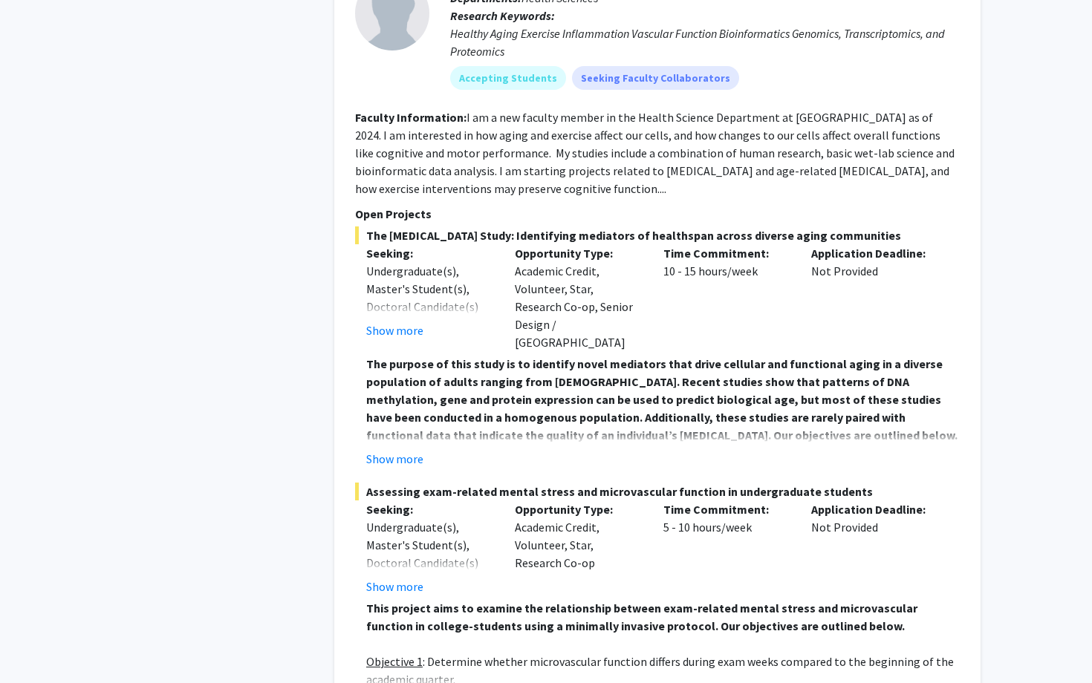
click at [416, 465] on div "Assessing exam-related mental stress and microvascular function in undergraduat…" at bounding box center [657, 598] width 605 height 230
click at [406, 465] on button "Show more" at bounding box center [394, 587] width 57 height 18
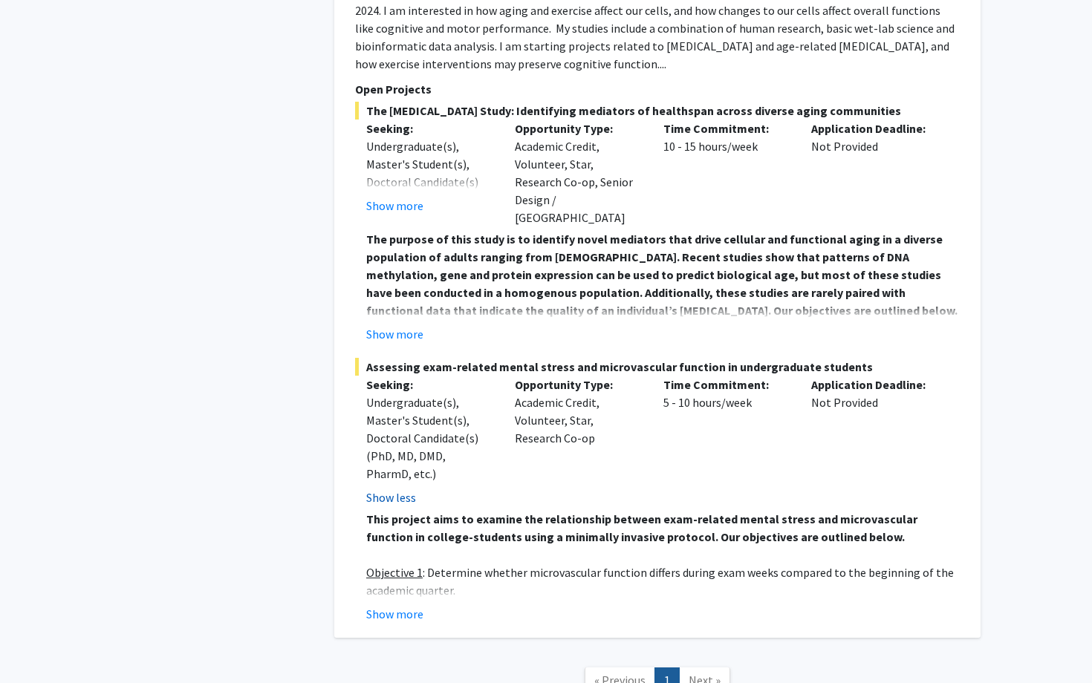
scroll to position [956, 0]
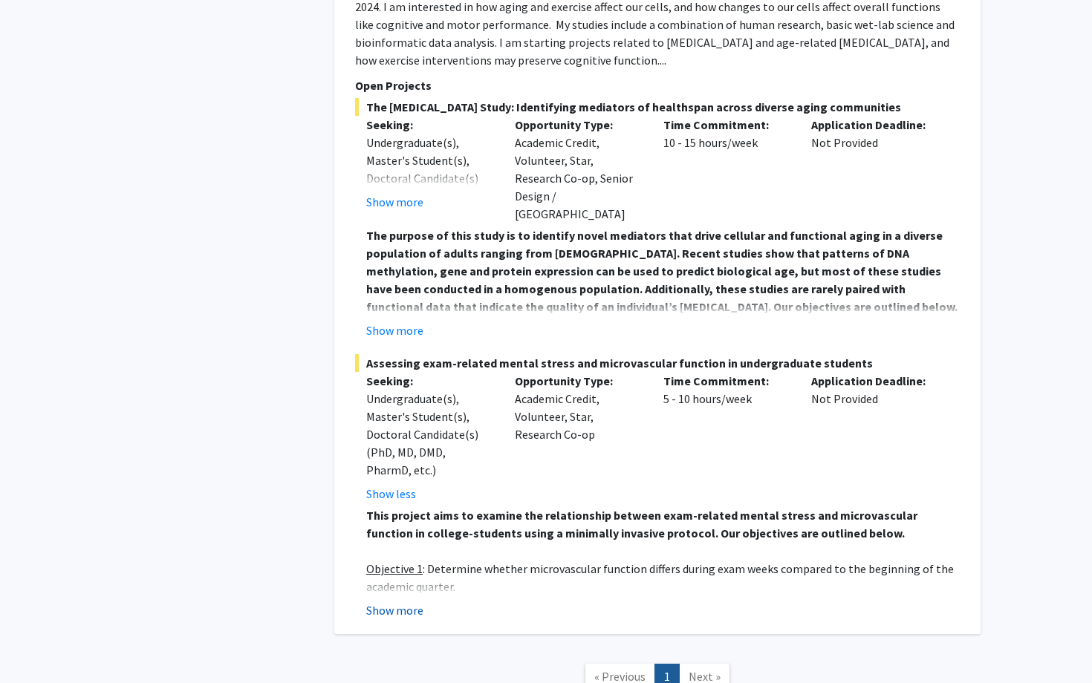
click at [395, 465] on button "Show more" at bounding box center [394, 611] width 57 height 18
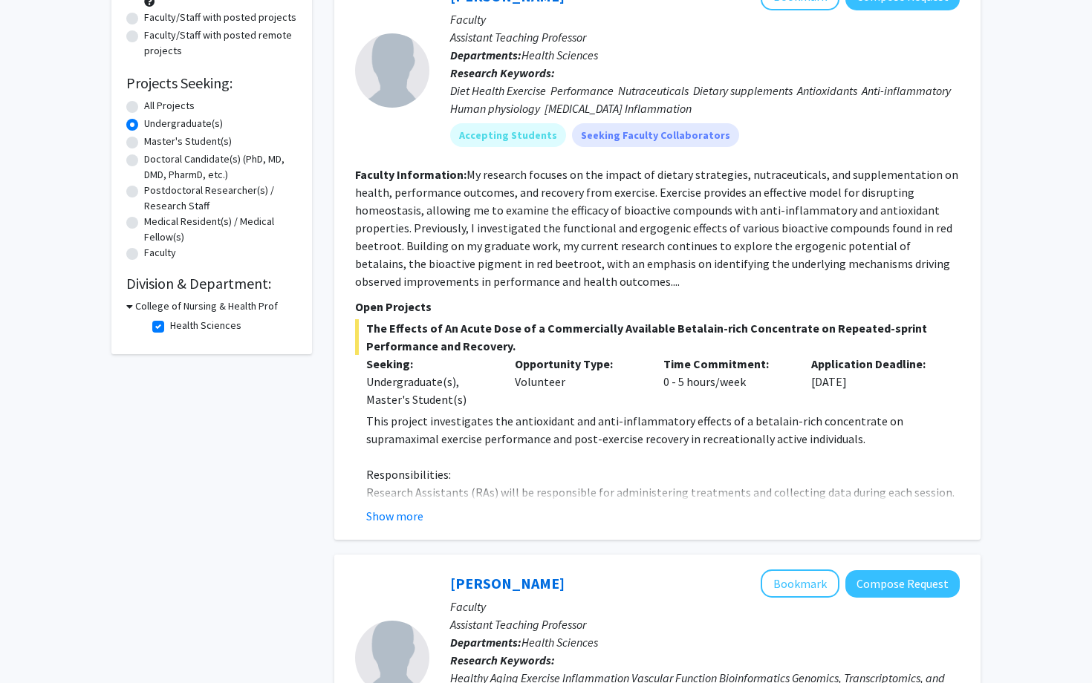
scroll to position [113, 0]
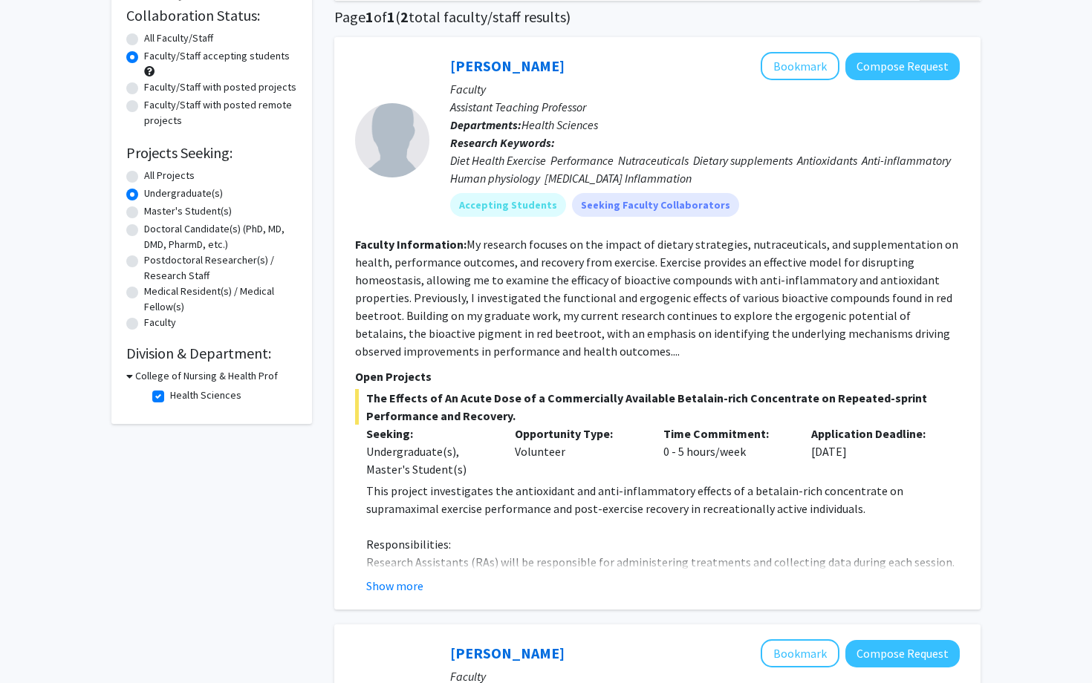
click at [170, 394] on label "Health Sciences" at bounding box center [205, 396] width 71 height 16
click at [170, 394] on input "Health Sciences" at bounding box center [175, 393] width 10 height 10
checkbox input "false"
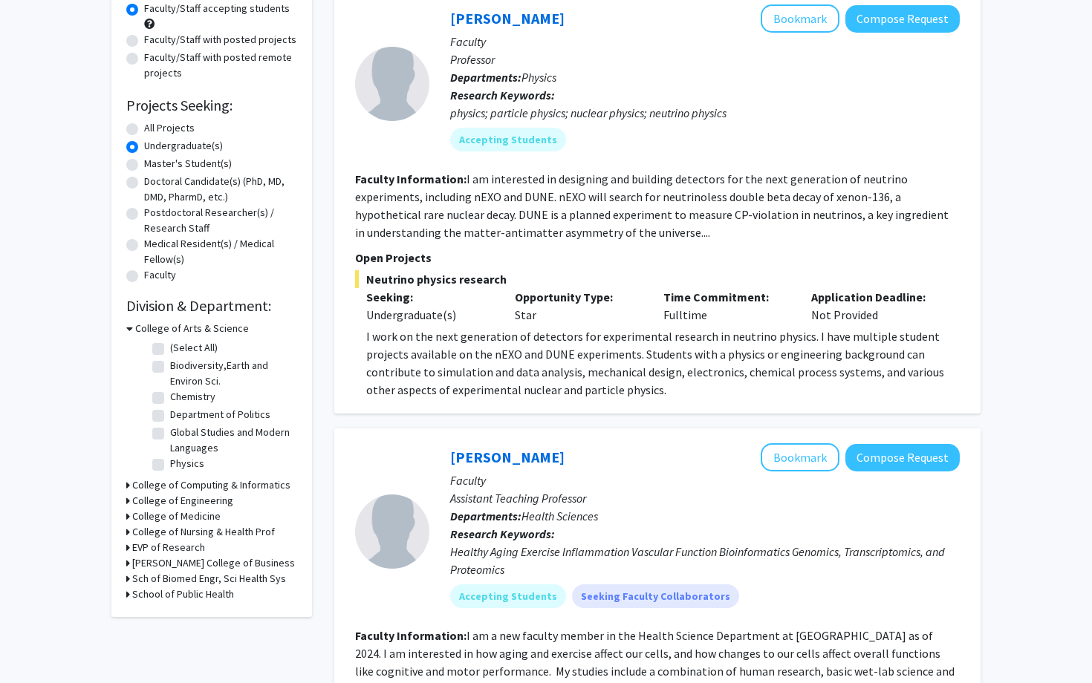
scroll to position [165, 0]
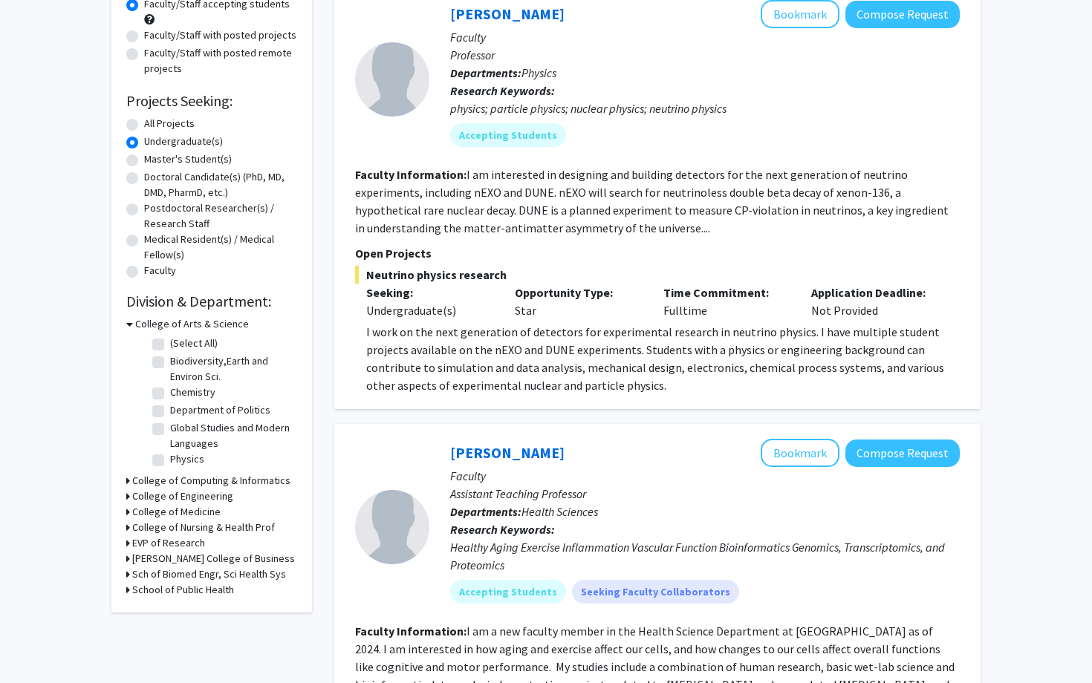
click at [218, 465] on h3 "School of Public Health" at bounding box center [183, 590] width 102 height 16
click at [170, 465] on label "SPH-Epidemiology & Biostatistics" at bounding box center [231, 617] width 123 height 31
click at [170, 465] on input "SPH-Epidemiology & Biostatistics" at bounding box center [175, 607] width 10 height 10
checkbox input "true"
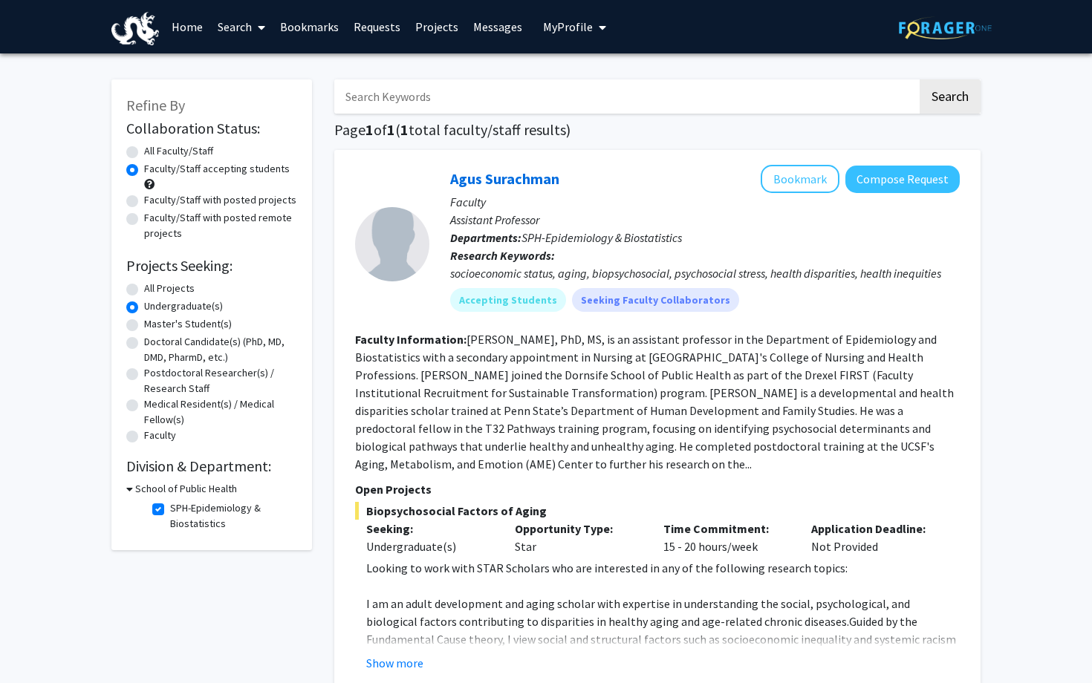
click at [144, 286] on label "All Projects" at bounding box center [169, 289] width 51 height 16
click at [144, 286] on input "All Projects" at bounding box center [149, 286] width 10 height 10
radio input "true"
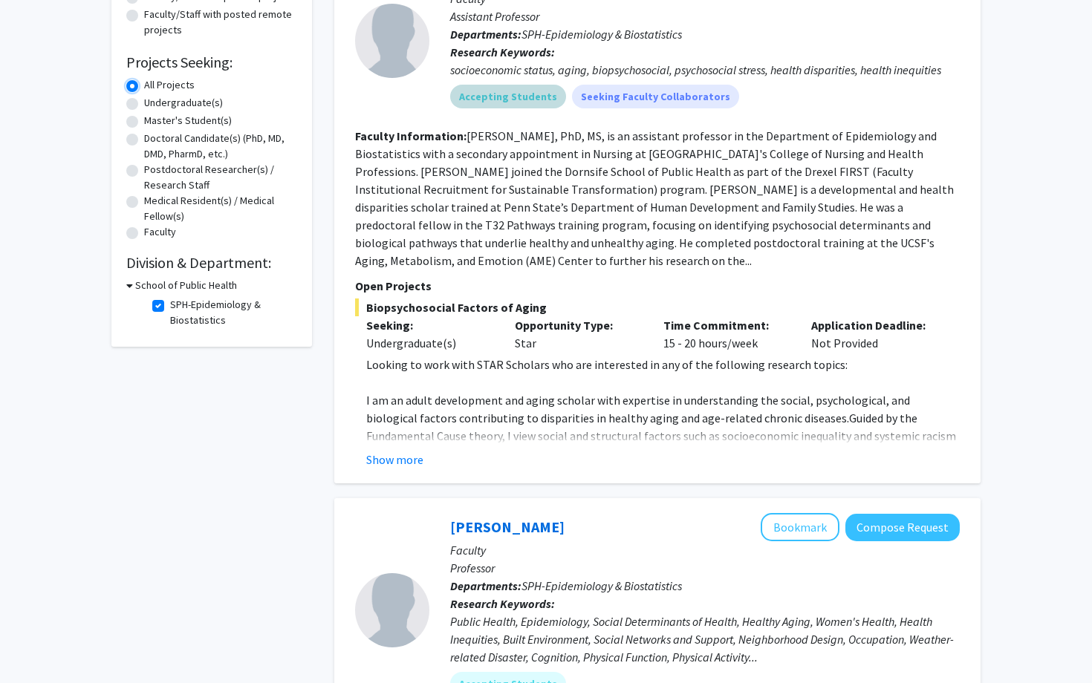
scroll to position [120, 0]
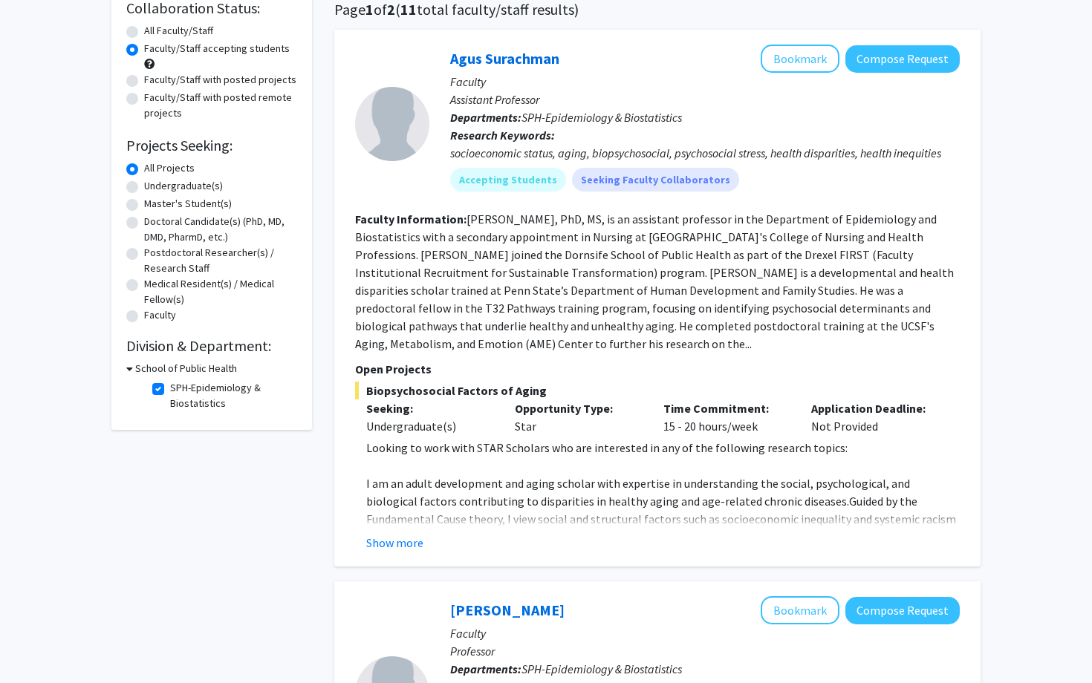
click at [135, 366] on h3 "School of Public Health" at bounding box center [186, 369] width 102 height 16
click at [134, 371] on h3 "School of Public Health" at bounding box center [183, 369] width 102 height 16
click at [170, 388] on label "SPH-Epidemiology & Biostatistics" at bounding box center [231, 395] width 123 height 31
click at [170, 388] on input "SPH-Epidemiology & Biostatistics" at bounding box center [175, 385] width 10 height 10
checkbox input "false"
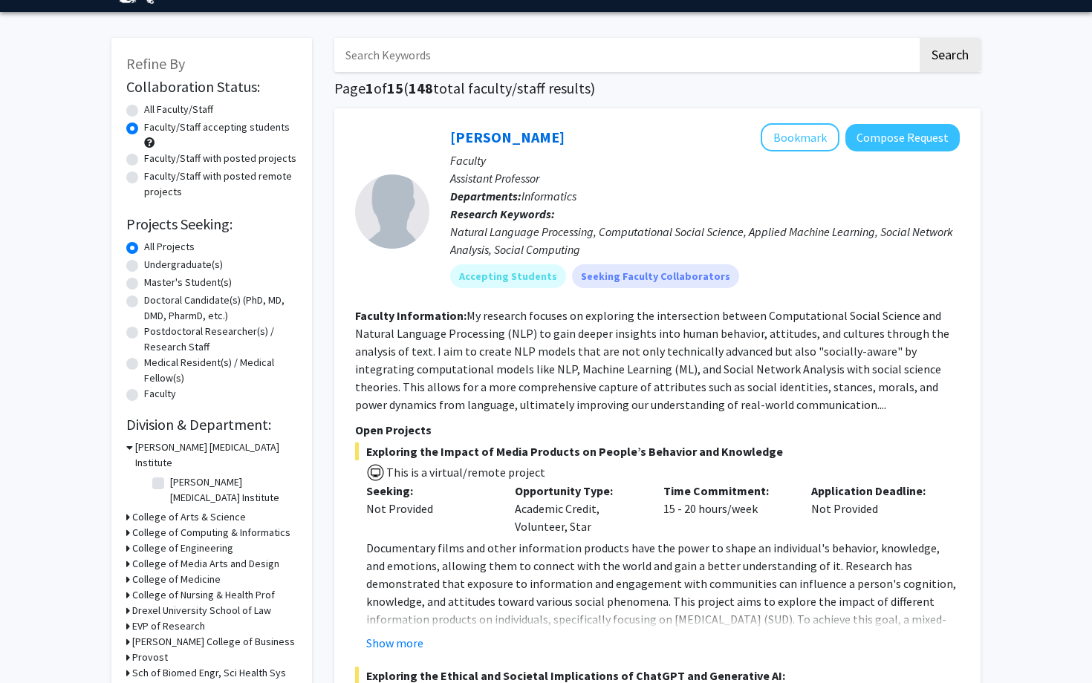
scroll to position [45, 0]
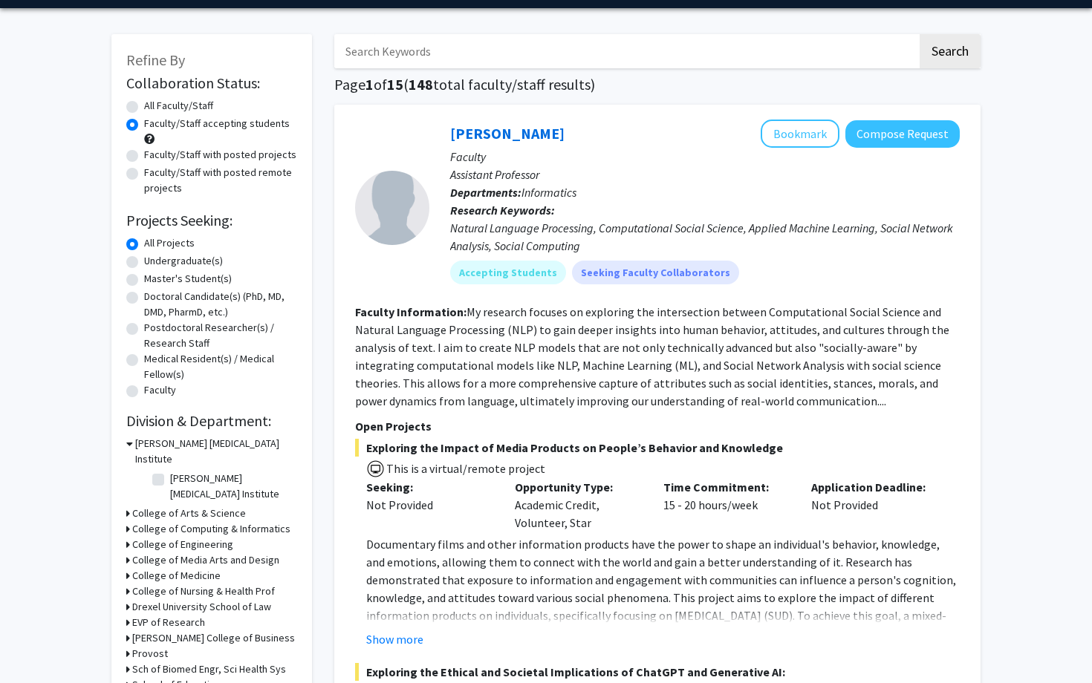
click at [129, 465] on icon at bounding box center [128, 576] width 4 height 16
click at [170, 465] on label "Anatomy Control" at bounding box center [207, 613] width 74 height 16
click at [170, 465] on input "Anatomy Control" at bounding box center [175, 610] width 10 height 10
checkbox input "true"
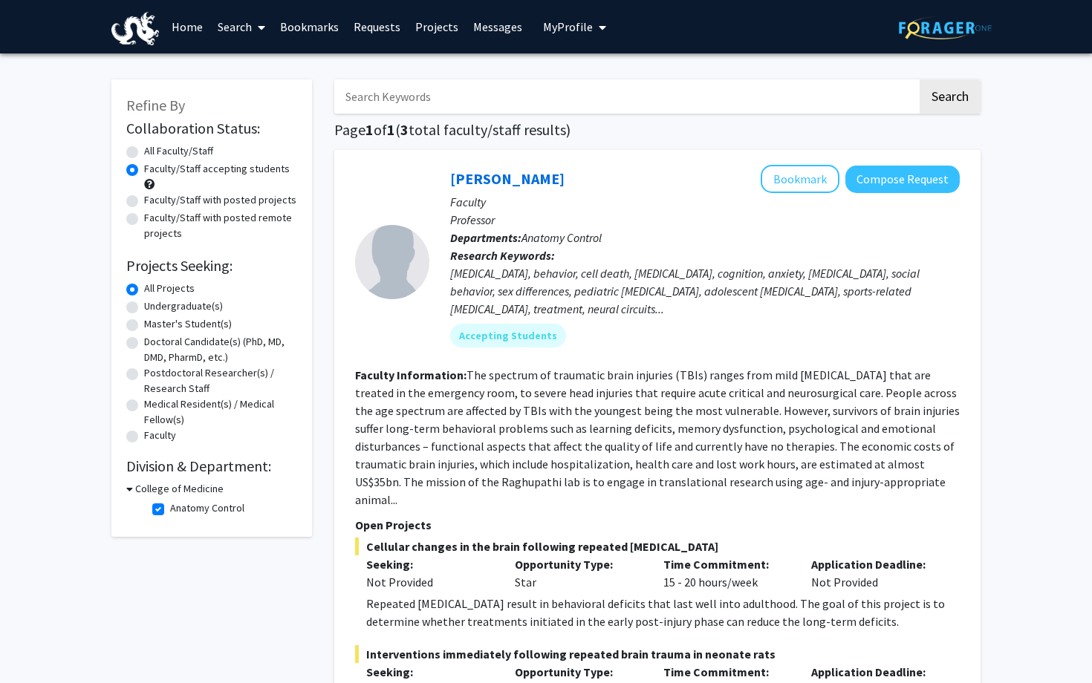
click at [170, 465] on label "Anatomy Control" at bounding box center [207, 509] width 74 height 16
click at [170, 465] on input "Anatomy Control" at bounding box center [175, 506] width 10 height 10
checkbox input "false"
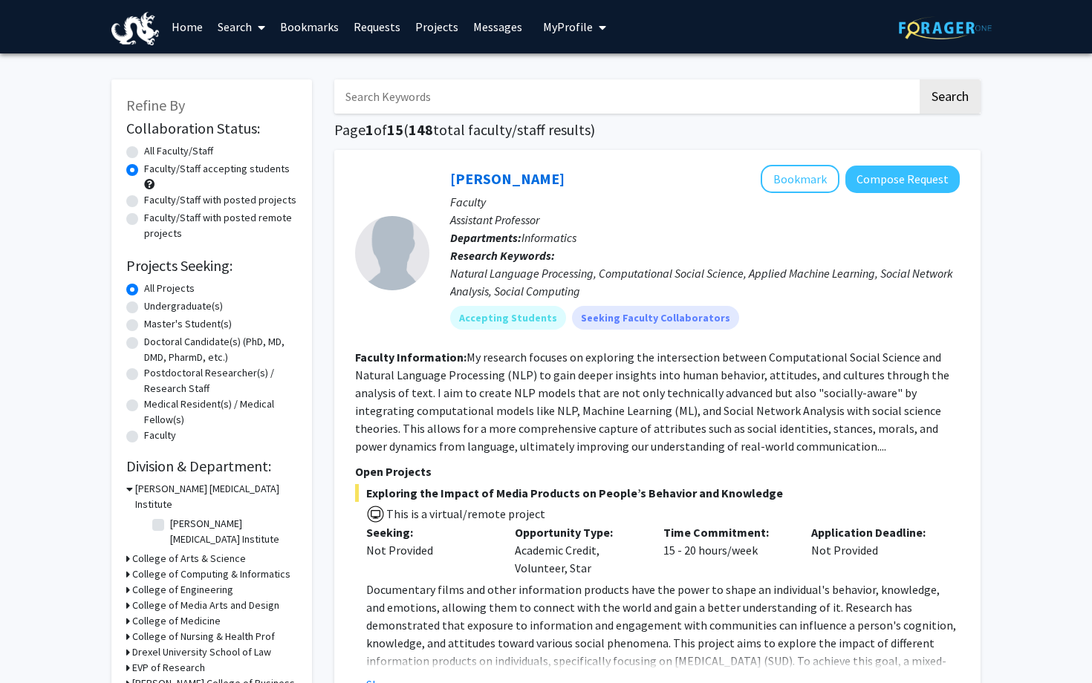
click at [170, 465] on label "[PERSON_NAME] [MEDICAL_DATA] Institute" at bounding box center [231, 531] width 123 height 31
click at [170, 465] on input "[PERSON_NAME] [MEDICAL_DATA] Institute" at bounding box center [175, 521] width 10 height 10
checkbox input "true"
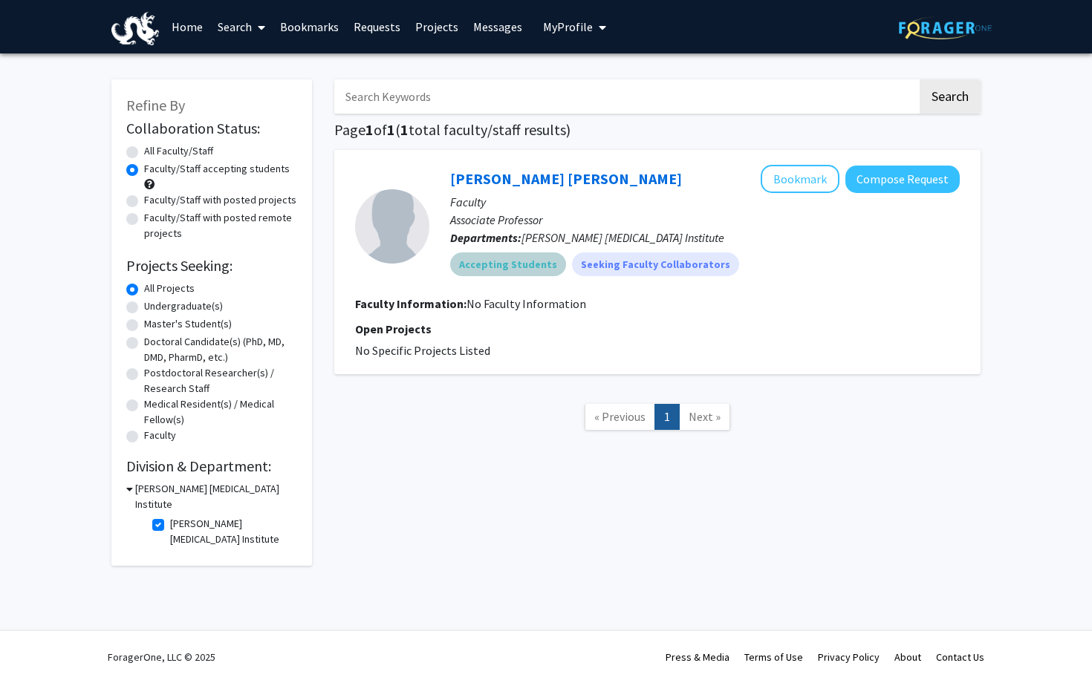
click at [490, 263] on mat-chip "Accepting Students" at bounding box center [508, 265] width 116 height 24
drag, startPoint x: 541, startPoint y: 235, endPoint x: 734, endPoint y: 250, distance: 193.8
click at [734, 250] on div "[PERSON_NAME] [PERSON_NAME] Bookmark Compose Request Faculty Associate Professo…" at bounding box center [694, 226] width 530 height 123
click at [721, 247] on fg-user-badges "Accepting Students Seeking Faculty Collaborators" at bounding box center [705, 262] width 510 height 30
click at [504, 179] on link "[PERSON_NAME] [PERSON_NAME]" at bounding box center [566, 178] width 232 height 19
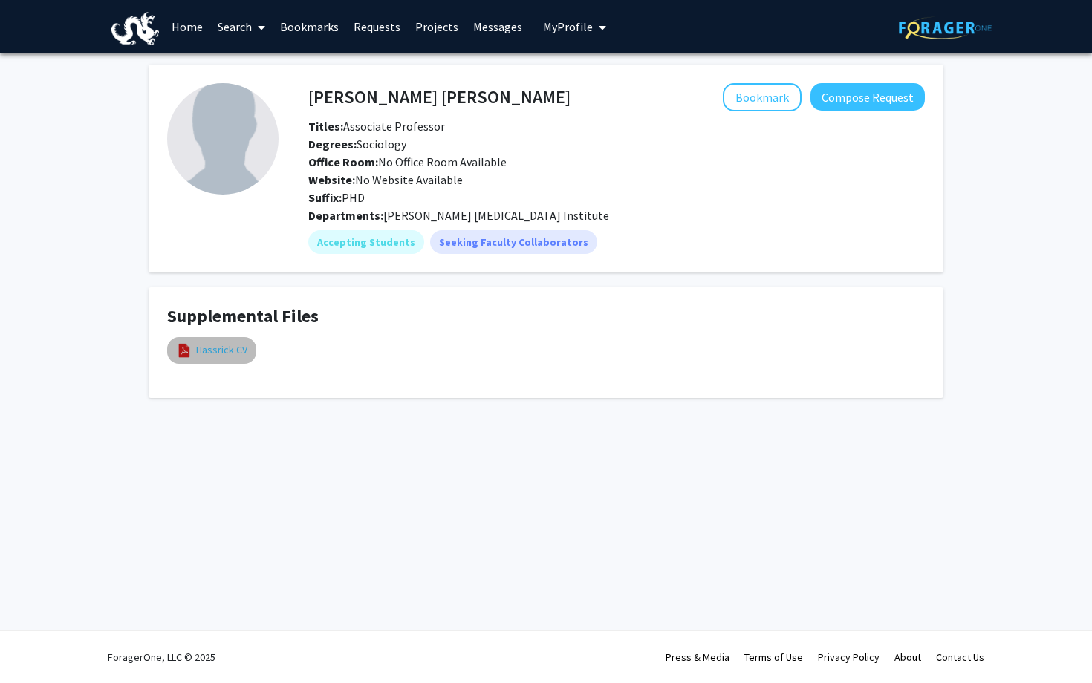
click at [225, 347] on link "Hassrick CV" at bounding box center [221, 350] width 51 height 16
select select "custom"
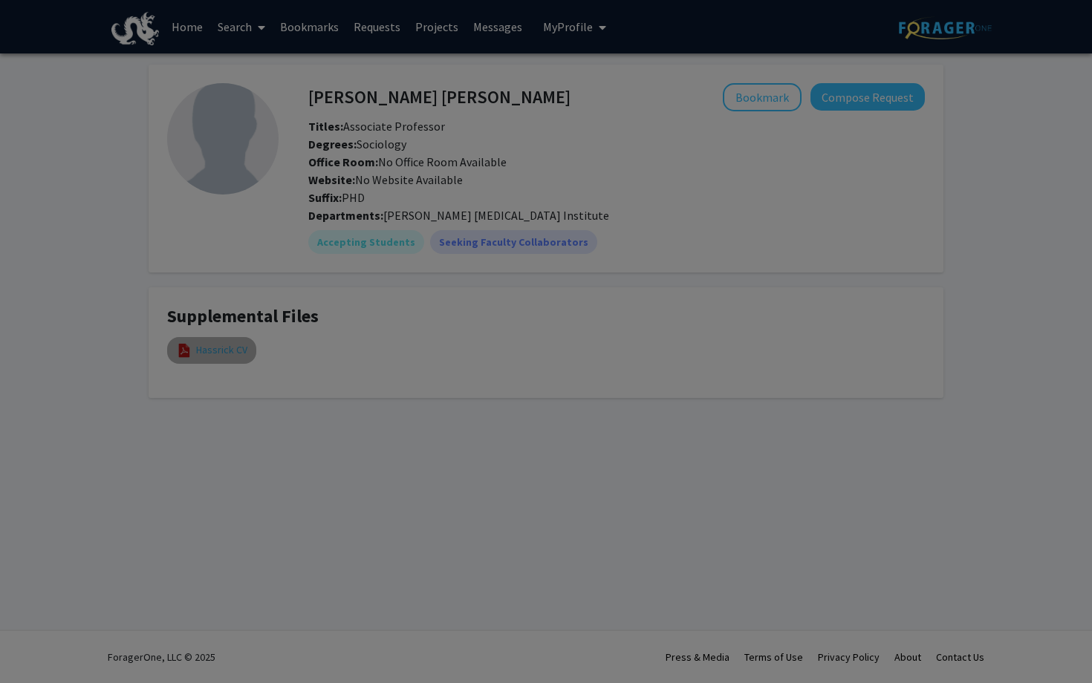
type input "0"
select select "custom"
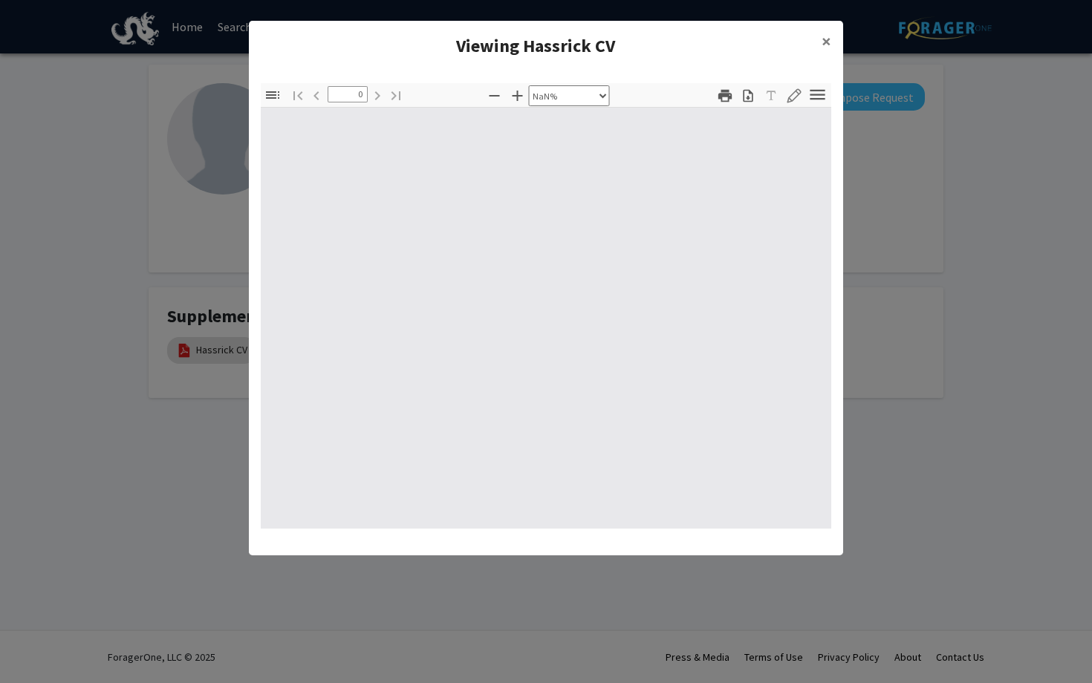
type input "1"
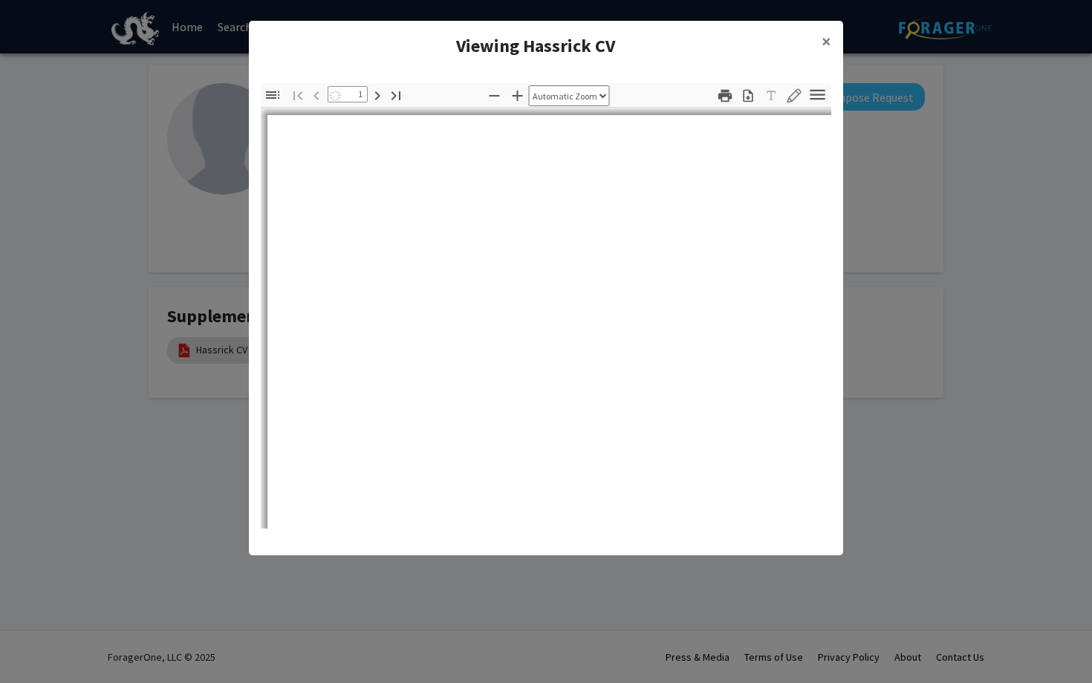
select select "auto"
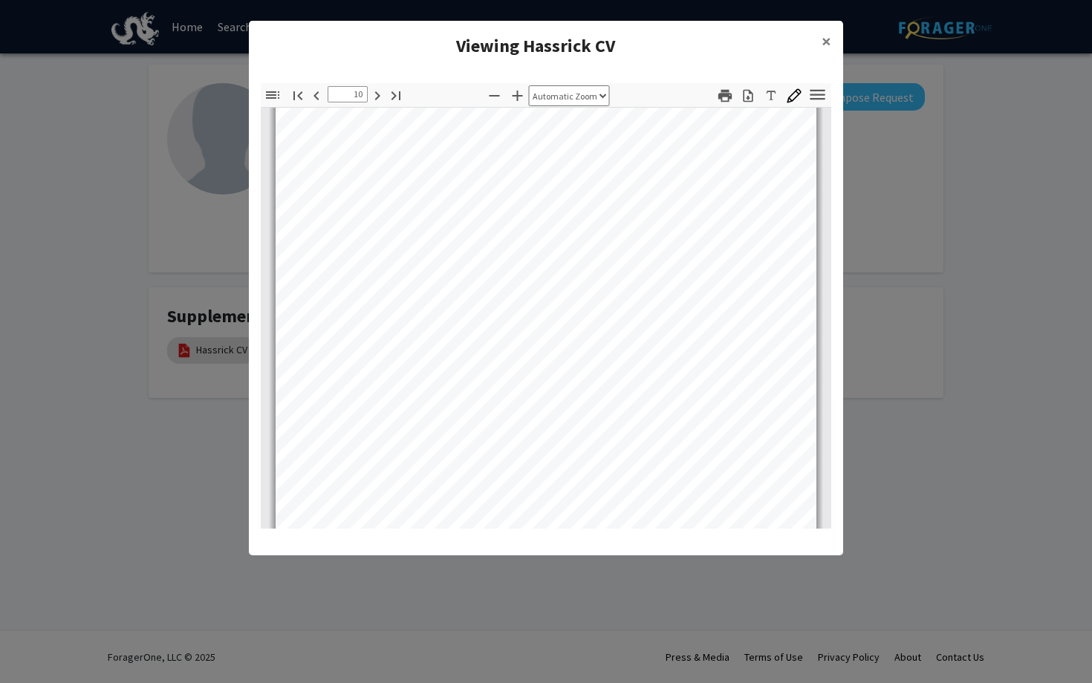
scroll to position [6503, 0]
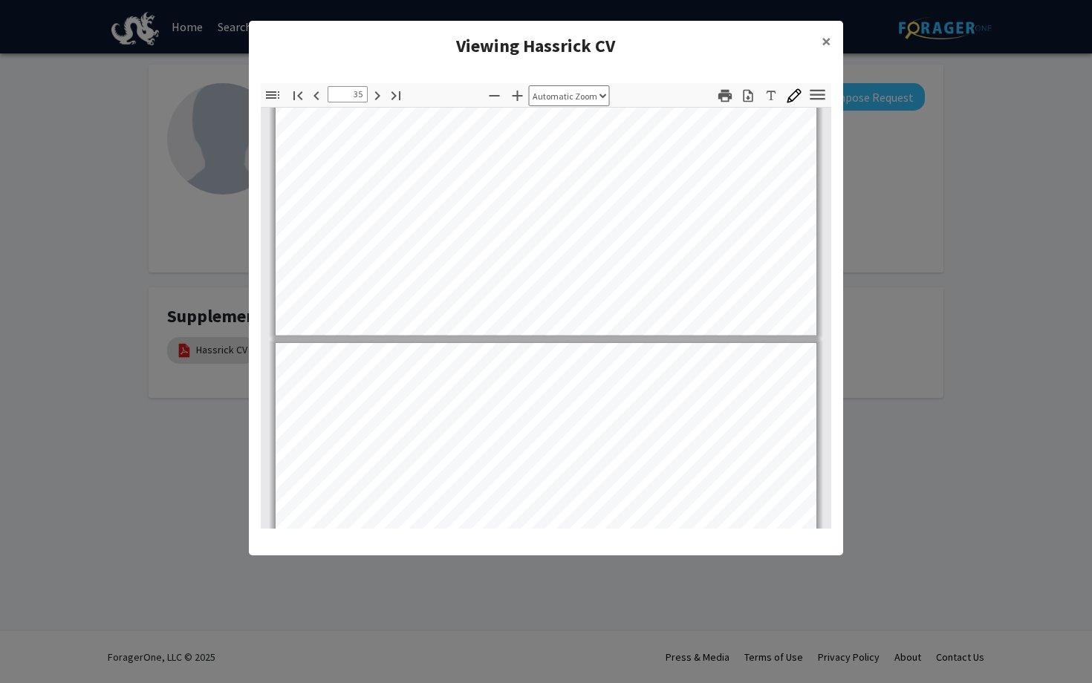
type input "36"
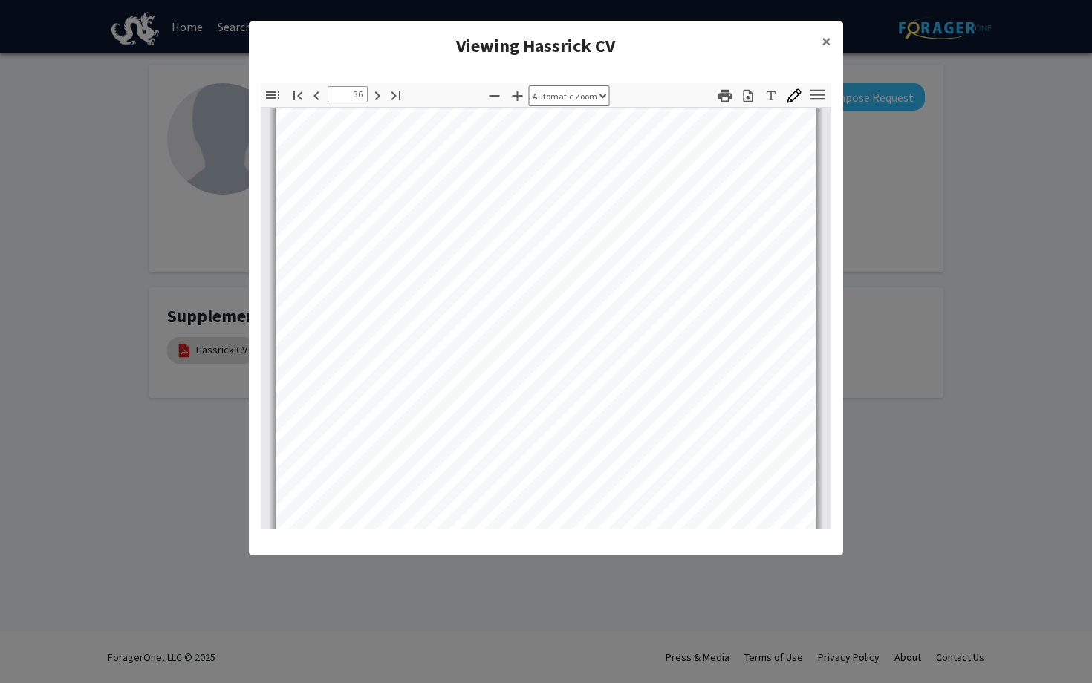
scroll to position [24802, 0]
click at [822, 45] on span "×" at bounding box center [827, 41] width 10 height 23
